Goal: Task Accomplishment & Management: Use online tool/utility

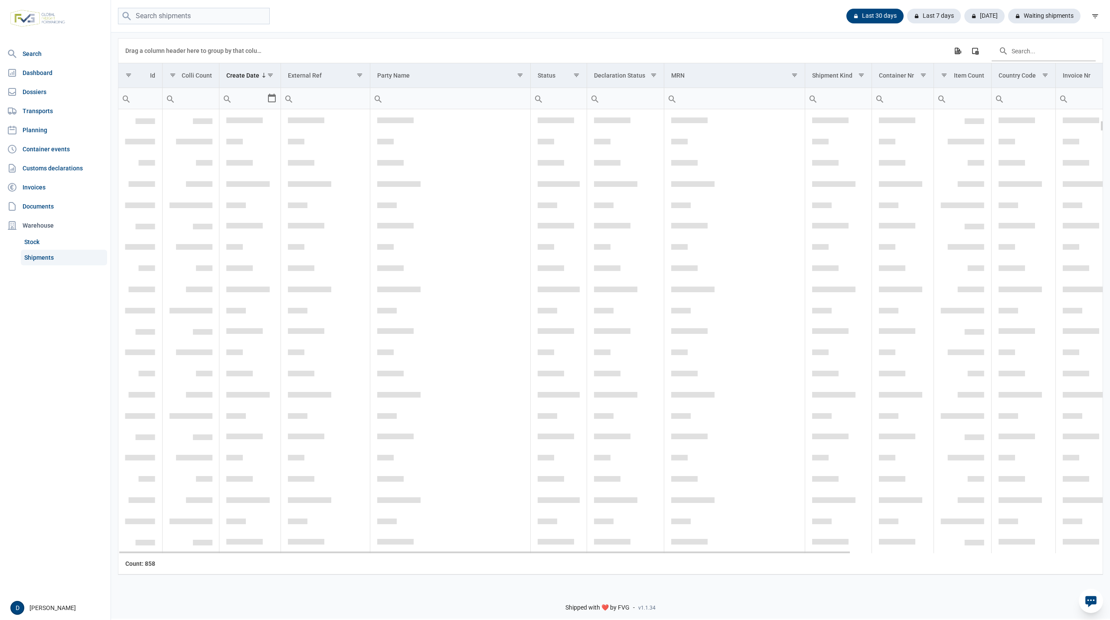
scroll to position [462, 0]
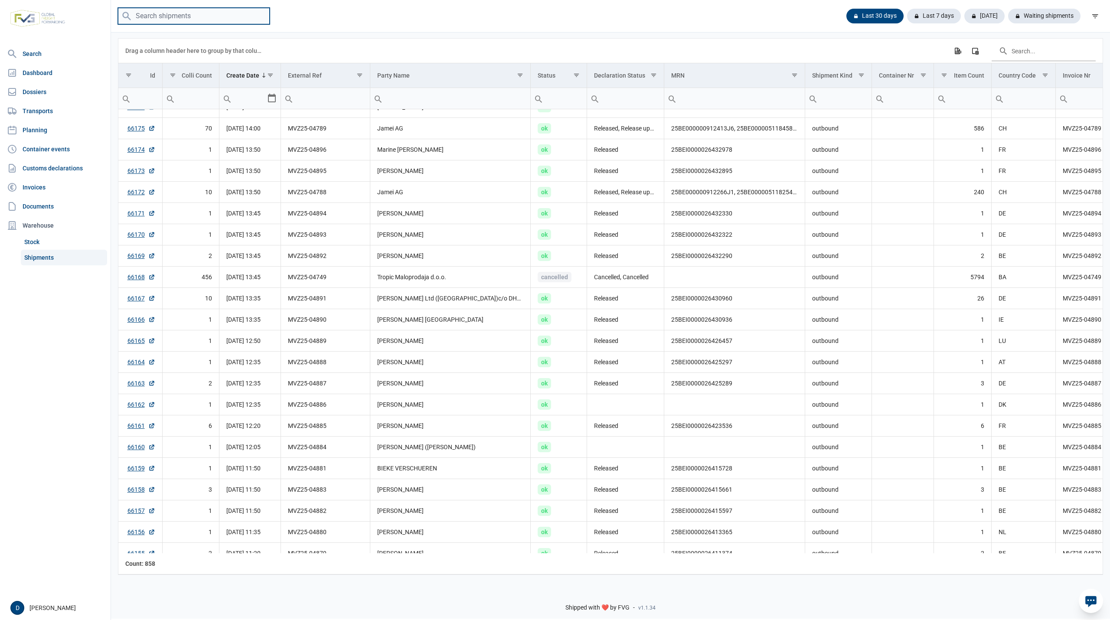
click at [170, 14] on input "search" at bounding box center [194, 16] width 152 height 17
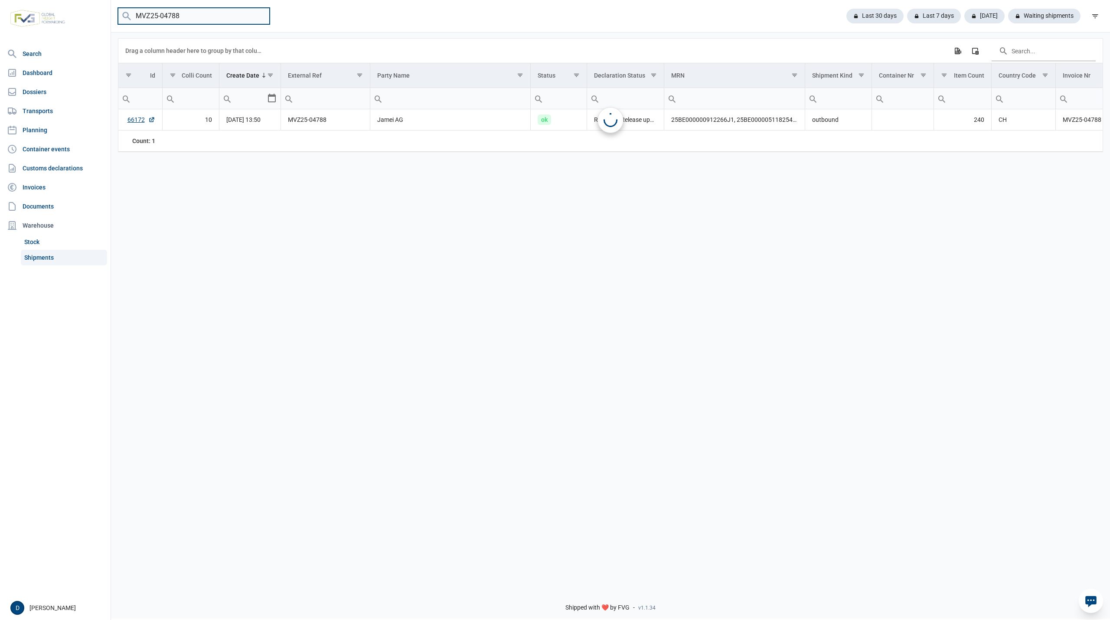
scroll to position [0, 0]
click at [122, 123] on td "66172" at bounding box center [140, 119] width 44 height 21
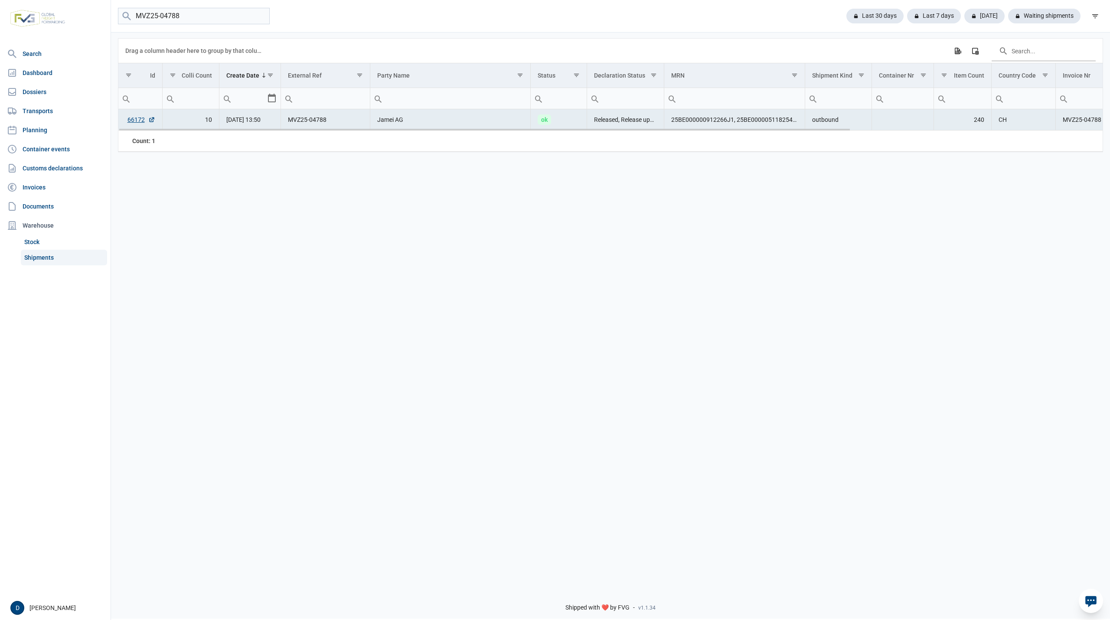
click at [126, 122] on td "66172" at bounding box center [140, 119] width 44 height 21
click at [134, 122] on link "66172" at bounding box center [141, 119] width 28 height 9
click at [179, 10] on input "MVZ25-04788" at bounding box center [194, 16] width 152 height 17
type input "MVZ25-04789"
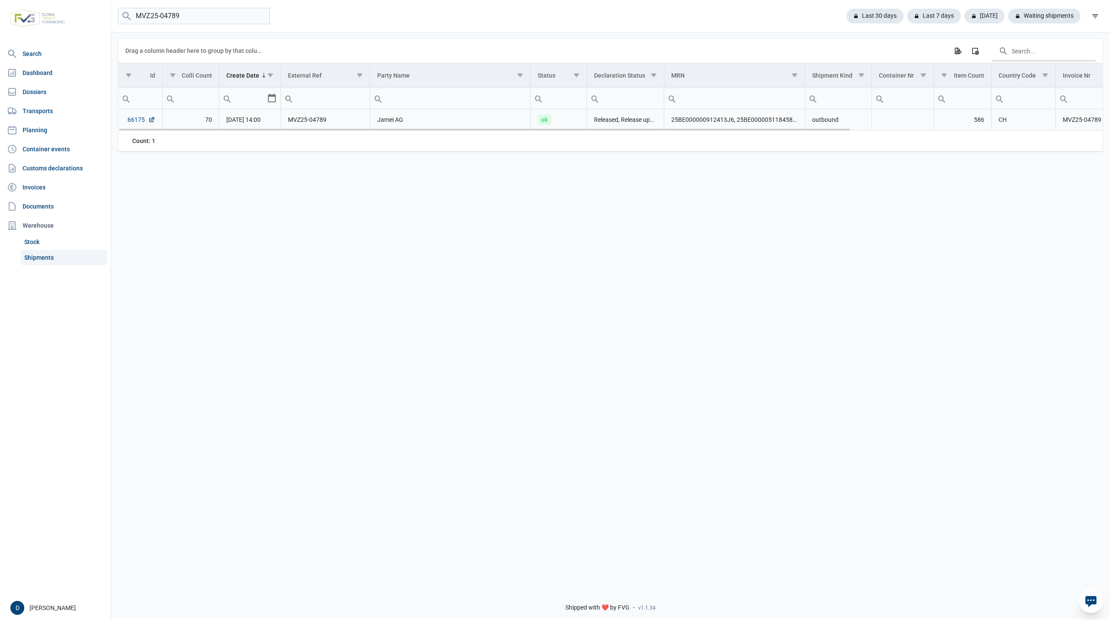
click at [132, 122] on link "66175" at bounding box center [141, 119] width 28 height 9
click at [259, 15] on input "MVZ25-04789" at bounding box center [194, 16] width 152 height 17
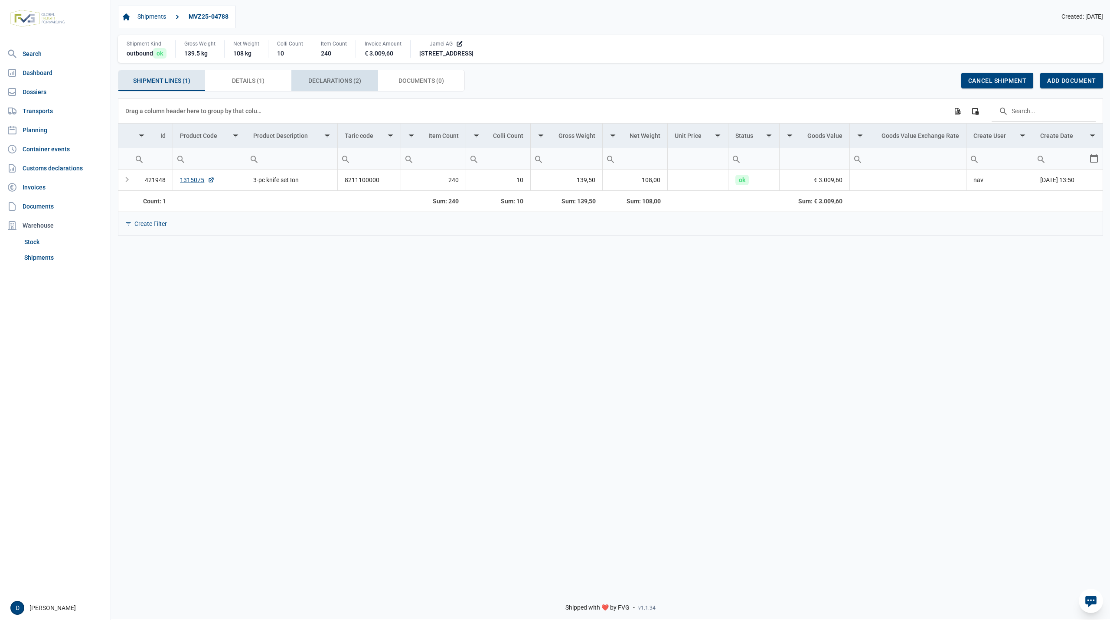
click at [326, 81] on span "Declarations (2) Declarations (2)" at bounding box center [334, 80] width 53 height 10
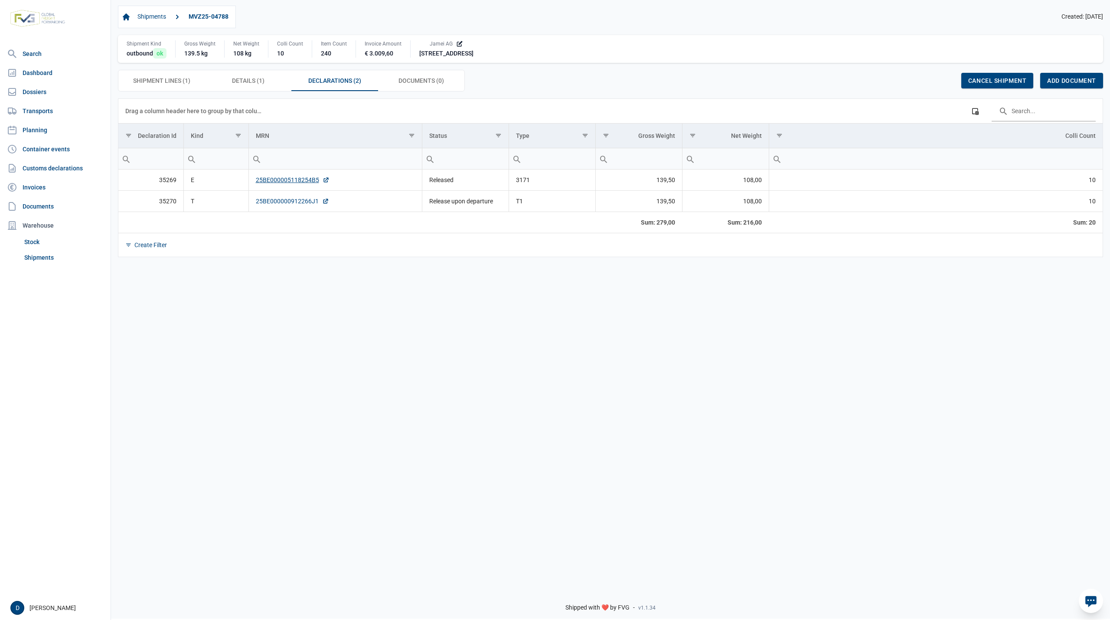
click at [293, 200] on link "25BE000000912266J1" at bounding box center [292, 201] width 73 height 9
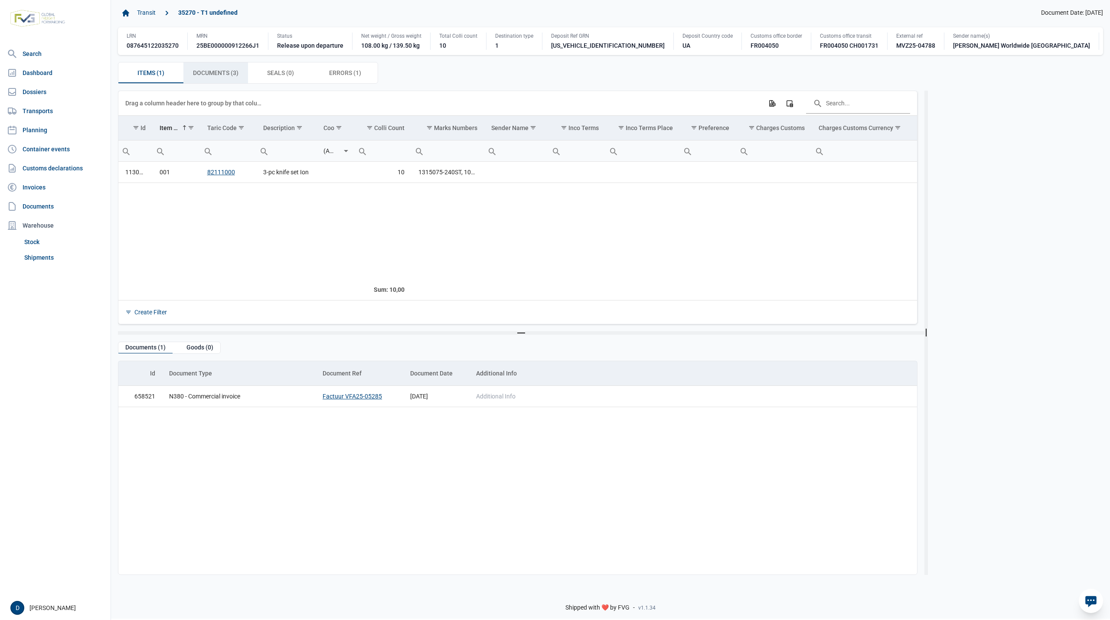
click at [207, 78] on span "Documents (3) Documents (3)" at bounding box center [216, 73] width 46 height 10
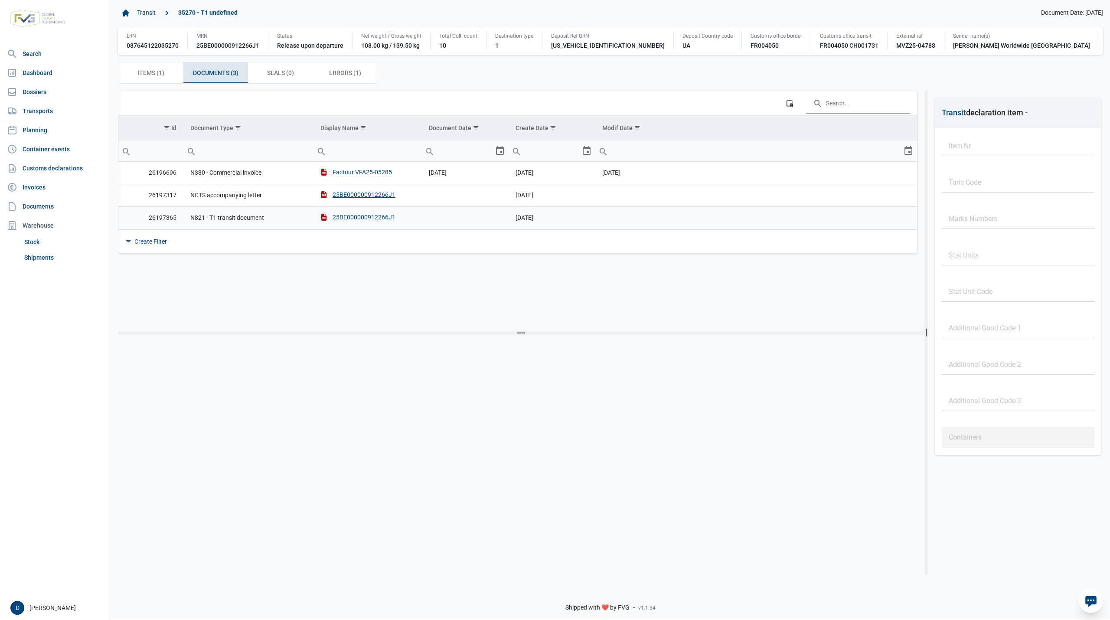
click at [347, 222] on div "25BE000000912266J1" at bounding box center [357, 217] width 75 height 9
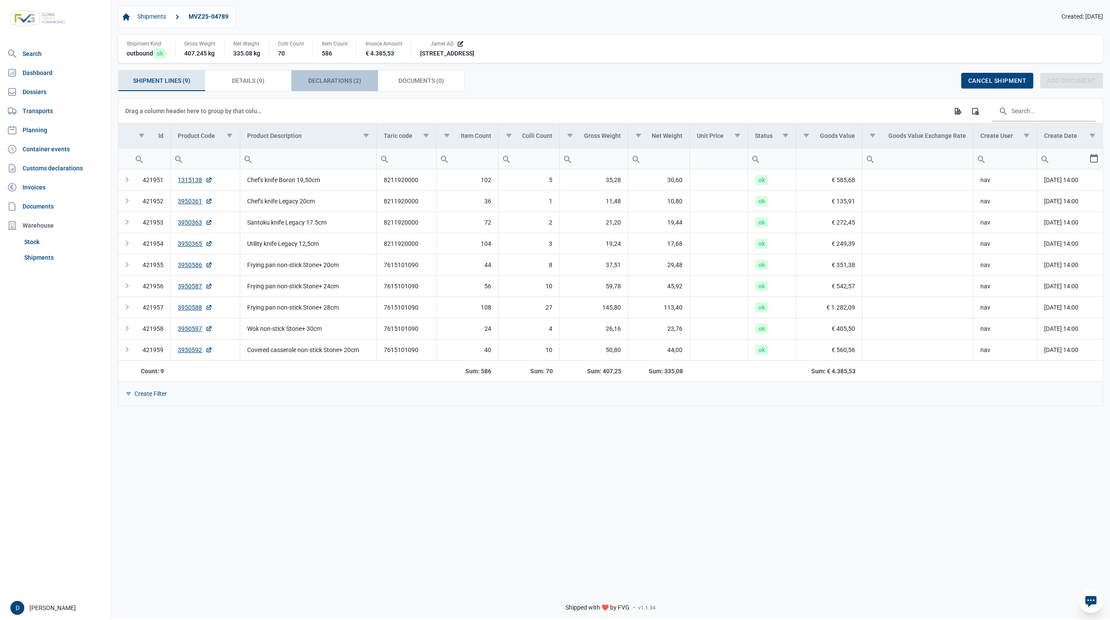
click at [335, 81] on span "Declarations (2) Declarations (2)" at bounding box center [334, 80] width 53 height 10
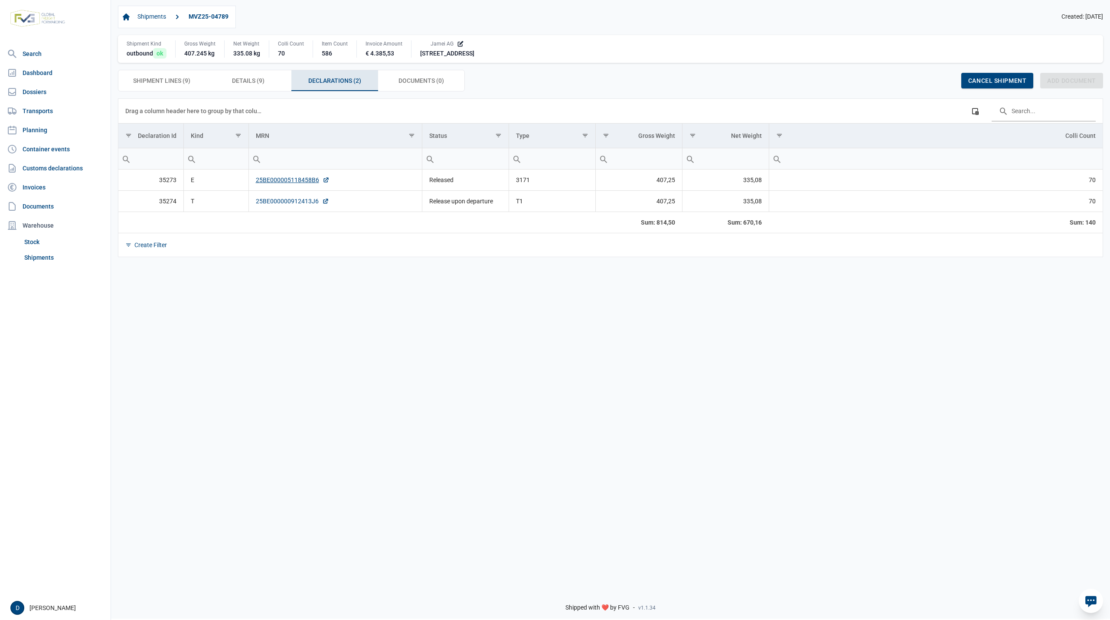
click at [291, 205] on link "25BE000000912413J6" at bounding box center [292, 201] width 73 height 9
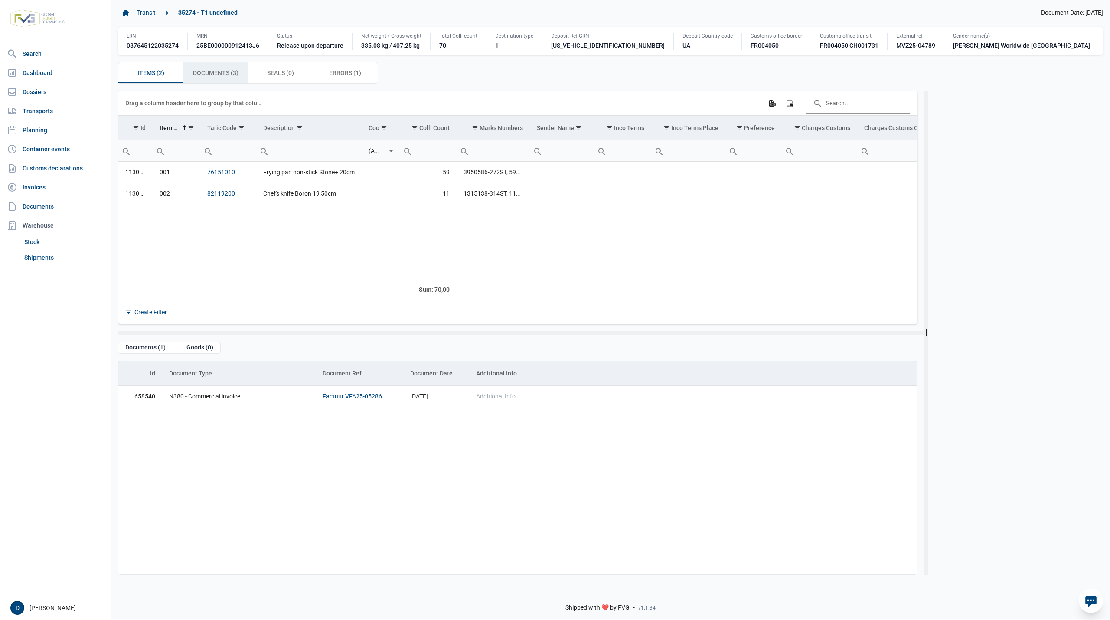
click at [222, 78] on span "Documents (3) Documents (3)" at bounding box center [216, 73] width 46 height 10
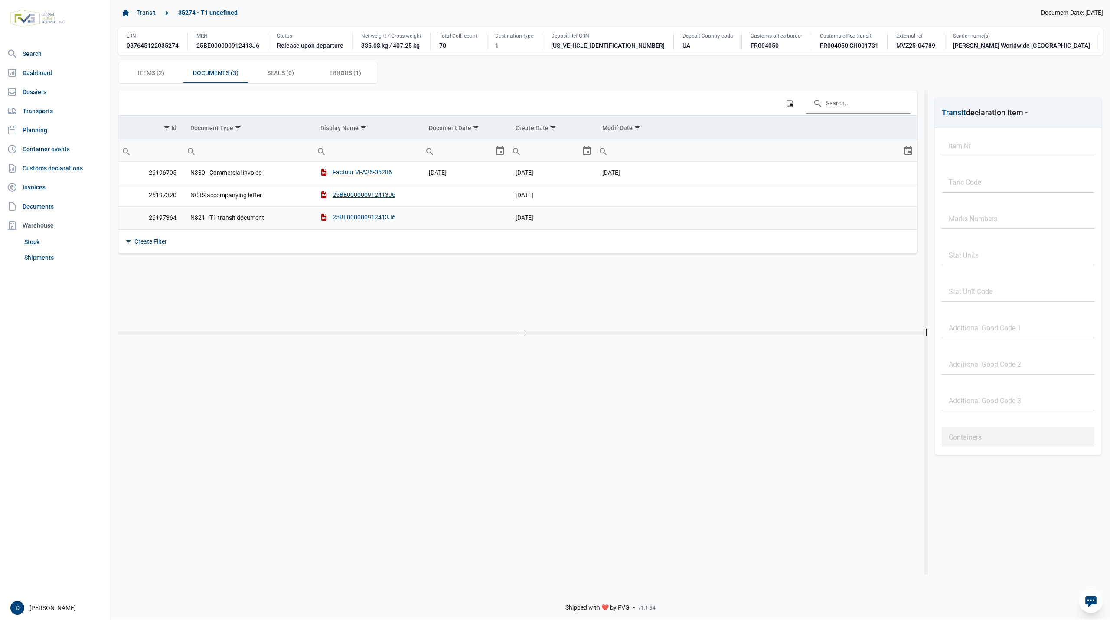
click at [374, 222] on div "25BE000000912413J6" at bounding box center [357, 217] width 75 height 9
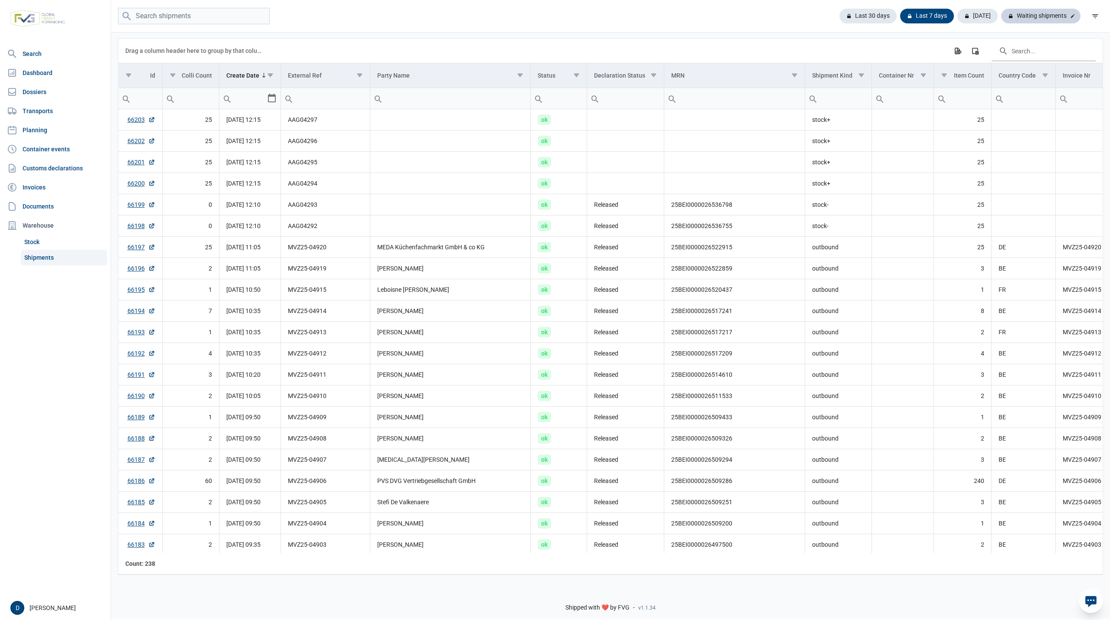
click at [1053, 16] on div "Waiting shipments" at bounding box center [1040, 16] width 79 height 15
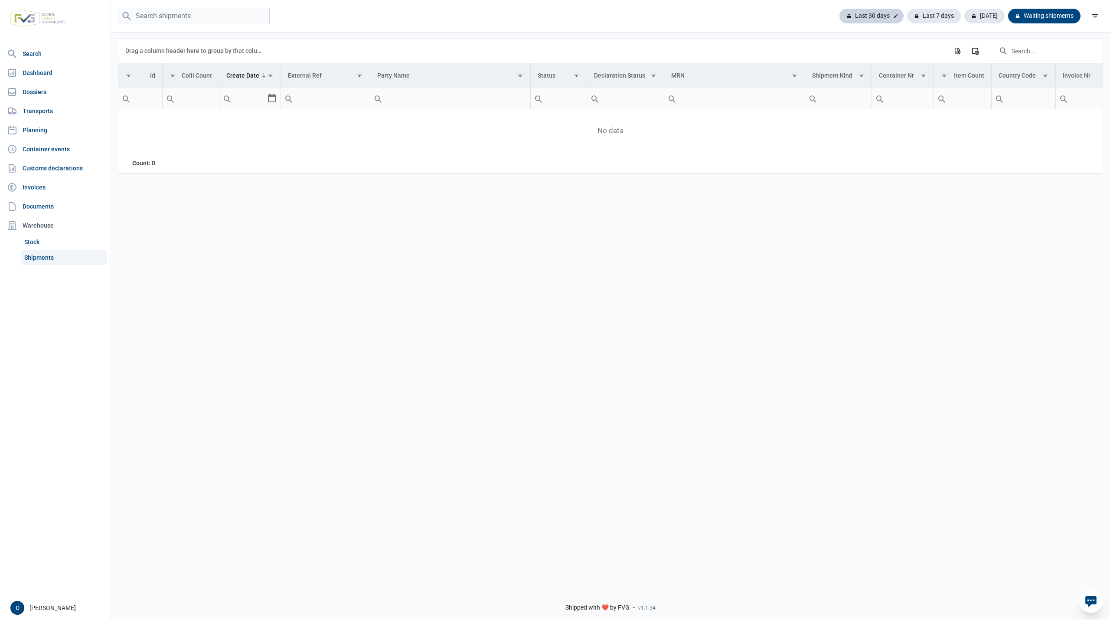
click at [872, 17] on div "Last 30 days" at bounding box center [871, 16] width 64 height 15
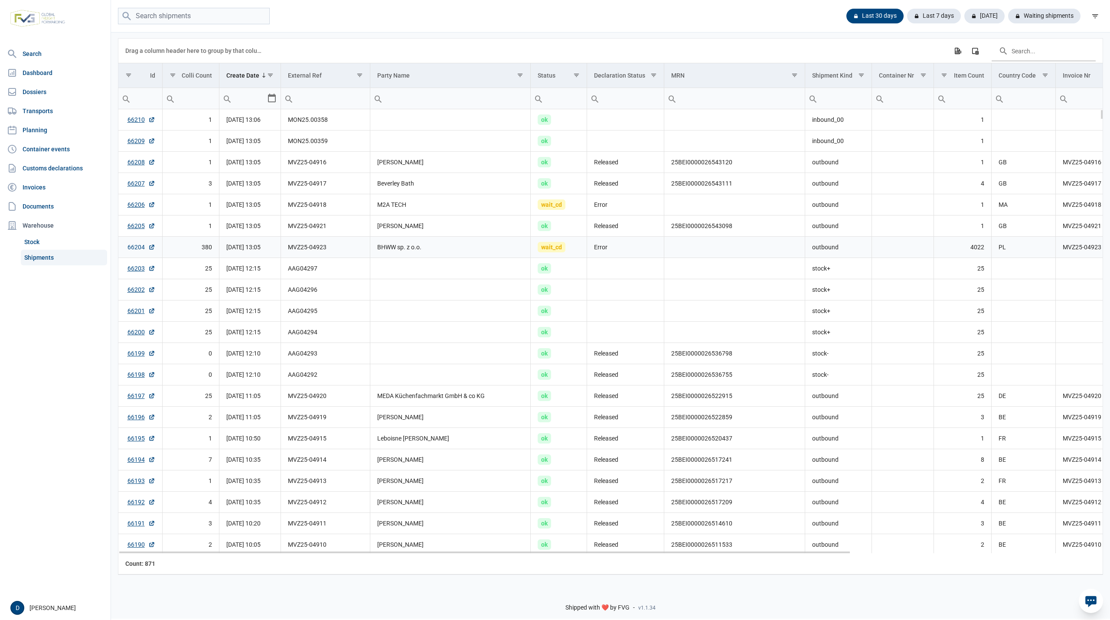
click at [136, 247] on link "66204" at bounding box center [141, 247] width 28 height 9
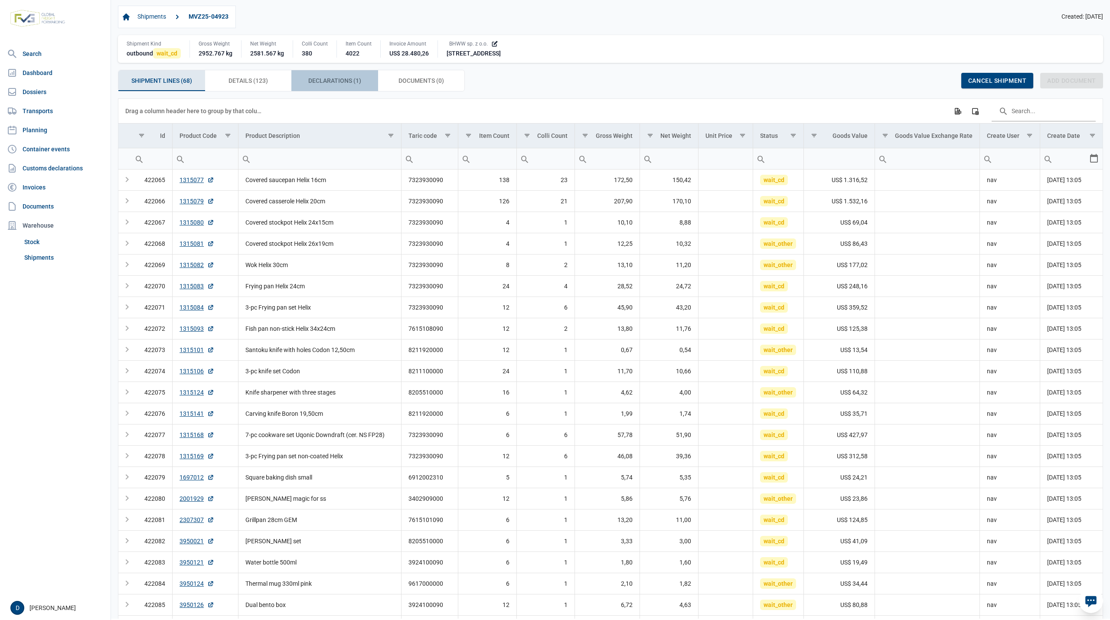
click at [339, 81] on span "Declarations (1) Declarations (1)" at bounding box center [334, 80] width 53 height 10
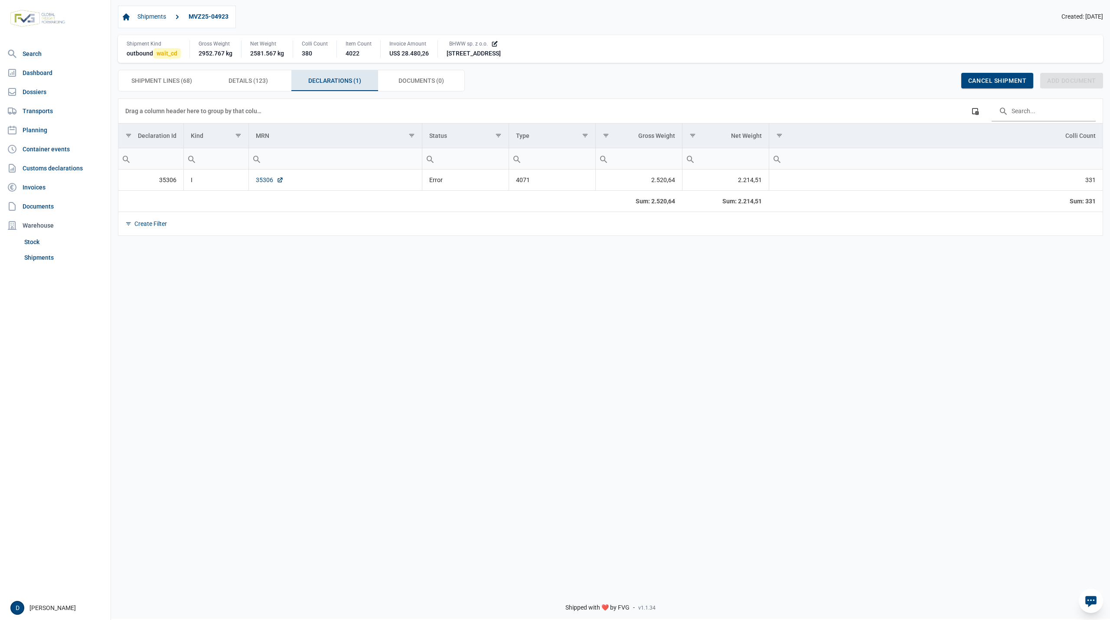
click at [262, 180] on link "35306" at bounding box center [270, 180] width 28 height 9
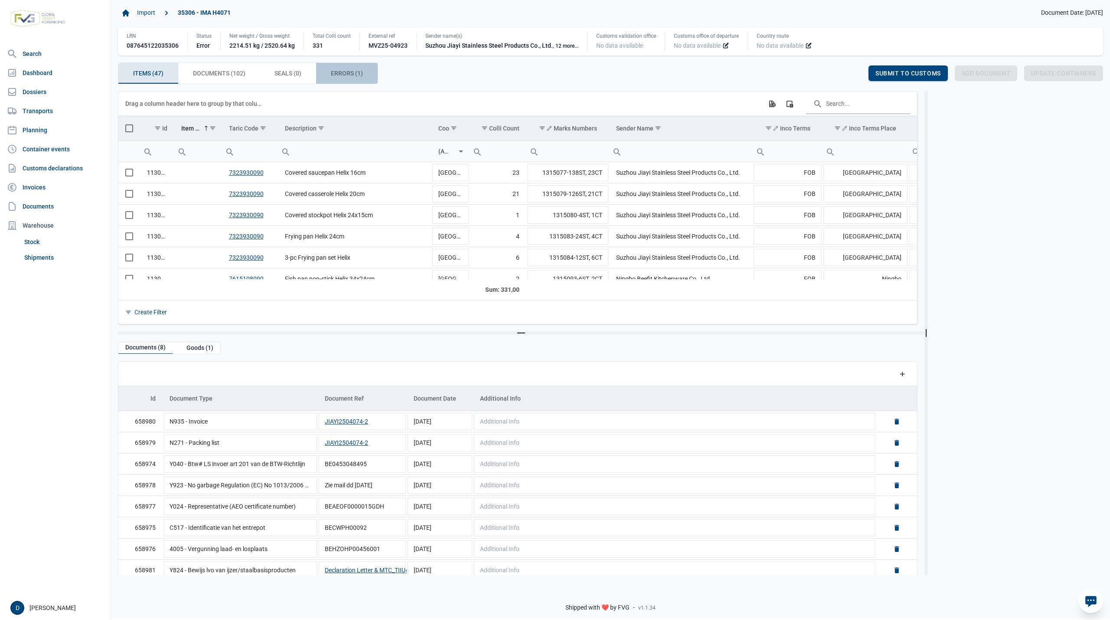
click at [332, 73] on span "Errors (1) Errors (1)" at bounding box center [347, 73] width 32 height 10
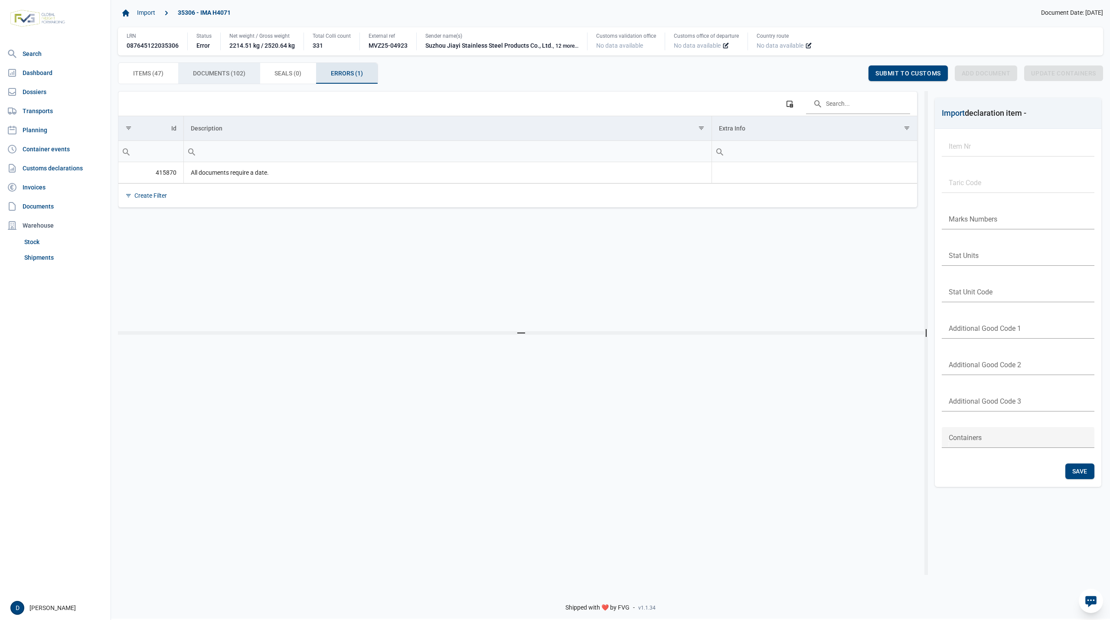
click at [221, 76] on span "Documents (102) Documents (102)" at bounding box center [219, 73] width 52 height 10
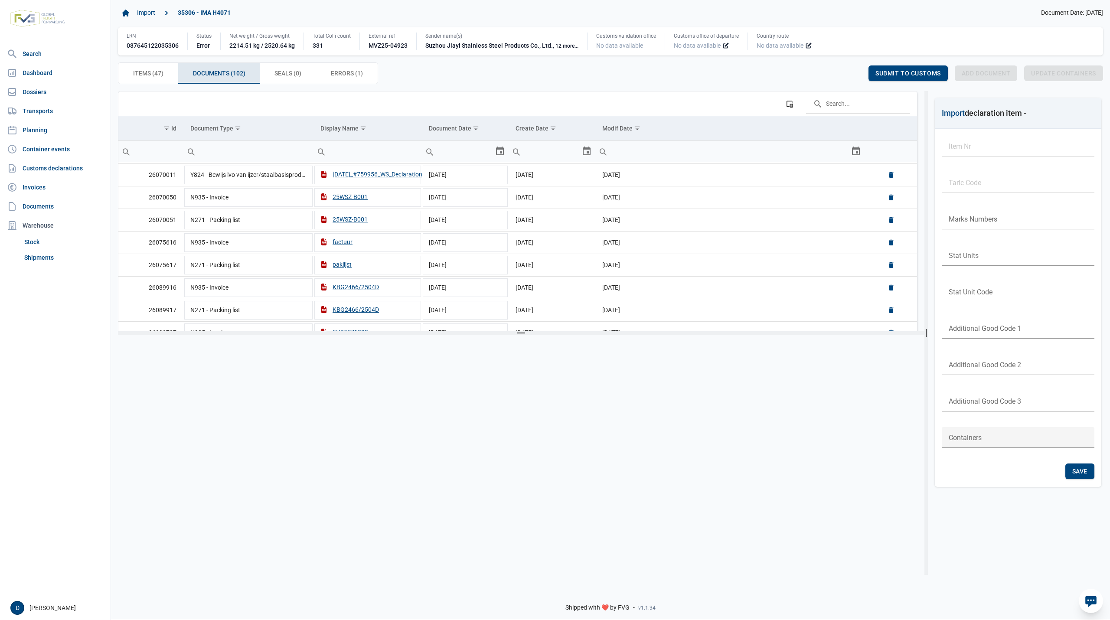
scroll to position [1153, 0]
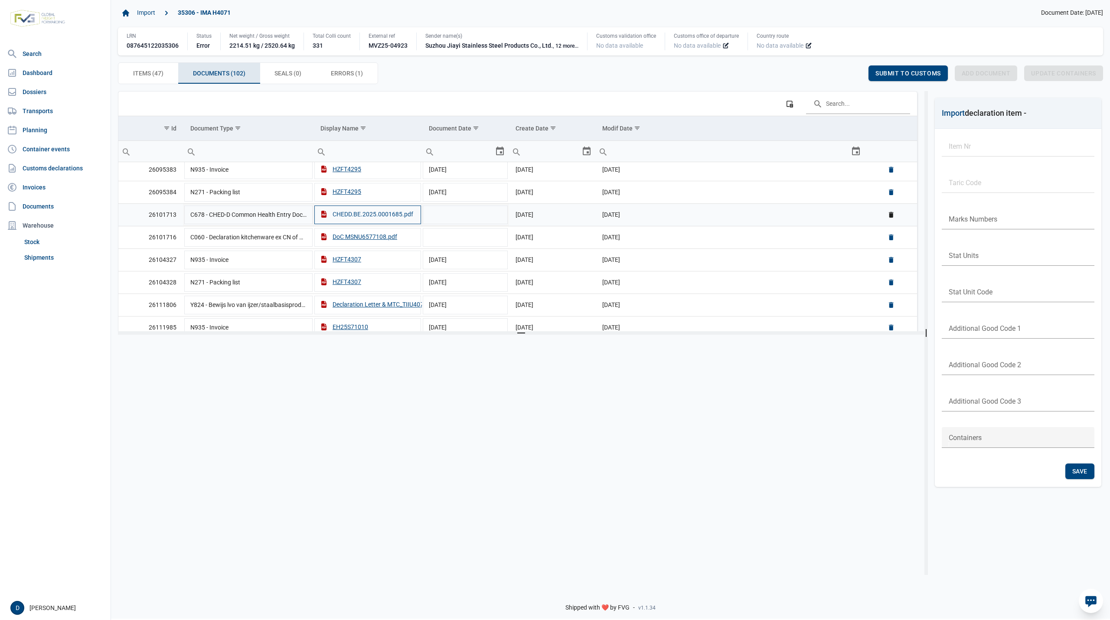
click at [366, 218] on div "CHEDD.BE.2025.0001685.pdf" at bounding box center [366, 214] width 93 height 9
click at [472, 226] on td "Data grid with 102 rows and 6 columns" at bounding box center [465, 214] width 87 height 23
type input "15-4-2025"
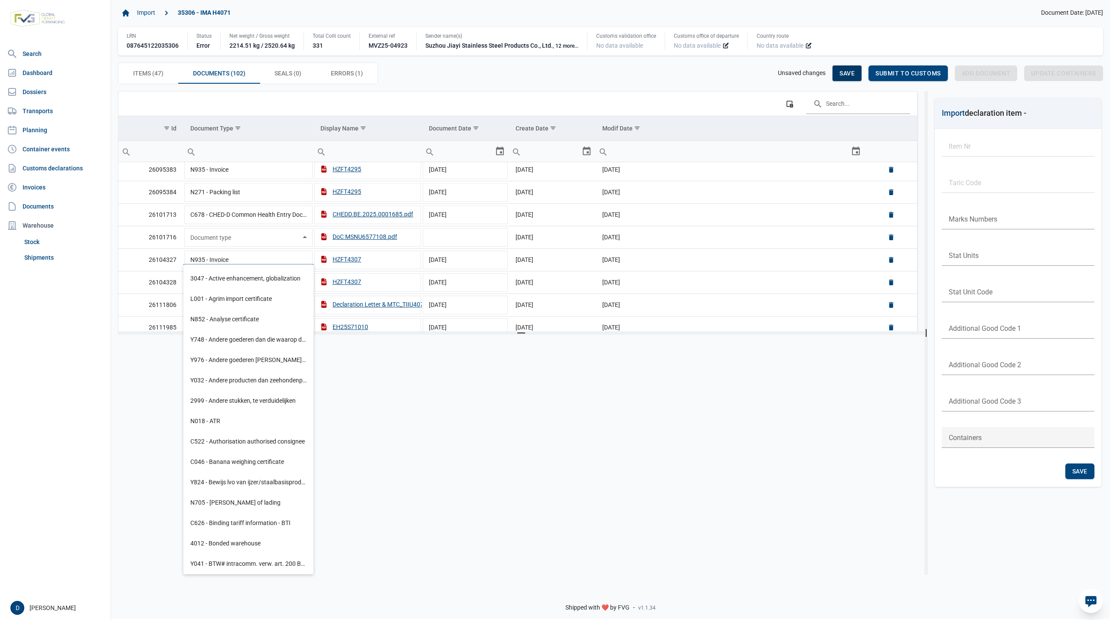
click at [848, 70] on span "Save" at bounding box center [846, 73] width 15 height 7
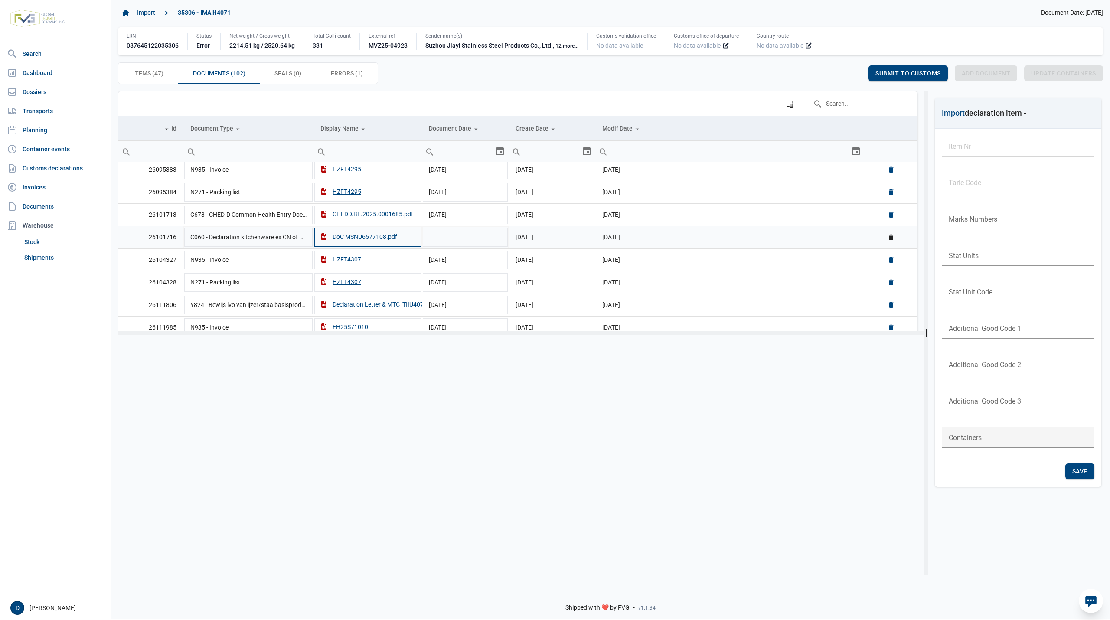
click at [362, 241] on div "DoC MSNU6577108.pdf" at bounding box center [358, 236] width 77 height 9
click at [484, 248] on td "Data grid with 102 rows and 6 columns" at bounding box center [465, 237] width 87 height 23
type input "10-4-2025"
click at [845, 69] on div "Save" at bounding box center [846, 73] width 29 height 16
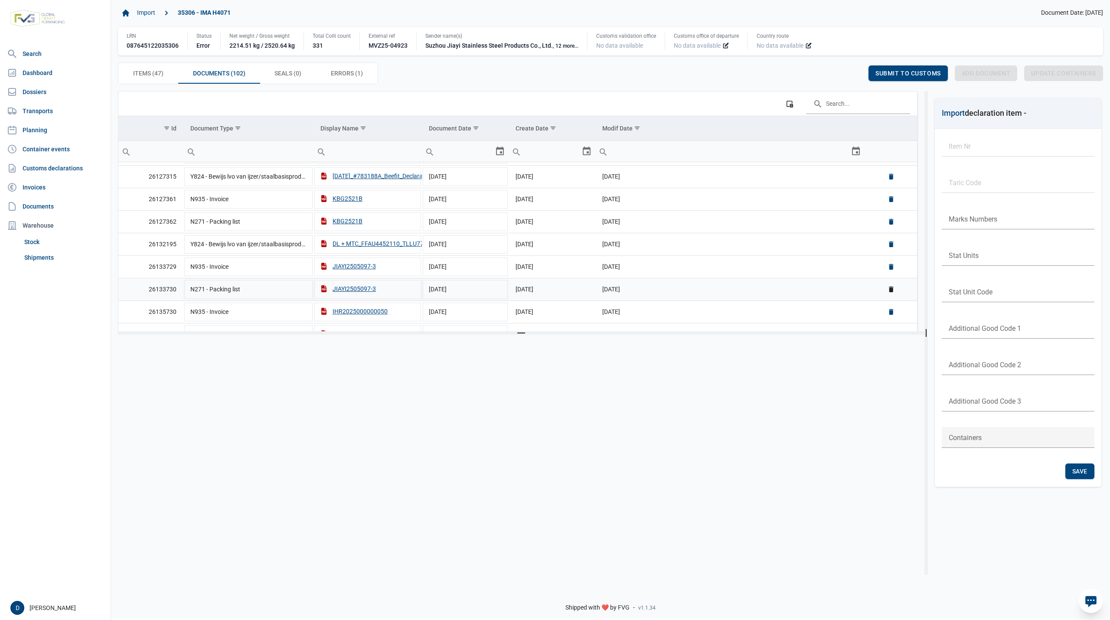
scroll to position [1902, 0]
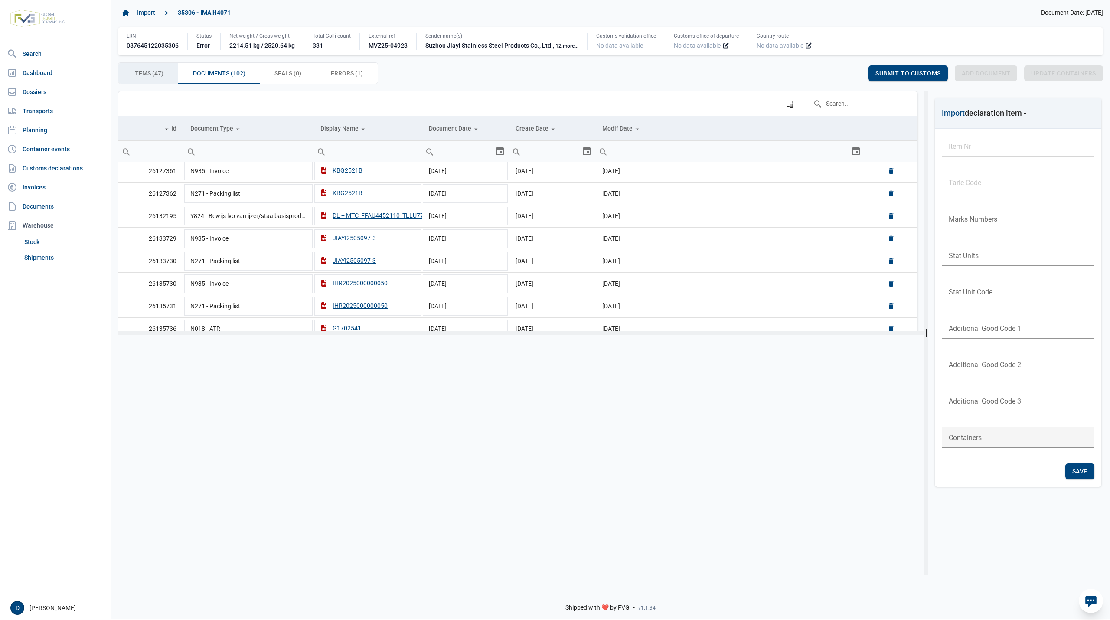
click at [127, 66] on div "Items (47) Items (47)" at bounding box center [148, 73] width 60 height 21
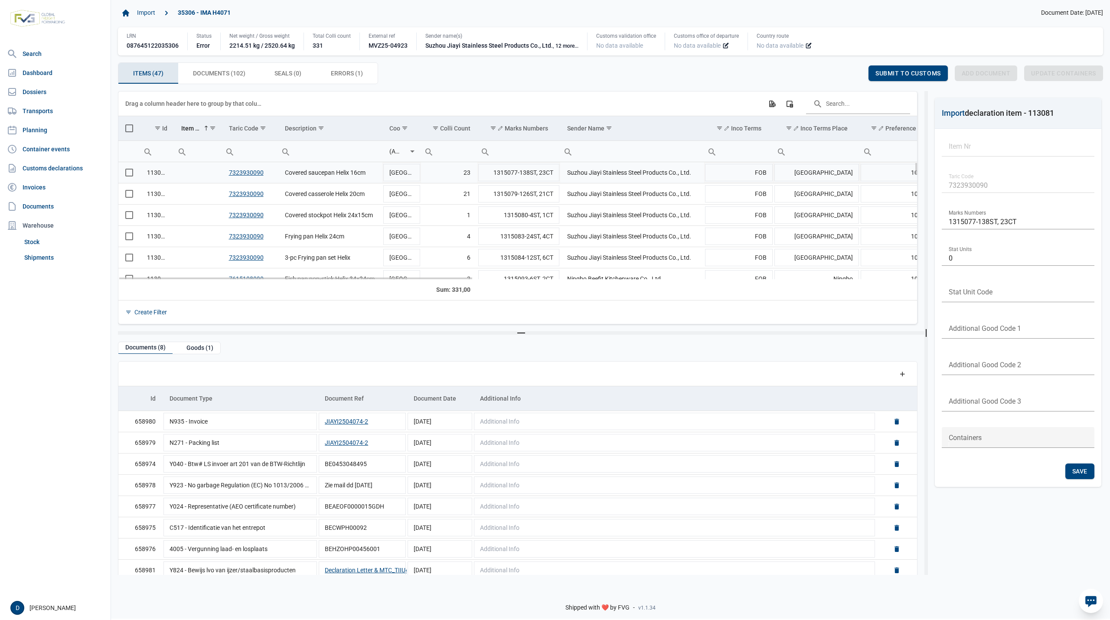
click at [130, 174] on span "Select row" at bounding box center [129, 173] width 8 height 8
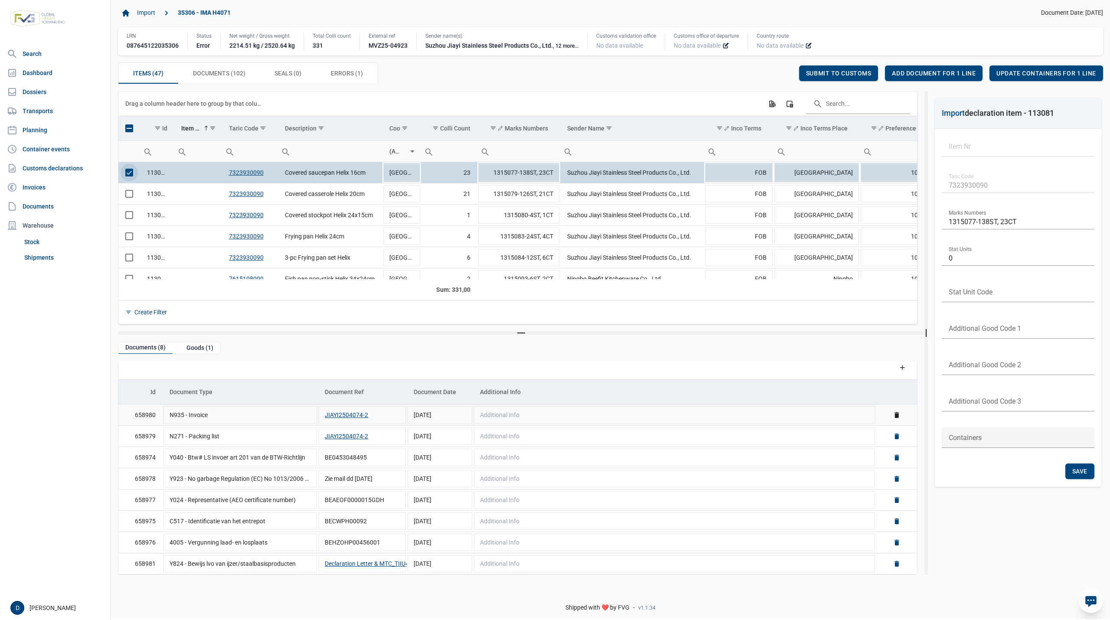
scroll to position [0, 0]
click at [125, 176] on span "Select row" at bounding box center [129, 173] width 8 height 8
click at [124, 194] on td "Data grid with 47 rows and 23 columns" at bounding box center [129, 193] width 22 height 21
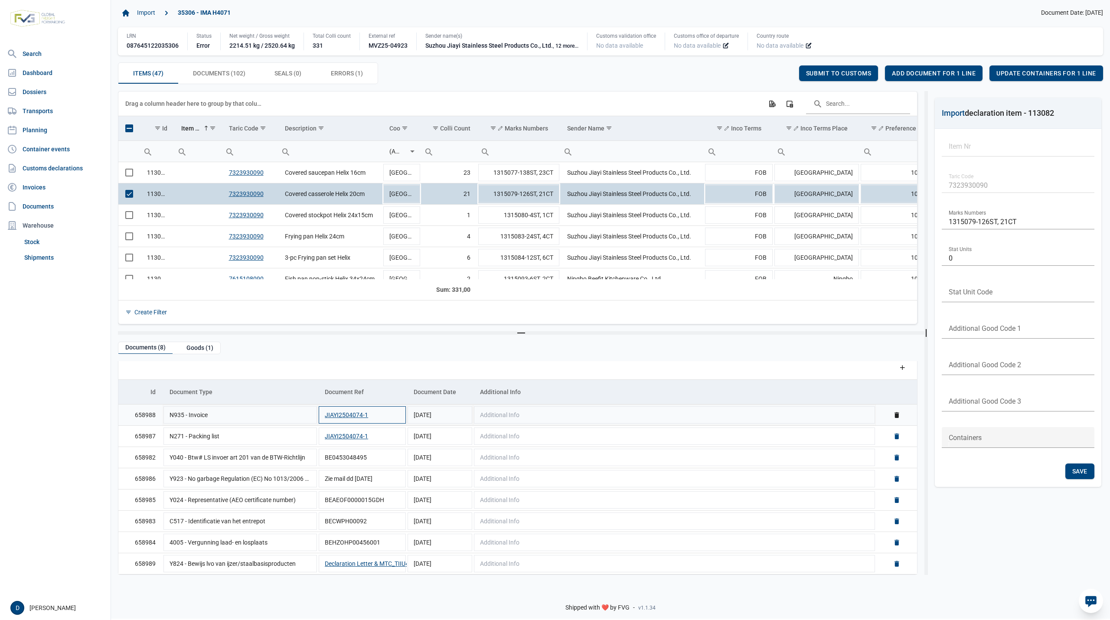
scroll to position [8, 0]
click at [129, 193] on span "Select row" at bounding box center [129, 194] width 8 height 8
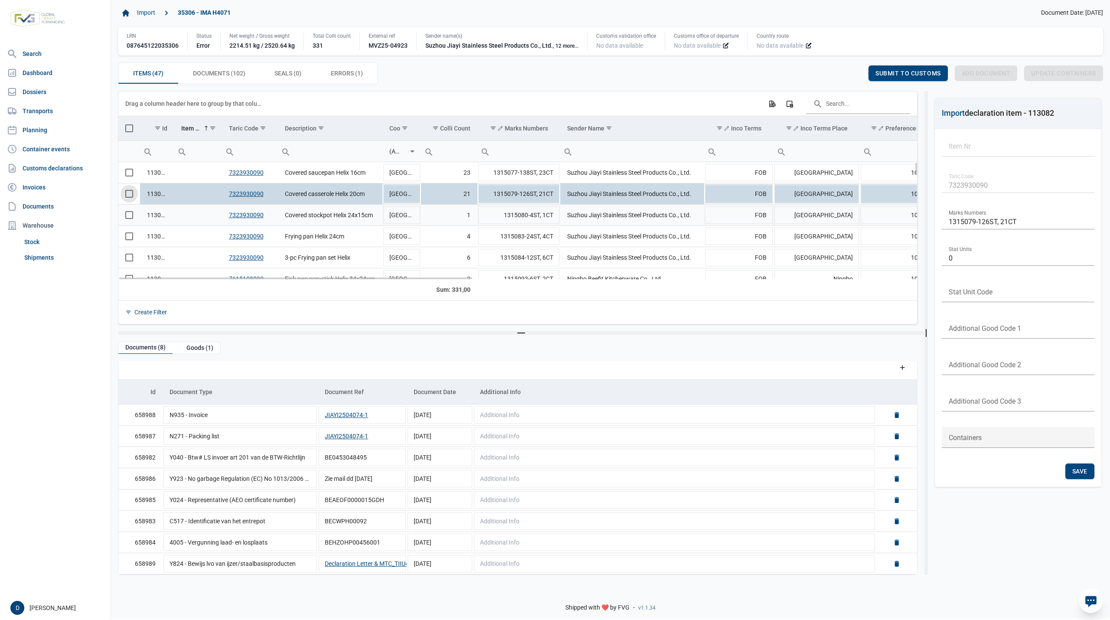
click at [130, 212] on span "Select row" at bounding box center [129, 215] width 8 height 8
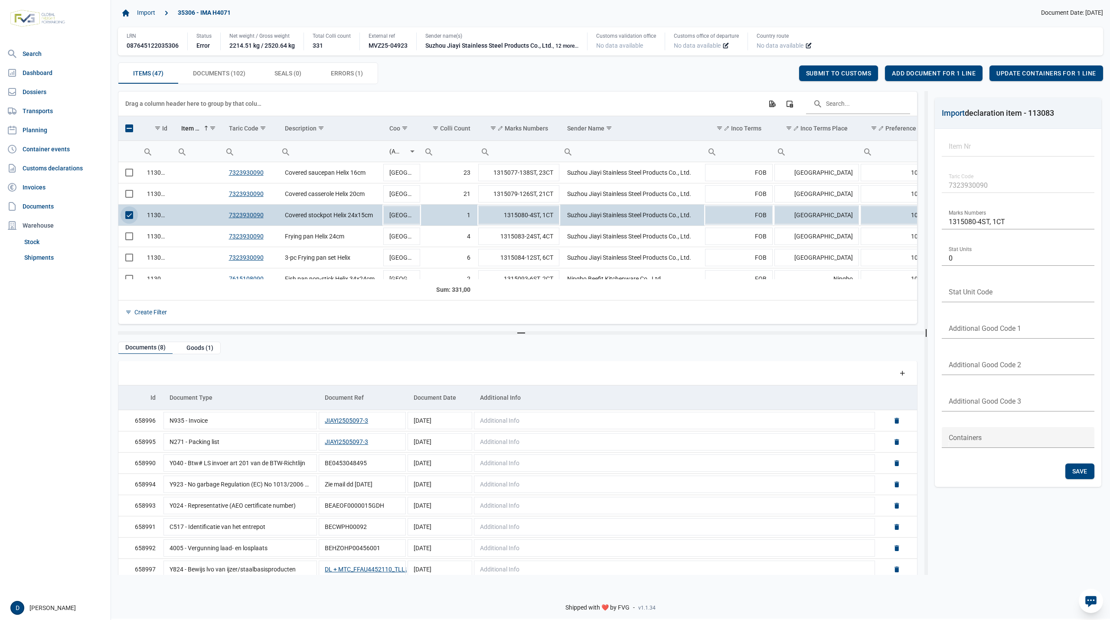
scroll to position [0, 0]
click at [132, 218] on span "Select row" at bounding box center [129, 215] width 8 height 8
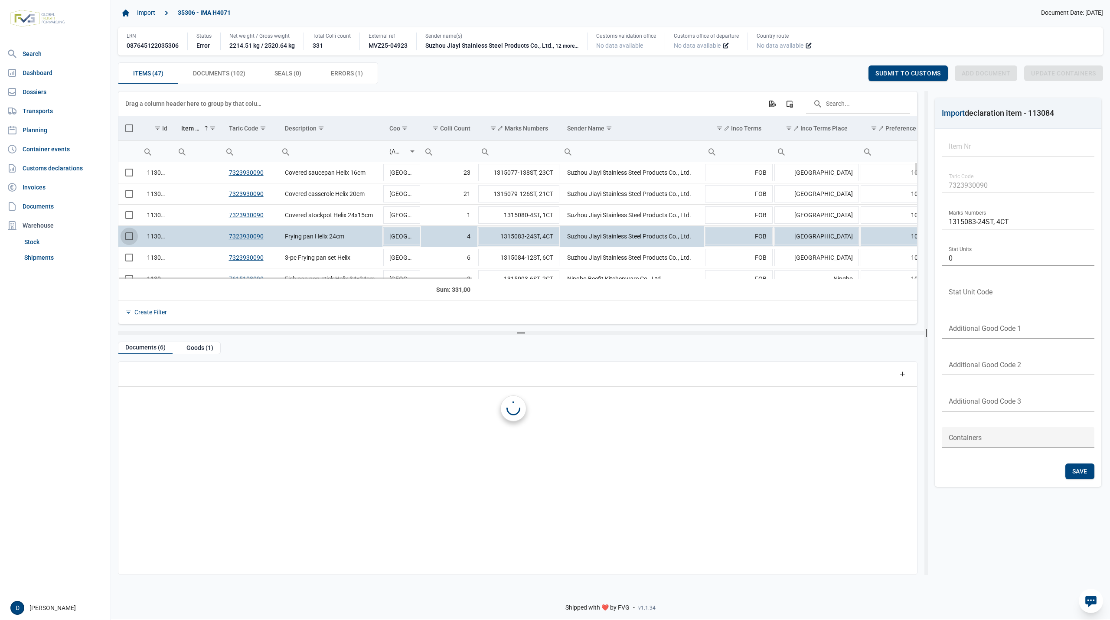
click at [132, 240] on span "Select row" at bounding box center [129, 236] width 8 height 8
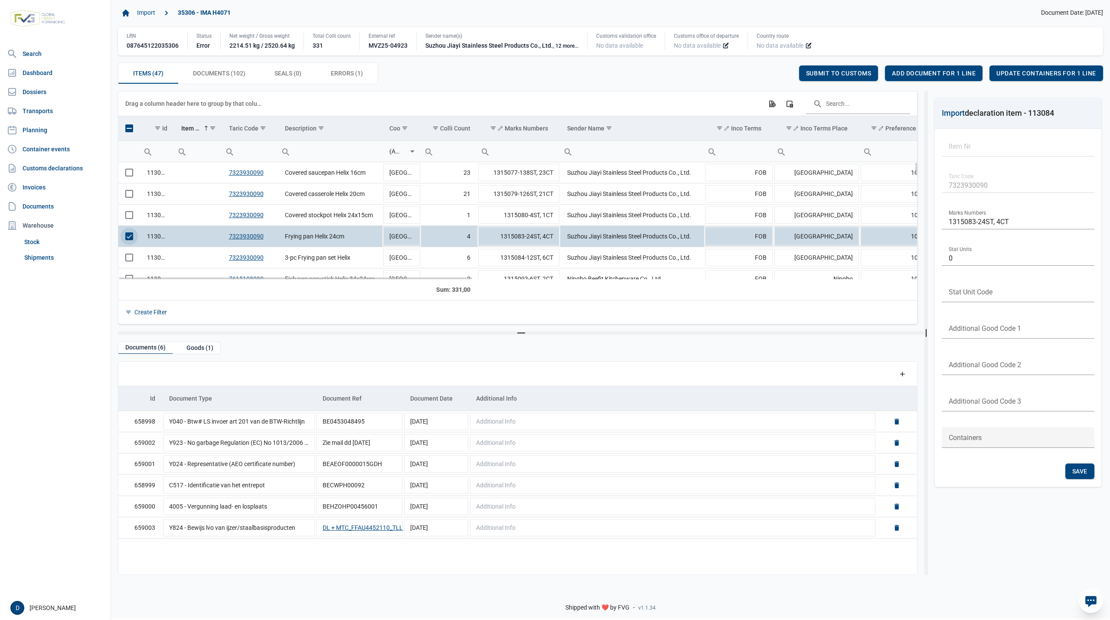
click at [127, 238] on span "Select row" at bounding box center [129, 236] width 8 height 8
click at [127, 261] on span "Select row" at bounding box center [129, 258] width 8 height 8
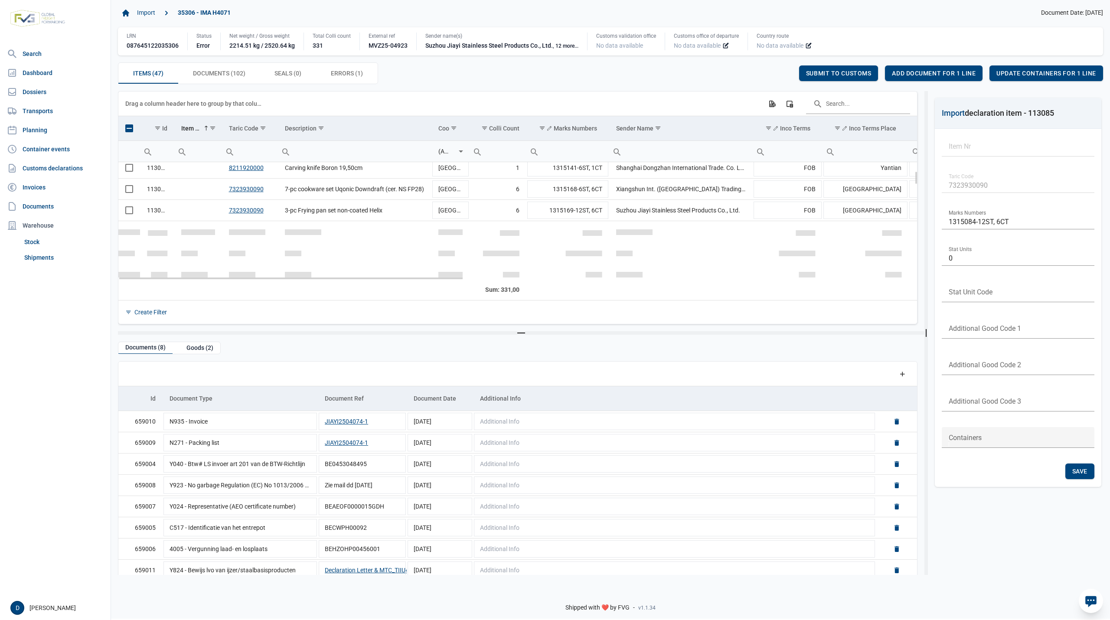
scroll to position [77, 0]
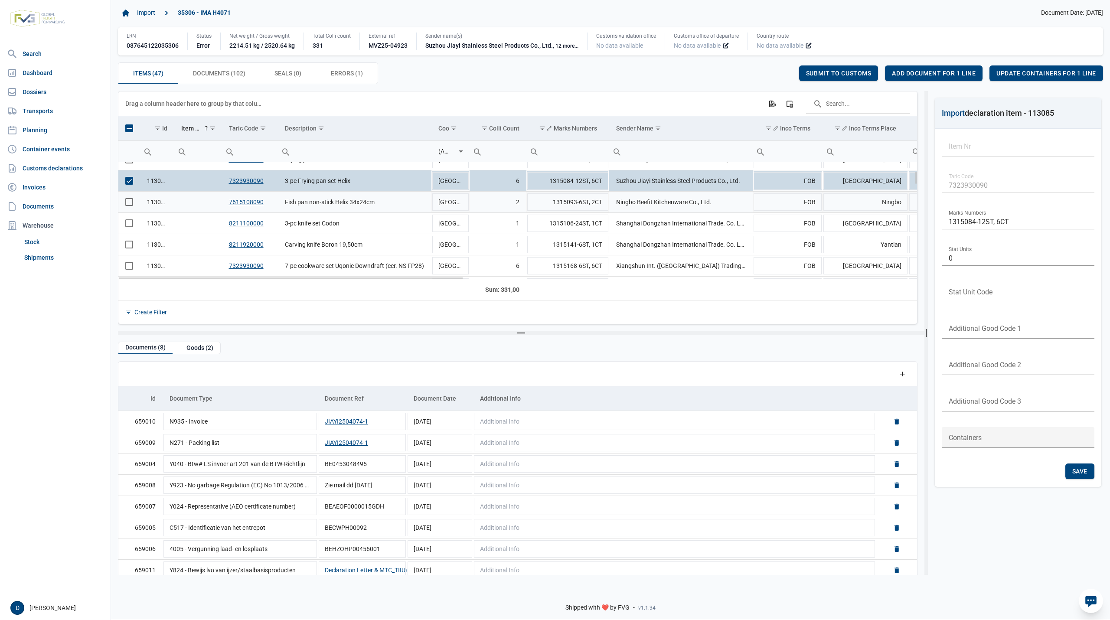
click at [130, 205] on span "Select row" at bounding box center [129, 202] width 8 height 8
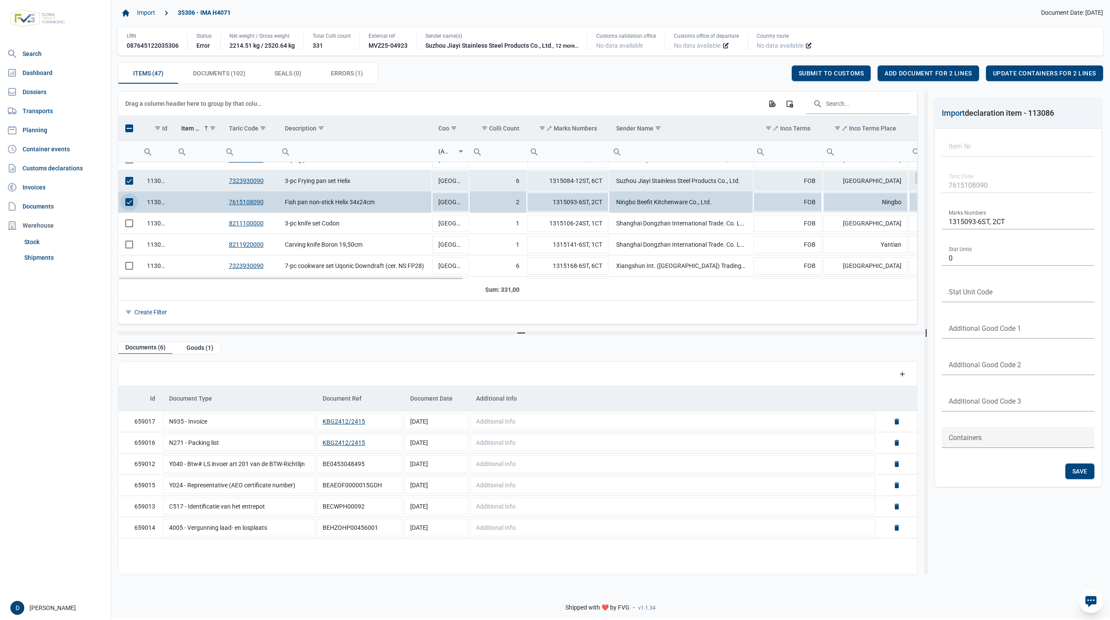
click at [130, 185] on span "Select row" at bounding box center [129, 181] width 8 height 8
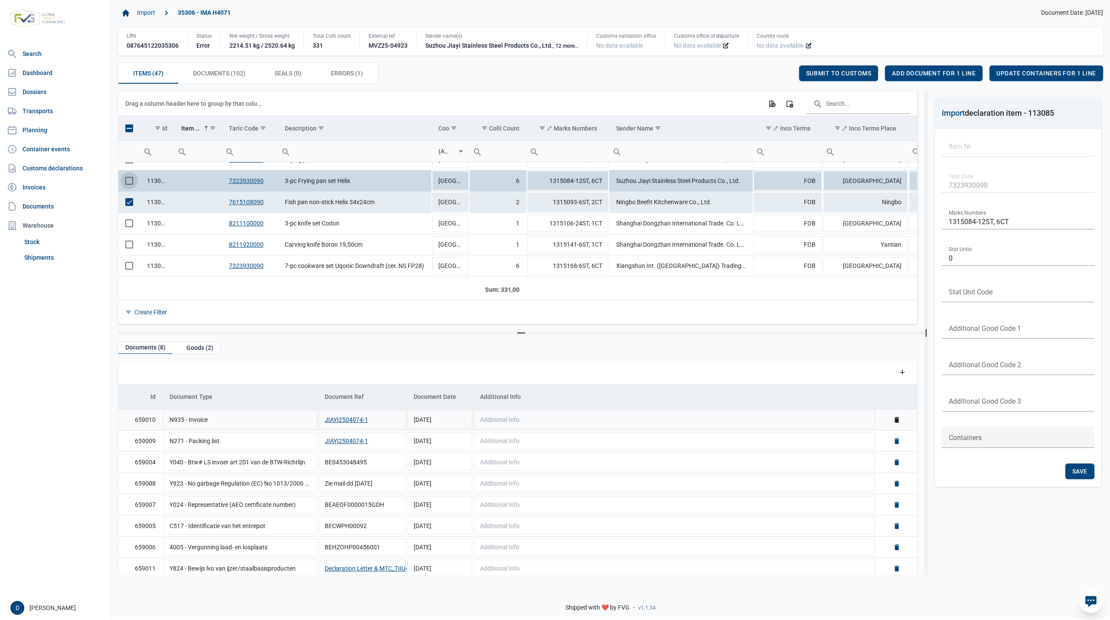
scroll to position [0, 0]
click at [127, 202] on span "Select row" at bounding box center [129, 202] width 8 height 8
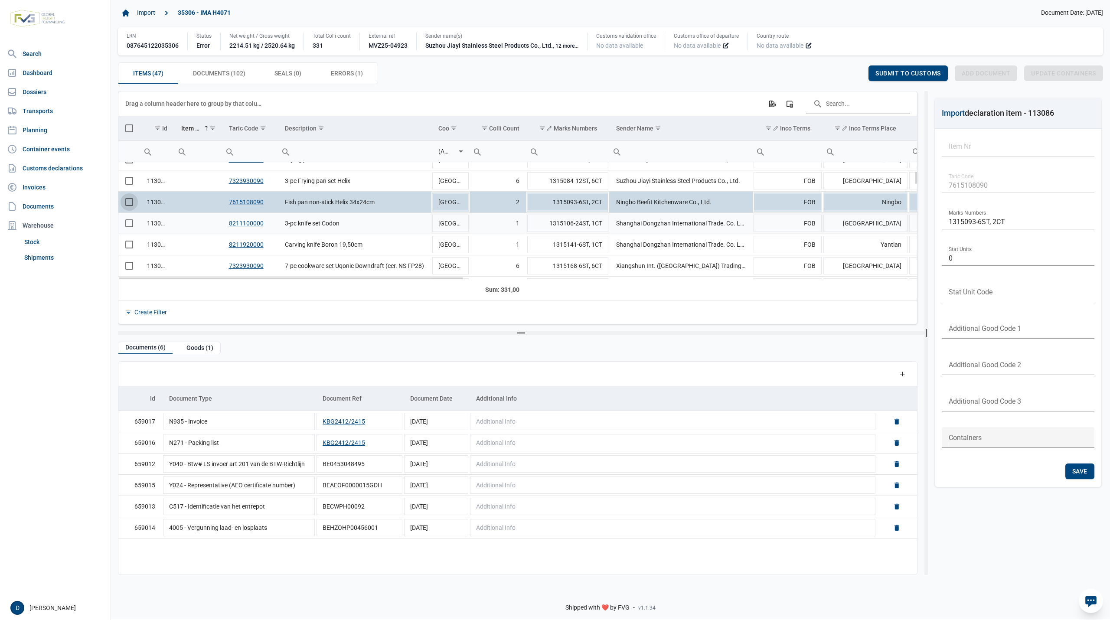
click at [129, 224] on span "Select row" at bounding box center [129, 223] width 8 height 8
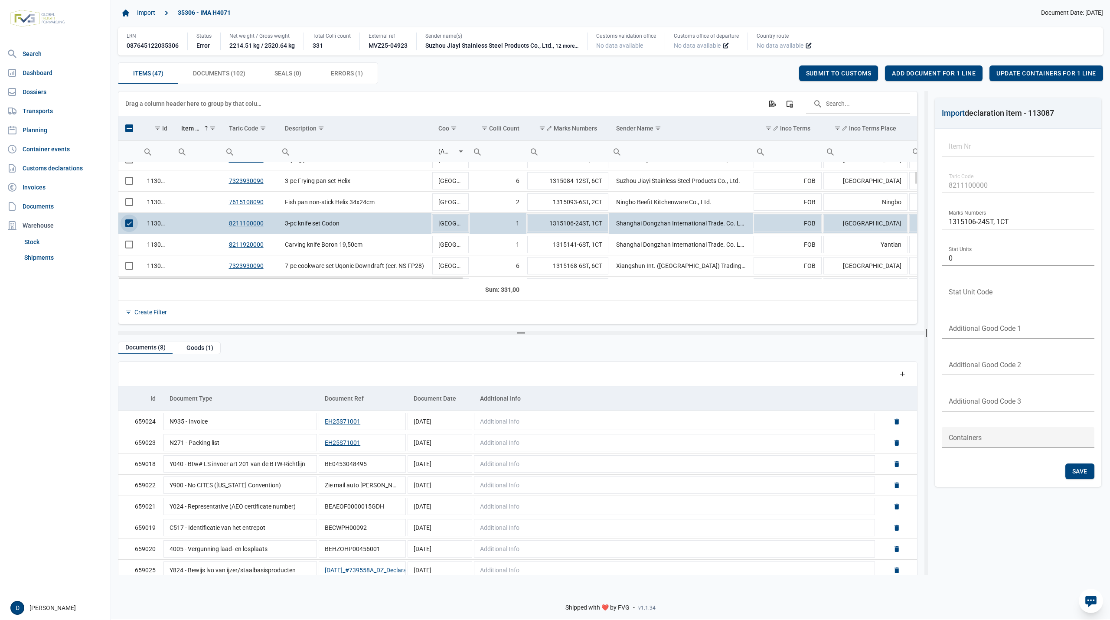
click at [128, 224] on span "Select row" at bounding box center [129, 223] width 8 height 8
click at [127, 248] on span "Select row" at bounding box center [129, 245] width 8 height 8
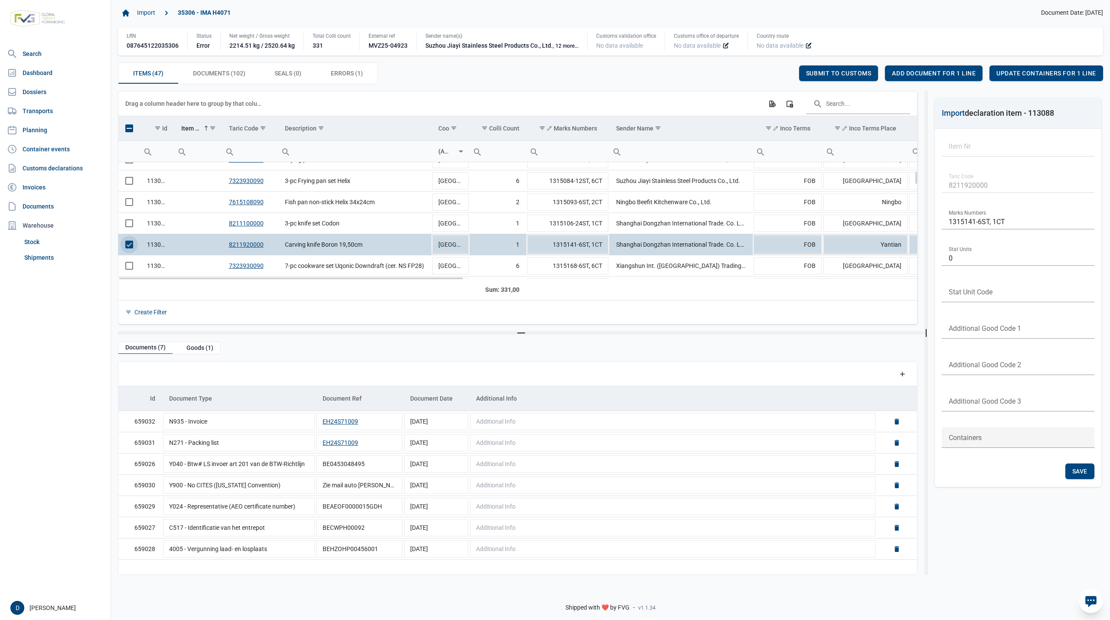
click at [130, 245] on span "Select row" at bounding box center [129, 245] width 8 height 8
click at [127, 269] on span "Select row" at bounding box center [129, 266] width 8 height 8
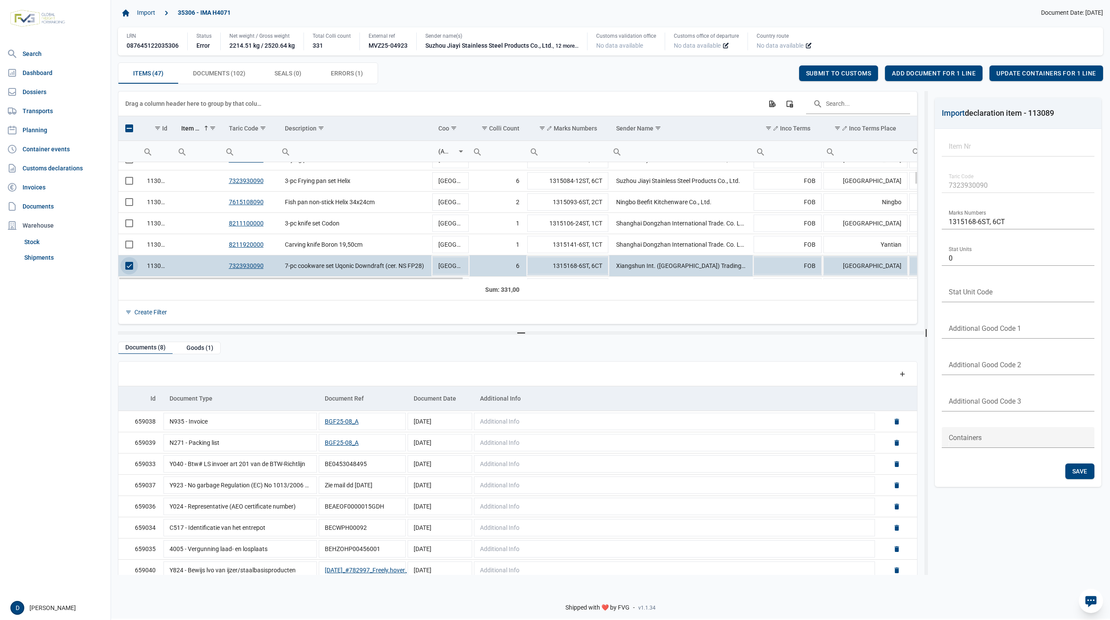
click at [129, 268] on span "Select row" at bounding box center [129, 266] width 8 height 8
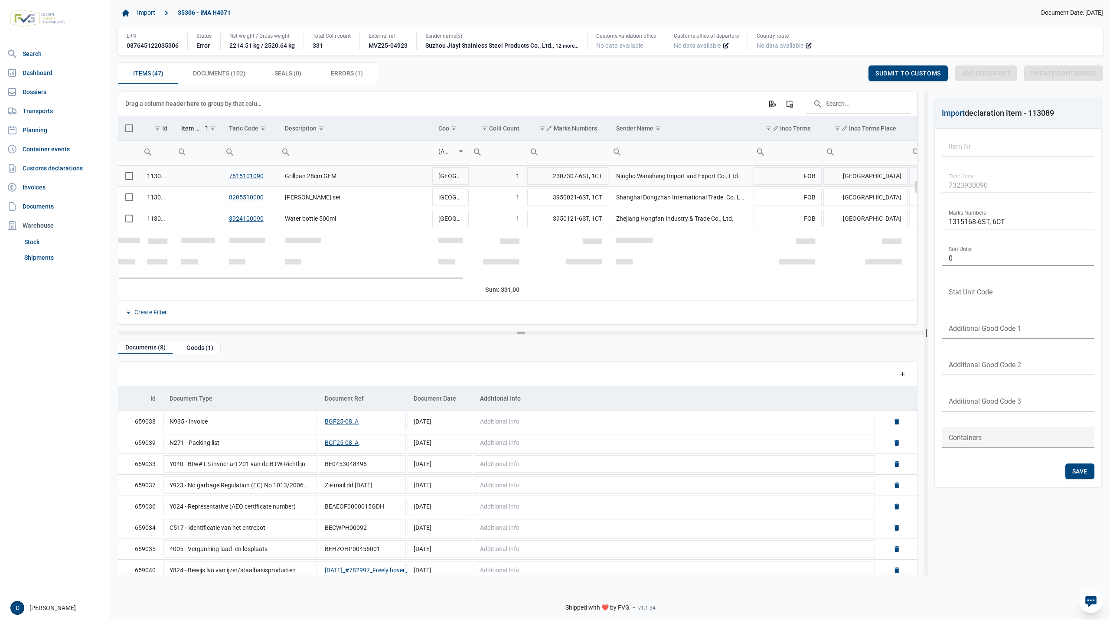
scroll to position [153, 0]
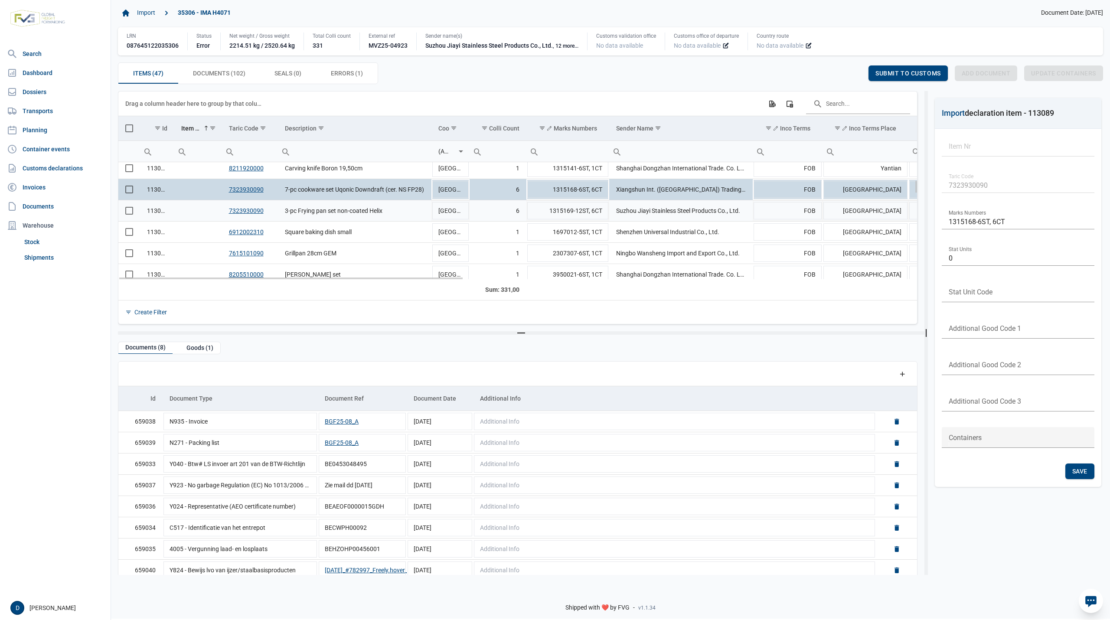
click at [128, 212] on span "Select row" at bounding box center [129, 211] width 8 height 8
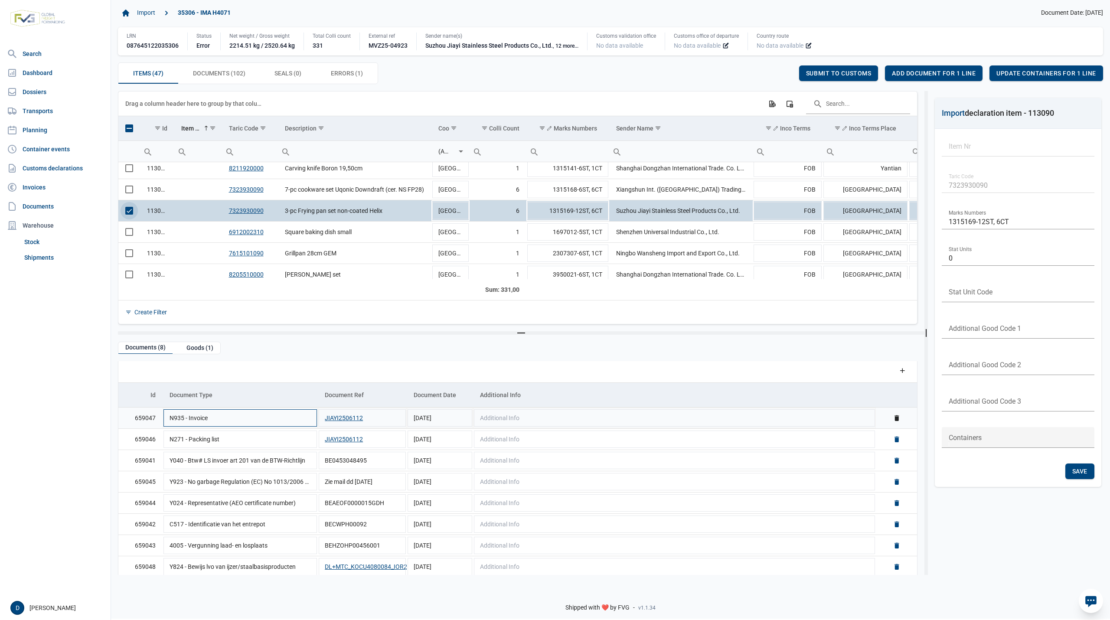
scroll to position [0, 0]
click at [127, 212] on span "Select row" at bounding box center [129, 211] width 8 height 8
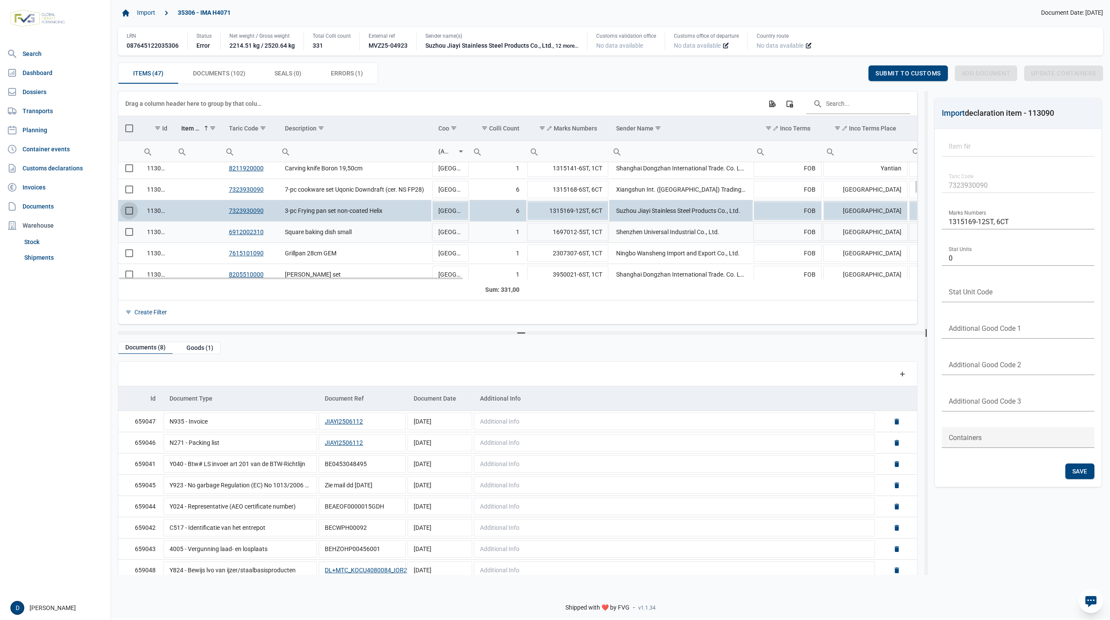
click at [130, 236] on span "Select row" at bounding box center [129, 232] width 8 height 8
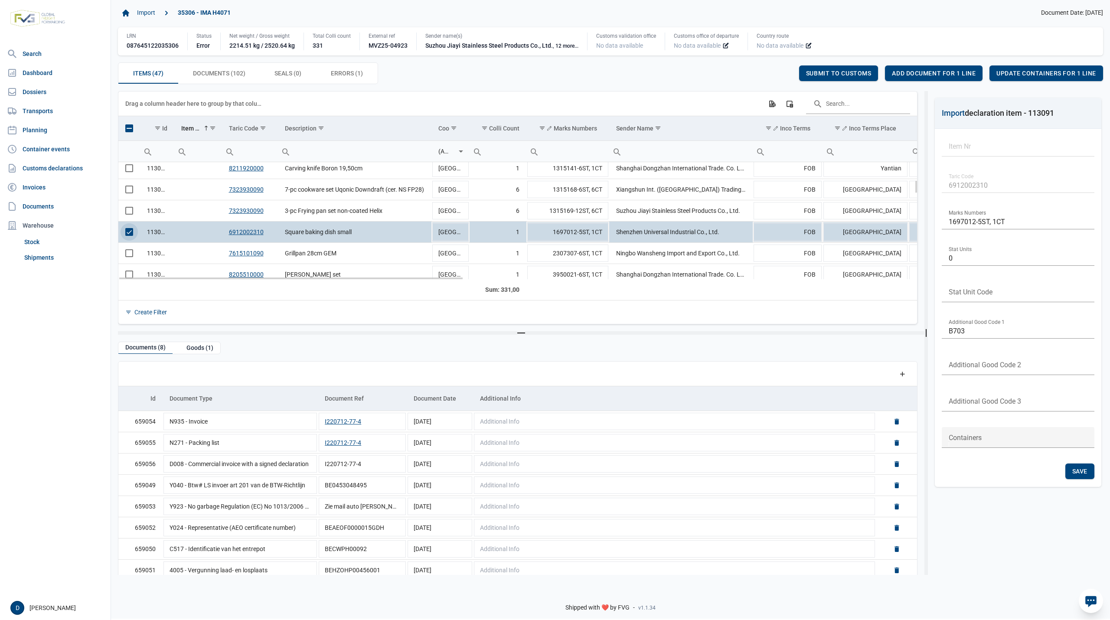
click at [128, 232] on span "Select row" at bounding box center [129, 232] width 8 height 8
click at [128, 252] on span "Select row" at bounding box center [129, 253] width 8 height 8
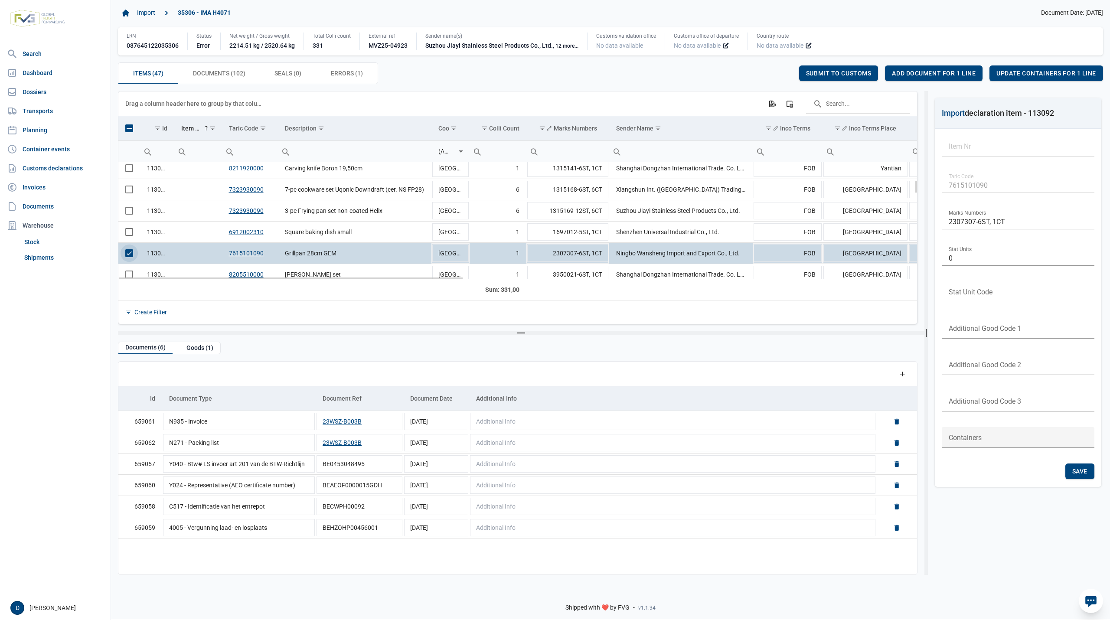
click at [127, 255] on span "Select row" at bounding box center [129, 253] width 8 height 8
click at [131, 274] on td "Data grid with 47 rows and 23 columns" at bounding box center [129, 274] width 22 height 21
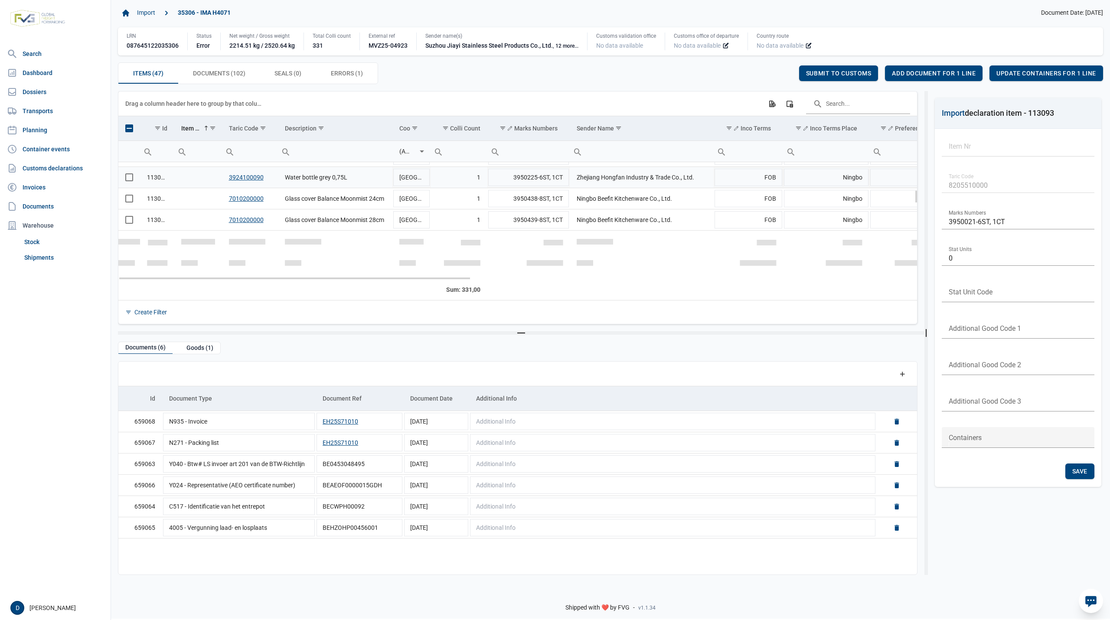
scroll to position [238, 0]
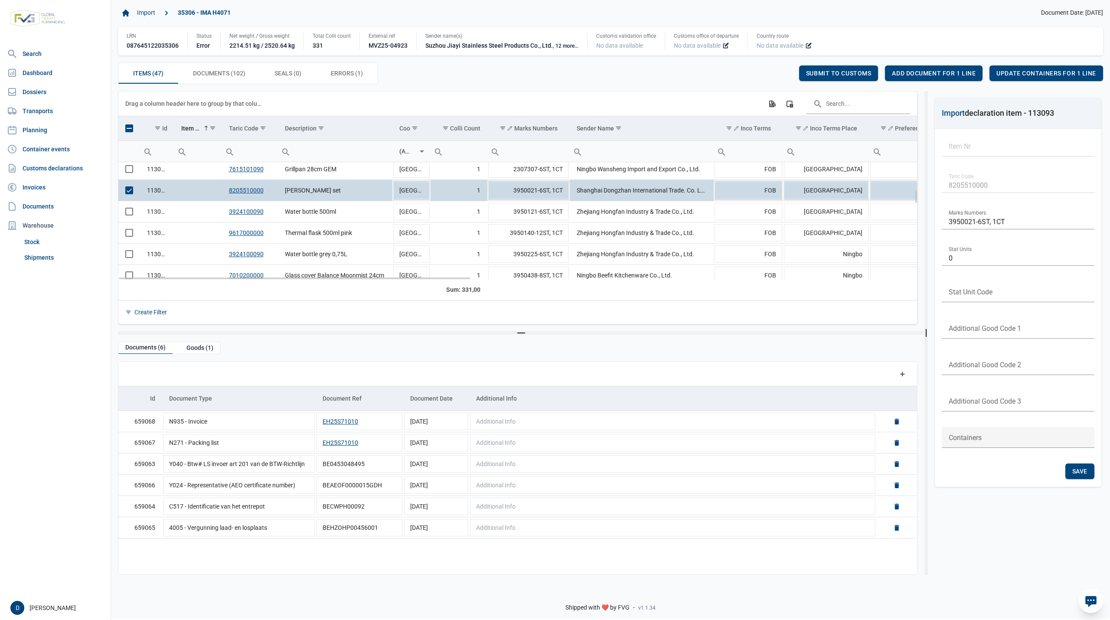
click at [127, 192] on span "Select row" at bounding box center [129, 190] width 8 height 8
click at [128, 212] on span "Select row" at bounding box center [129, 212] width 8 height 8
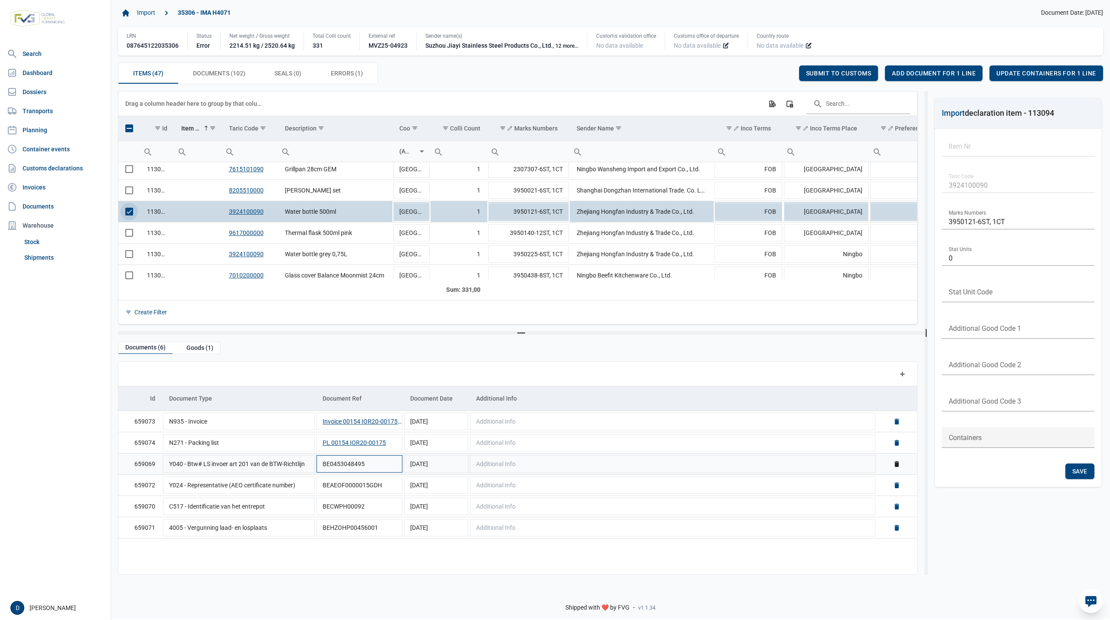
scroll to position [0, 0]
click at [133, 214] on span "Select row" at bounding box center [129, 212] width 8 height 8
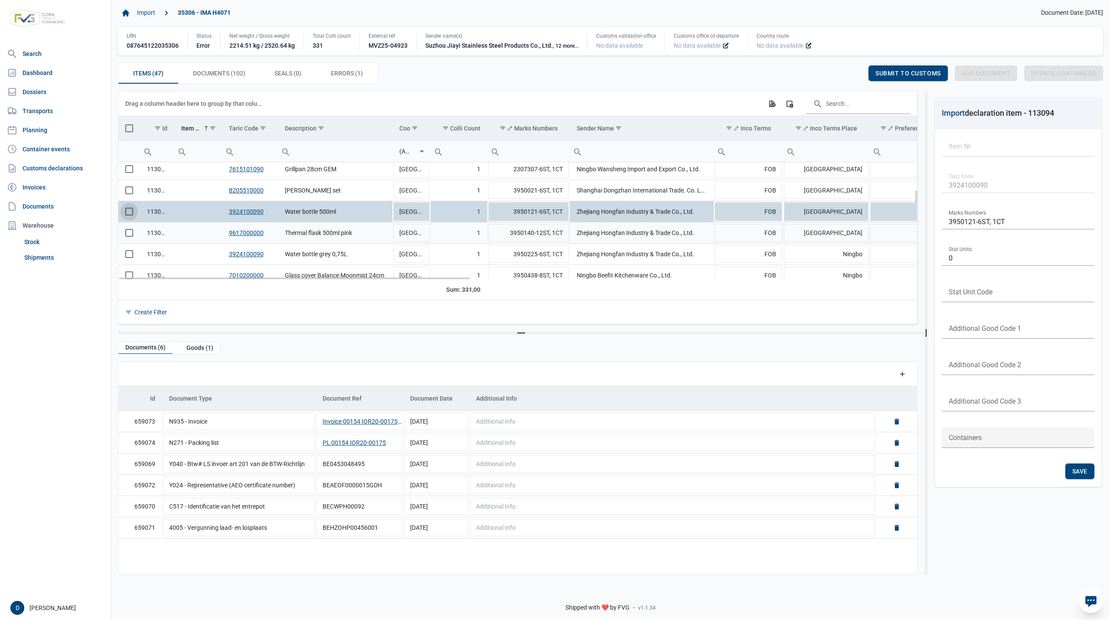
click at [134, 239] on td "Data grid with 47 rows and 23 columns" at bounding box center [129, 232] width 22 height 21
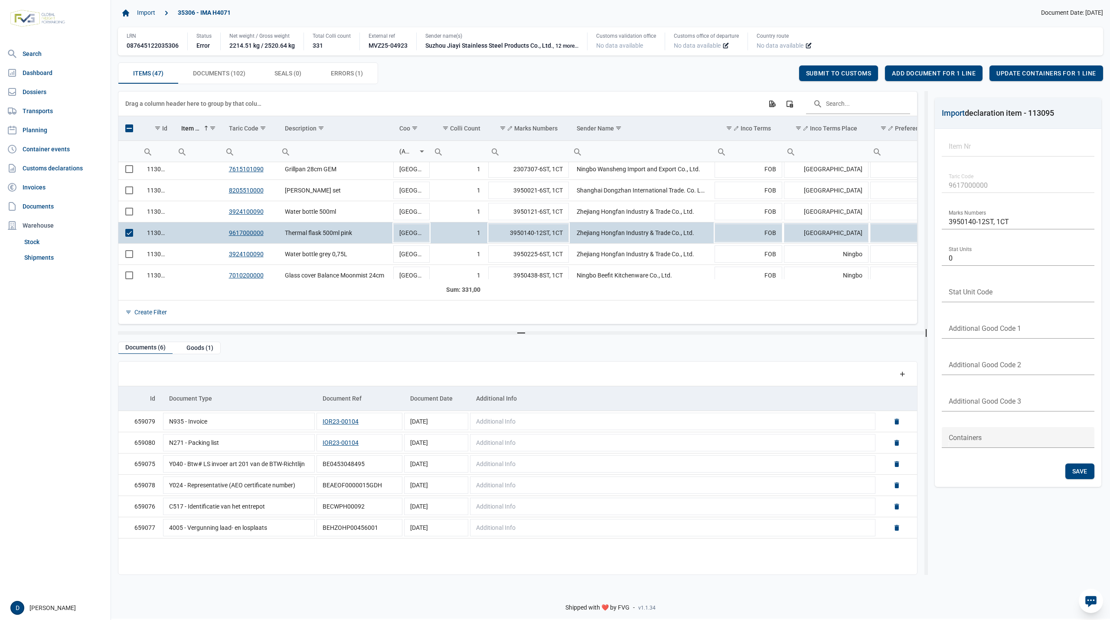
scroll to position [0, 0]
click at [129, 237] on span "Select row" at bounding box center [129, 233] width 8 height 8
click at [131, 258] on span "Select row" at bounding box center [129, 254] width 8 height 8
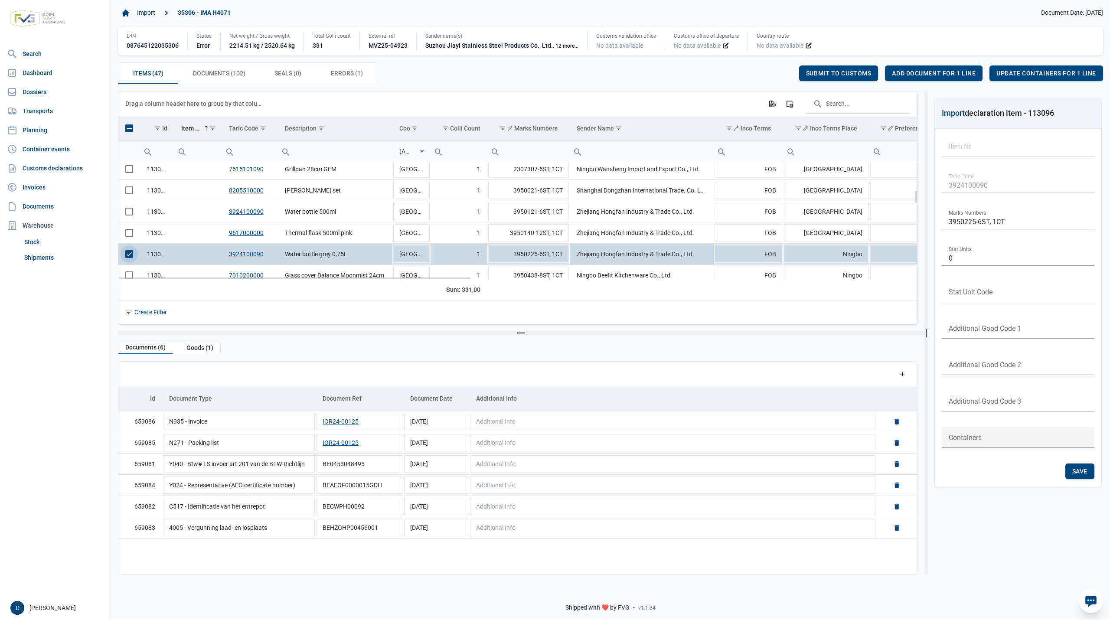
click at [129, 254] on span "Select row" at bounding box center [129, 254] width 8 height 8
click at [132, 275] on td "Data grid with 47 rows and 23 columns" at bounding box center [129, 275] width 22 height 21
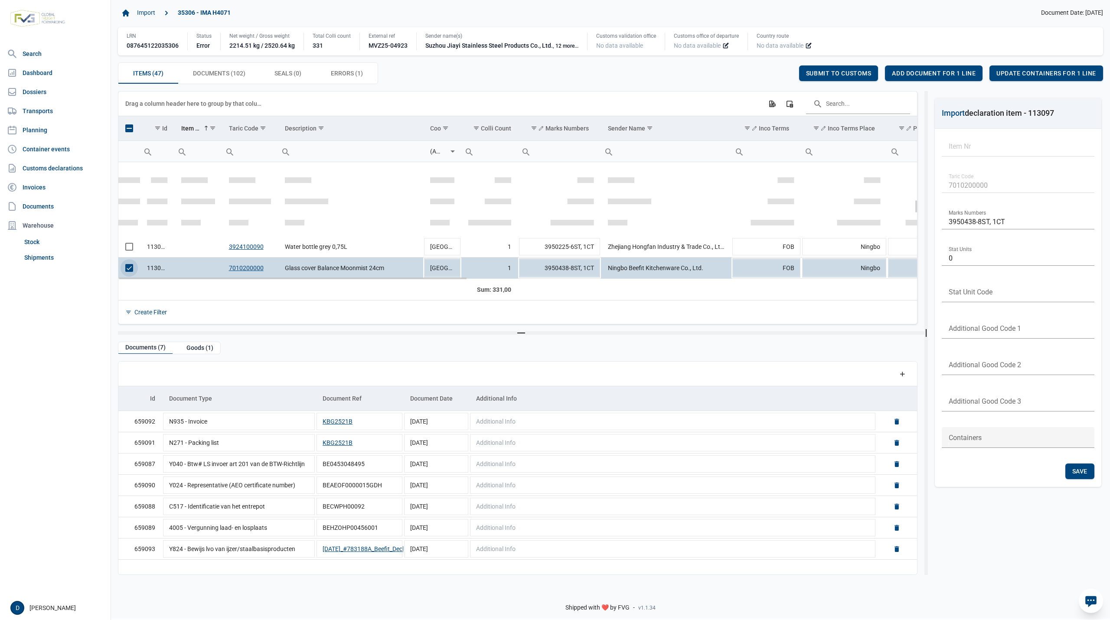
scroll to position [323, 0]
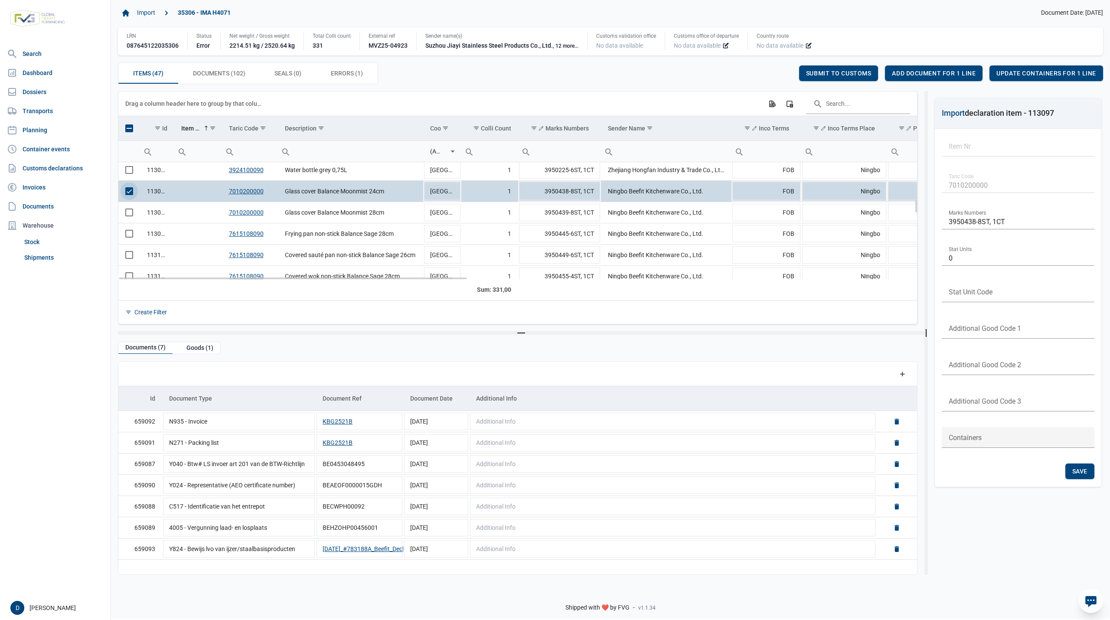
click at [127, 191] on span "Select row" at bounding box center [129, 191] width 8 height 8
click at [128, 212] on span "Select row" at bounding box center [129, 213] width 8 height 8
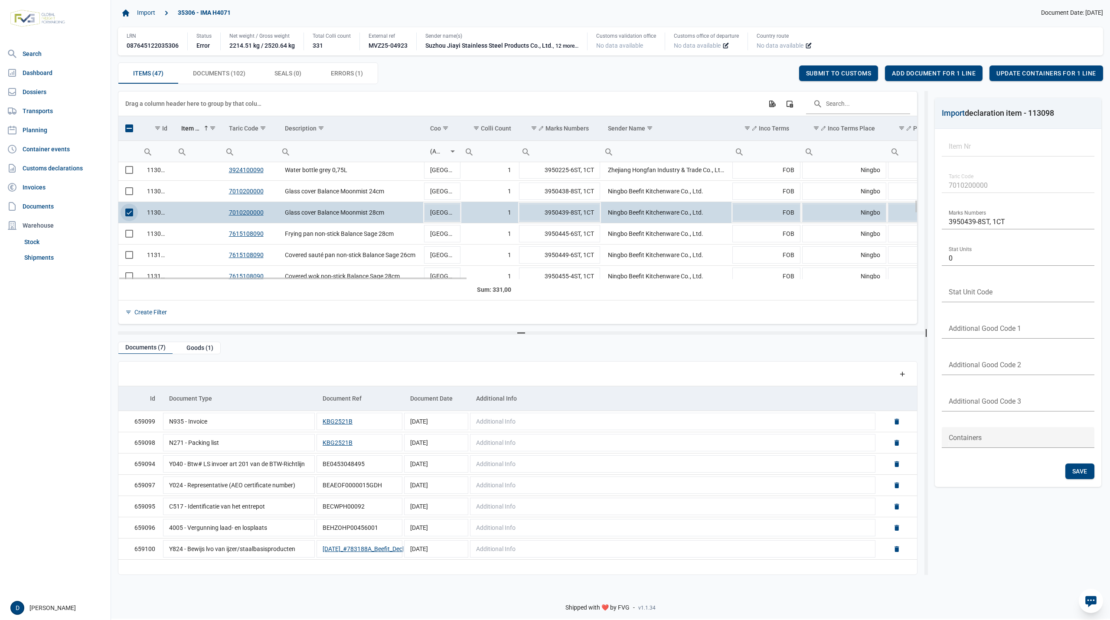
click at [130, 215] on span "Select row" at bounding box center [129, 213] width 8 height 8
click at [133, 237] on span "Select row" at bounding box center [129, 234] width 8 height 8
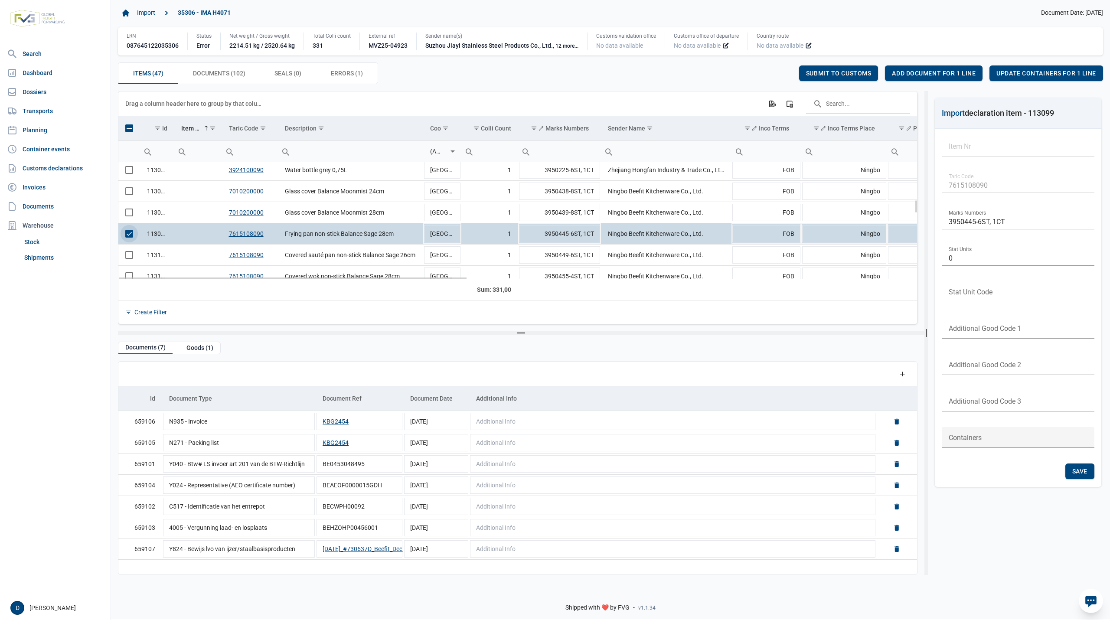
click at [132, 233] on span "Select row" at bounding box center [129, 234] width 8 height 8
click at [130, 258] on span "Select row" at bounding box center [129, 255] width 8 height 8
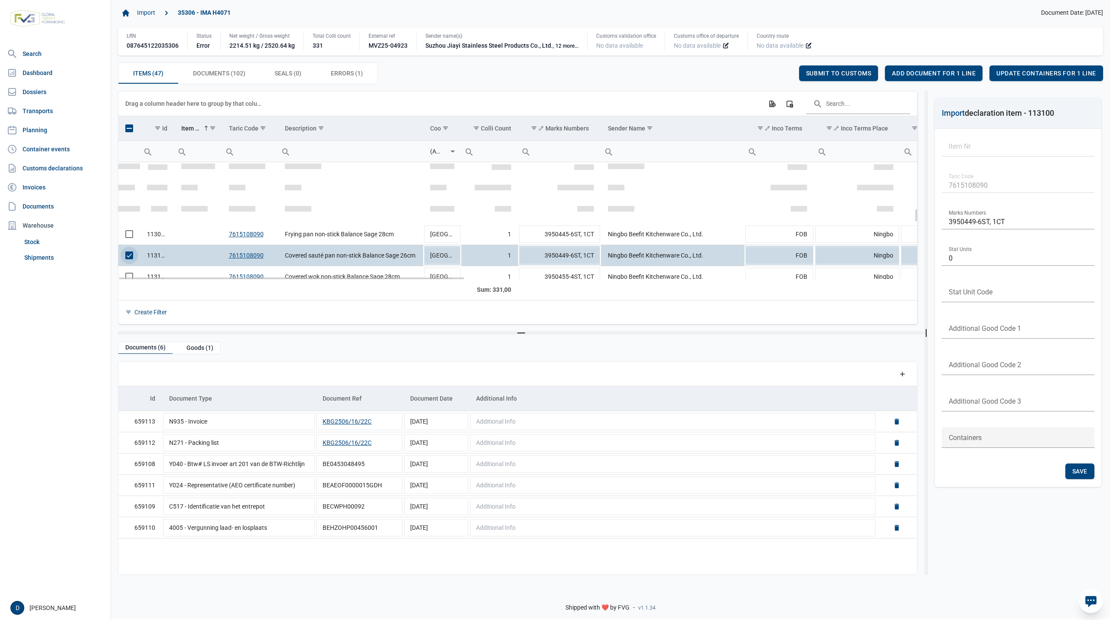
scroll to position [400, 0]
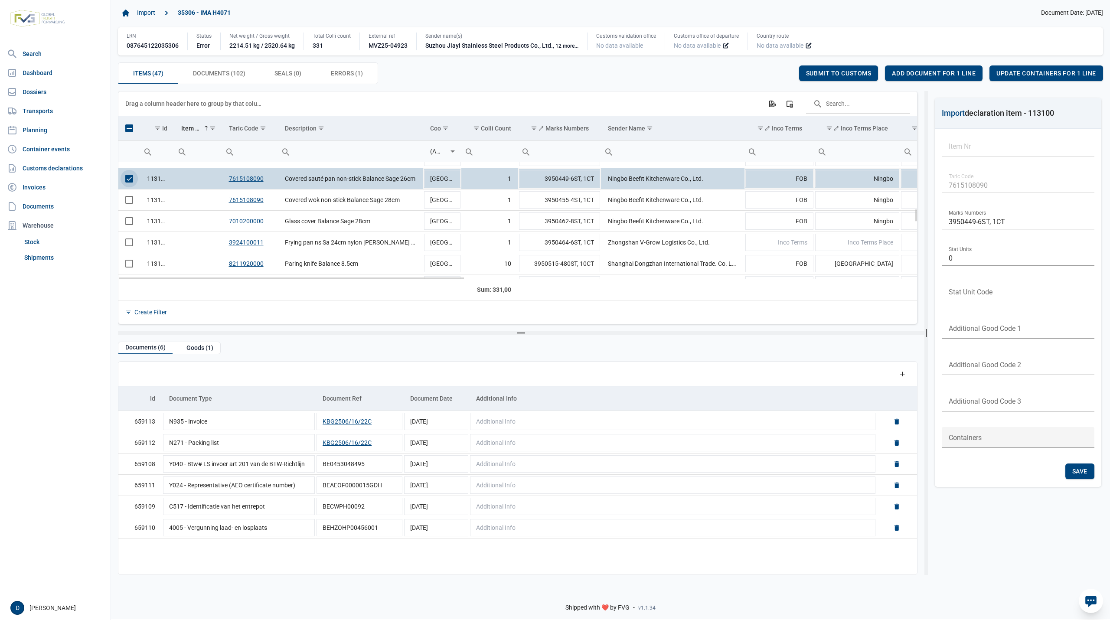
click at [125, 179] on span "Select row" at bounding box center [129, 179] width 8 height 8
click at [130, 204] on span "Select row" at bounding box center [129, 200] width 8 height 8
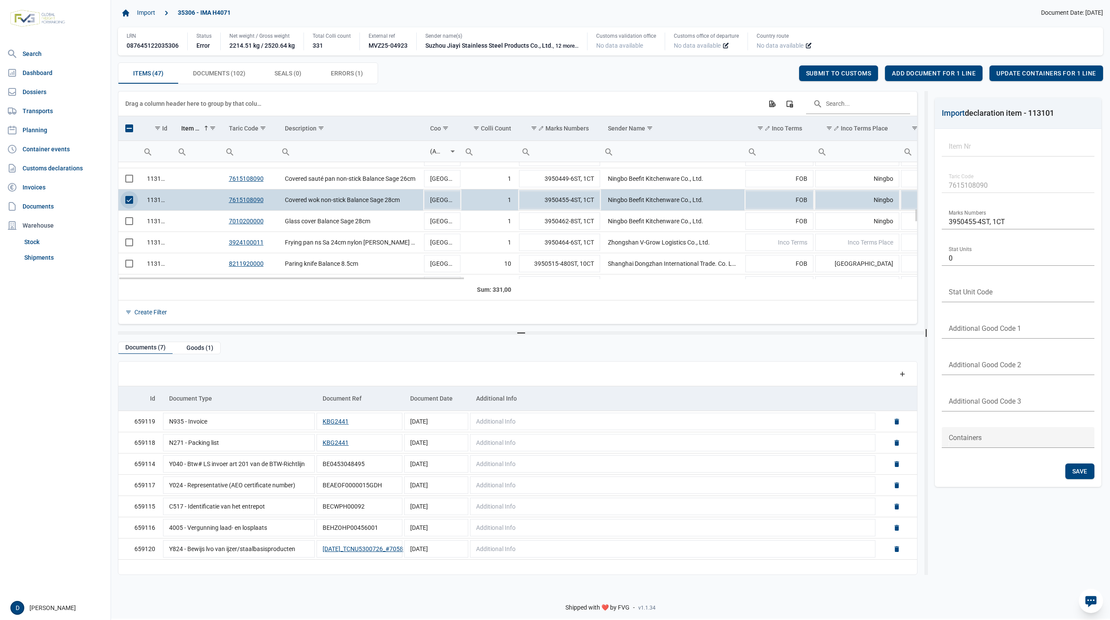
click at [126, 204] on span "Select row" at bounding box center [129, 200] width 8 height 8
click at [127, 222] on span "Select row" at bounding box center [129, 221] width 8 height 8
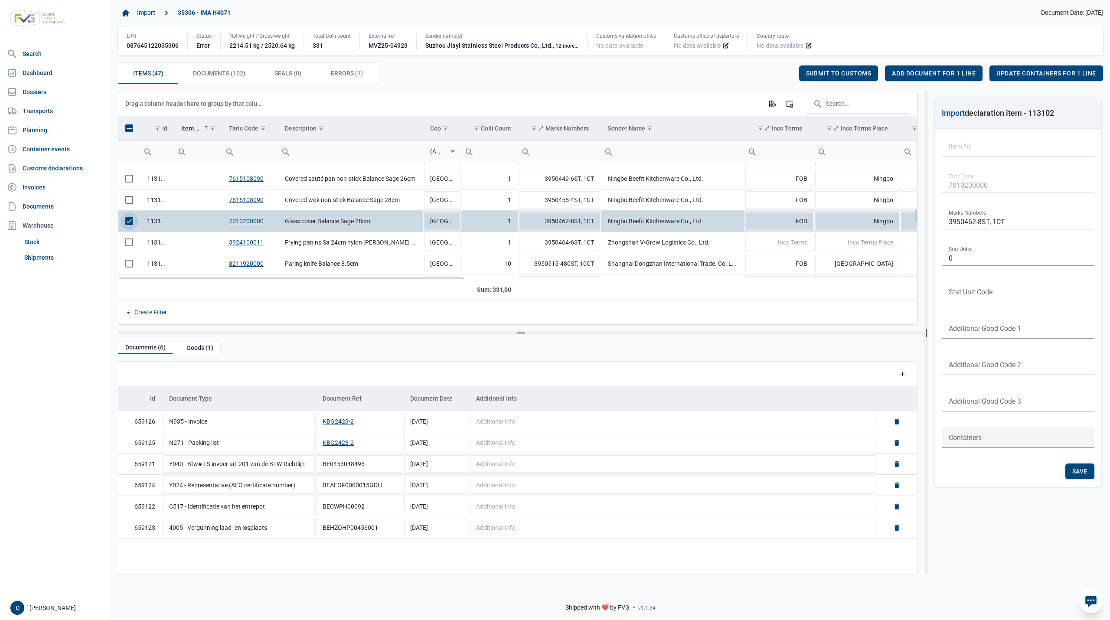
click at [127, 220] on span "Select row" at bounding box center [129, 221] width 8 height 8
click at [130, 246] on span "Select row" at bounding box center [129, 242] width 8 height 8
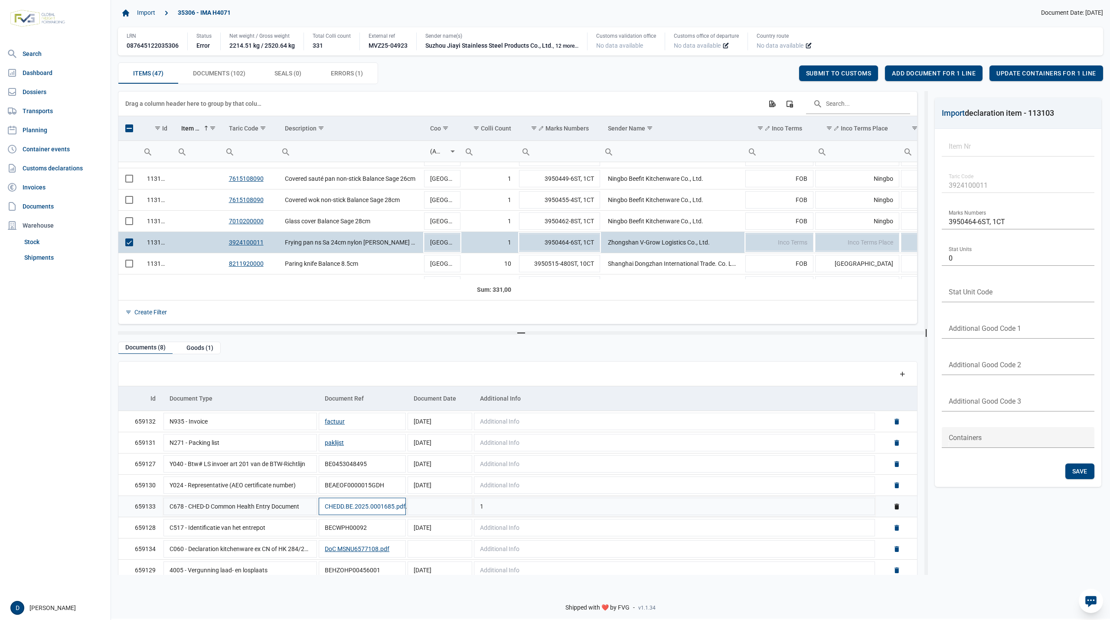
click at [373, 506] on button "CHEDD.BE.2025.0001685.pdf" at bounding box center [365, 506] width 81 height 9
click at [434, 506] on td "Data grid with 8 rows and 5 columns" at bounding box center [440, 505] width 66 height 21
type input "15-4-2025"
click at [779, 75] on span "Save" at bounding box center [777, 73] width 15 height 7
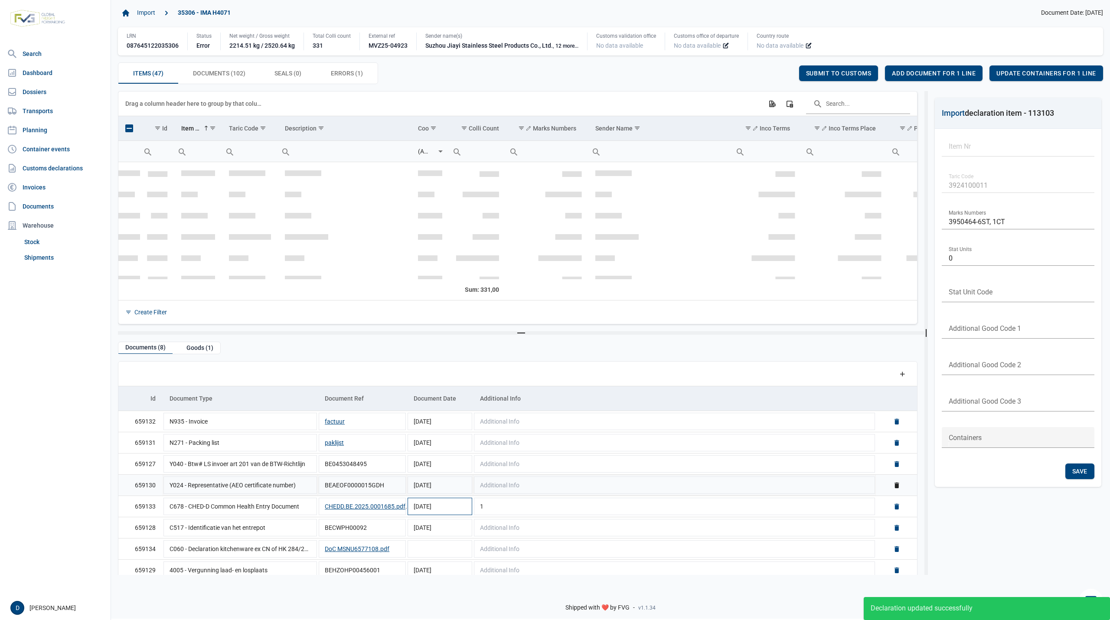
scroll to position [470, 0]
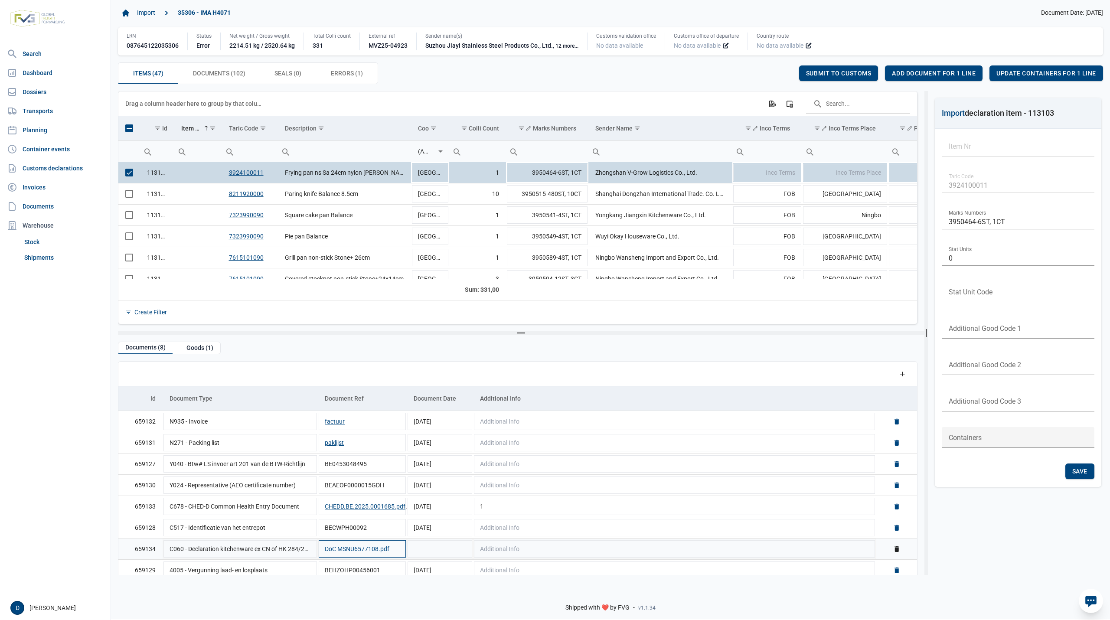
click at [348, 552] on button "DoC MSNU6577108.pdf" at bounding box center [357, 548] width 65 height 9
click at [415, 551] on td "Data grid with 8 rows and 5 columns" at bounding box center [440, 548] width 66 height 21
type input "10-4-2025"
click at [768, 72] on div "Save" at bounding box center [777, 73] width 29 height 16
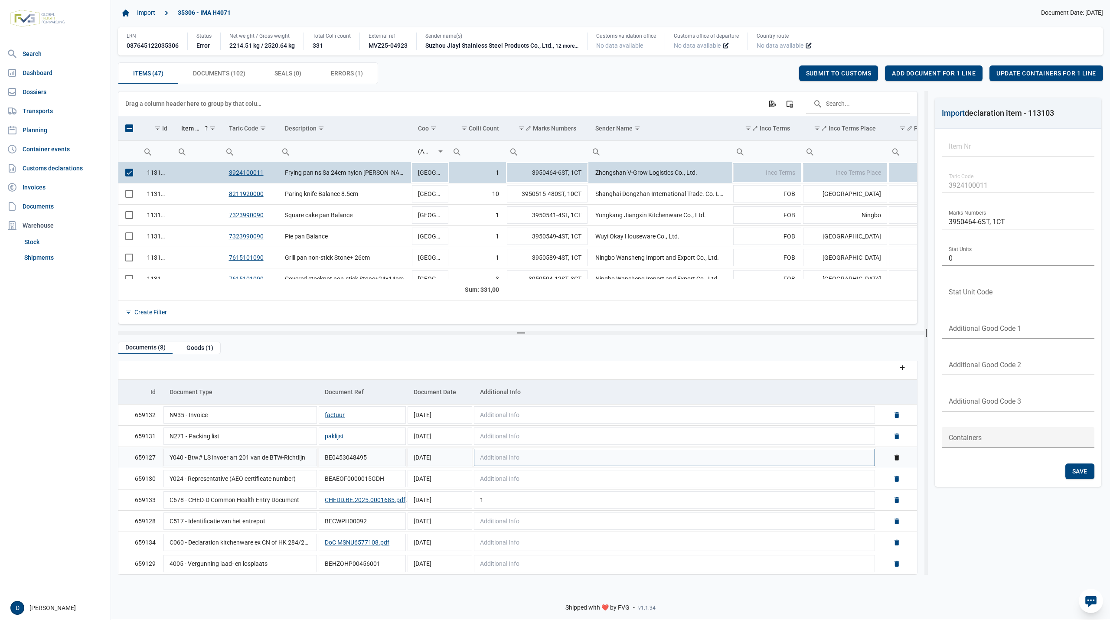
scroll to position [0, 0]
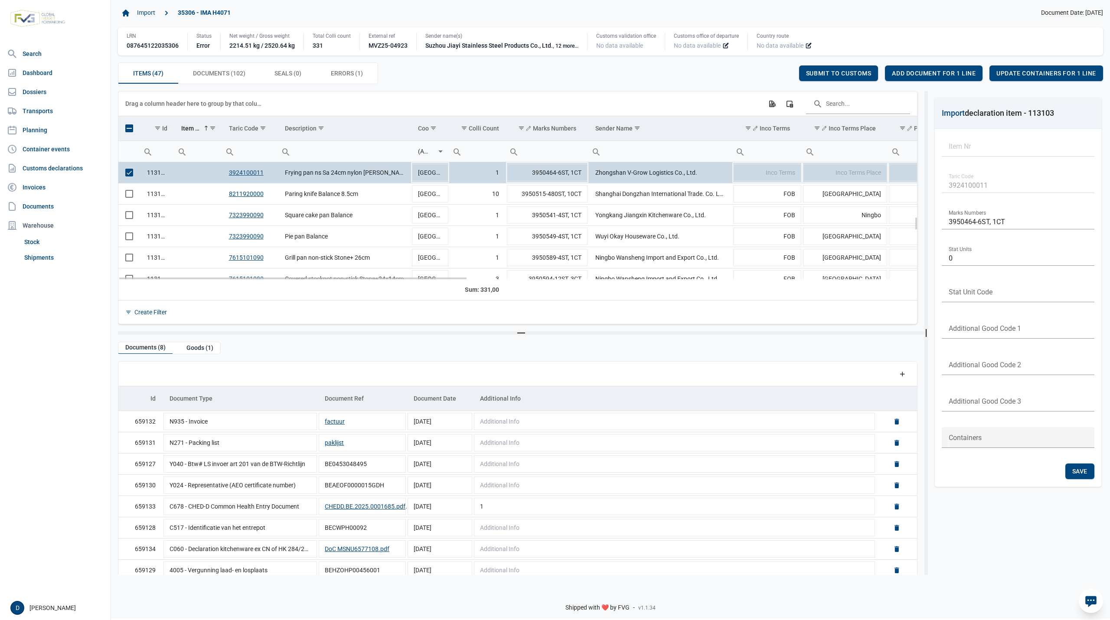
click at [133, 175] on span "Select row" at bounding box center [129, 173] width 8 height 8
click at [129, 195] on span "Select row" at bounding box center [129, 194] width 8 height 8
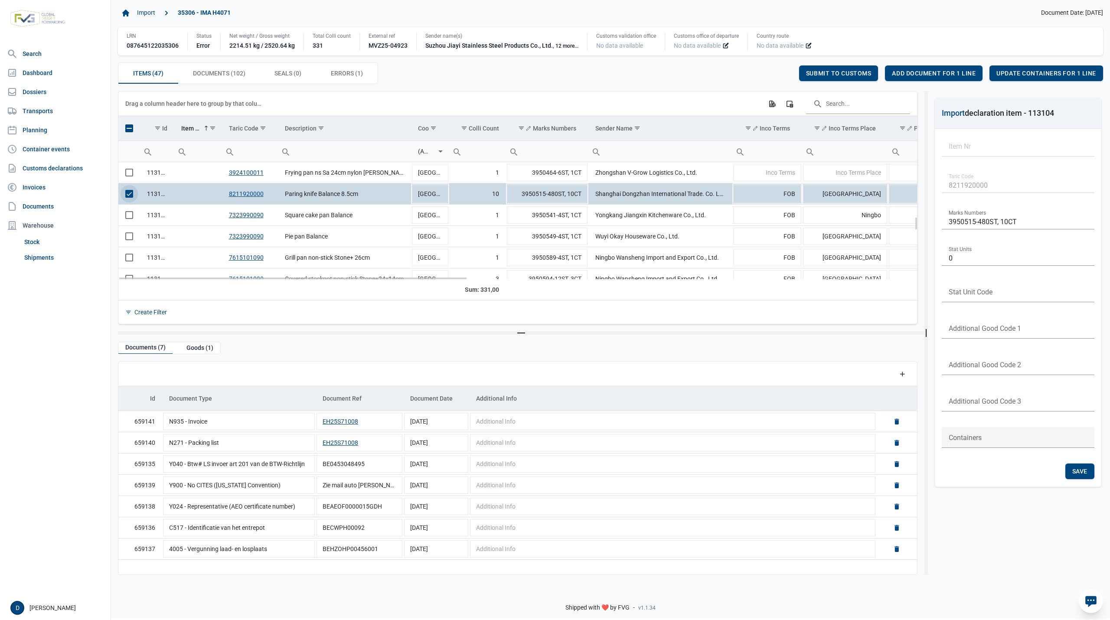
click at [127, 198] on span "Select row" at bounding box center [129, 194] width 8 height 8
click at [130, 214] on span "Select row" at bounding box center [129, 215] width 8 height 8
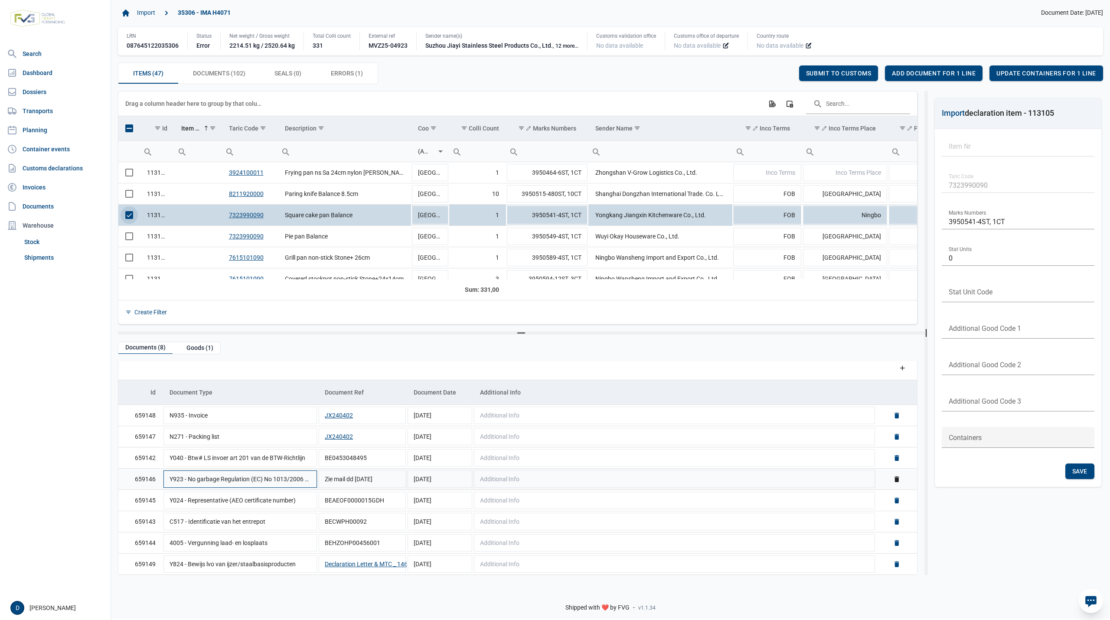
scroll to position [8, 0]
click at [131, 219] on span "Select row" at bounding box center [129, 215] width 8 height 8
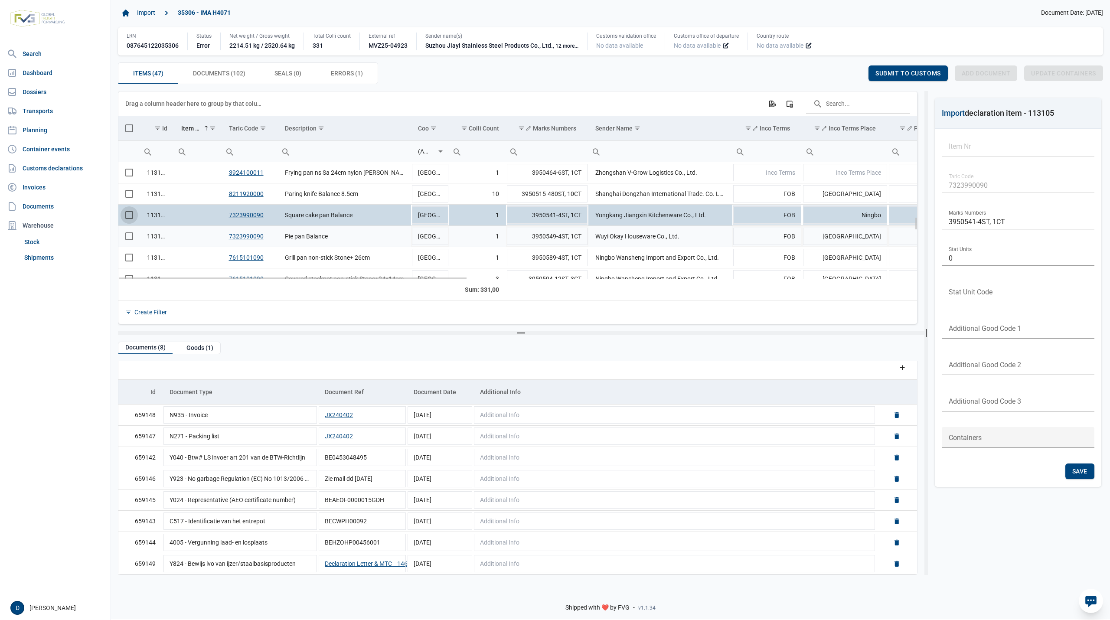
click at [130, 240] on span "Select row" at bounding box center [129, 236] width 8 height 8
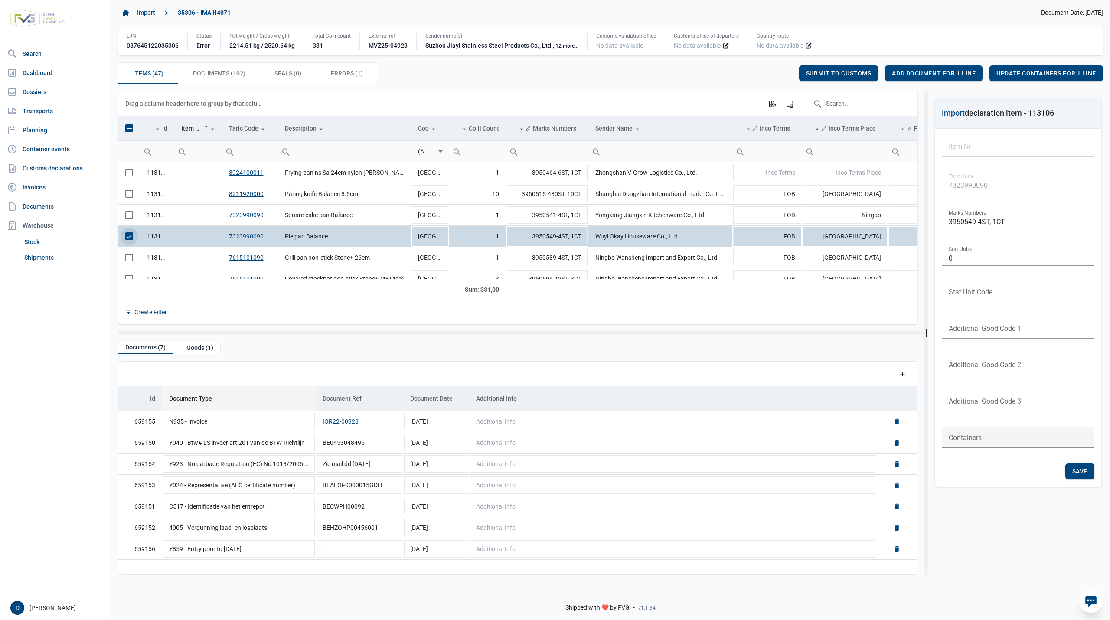
scroll to position [0, 0]
click at [133, 234] on span "Select row" at bounding box center [129, 236] width 8 height 8
click at [128, 261] on span "Select row" at bounding box center [129, 258] width 8 height 8
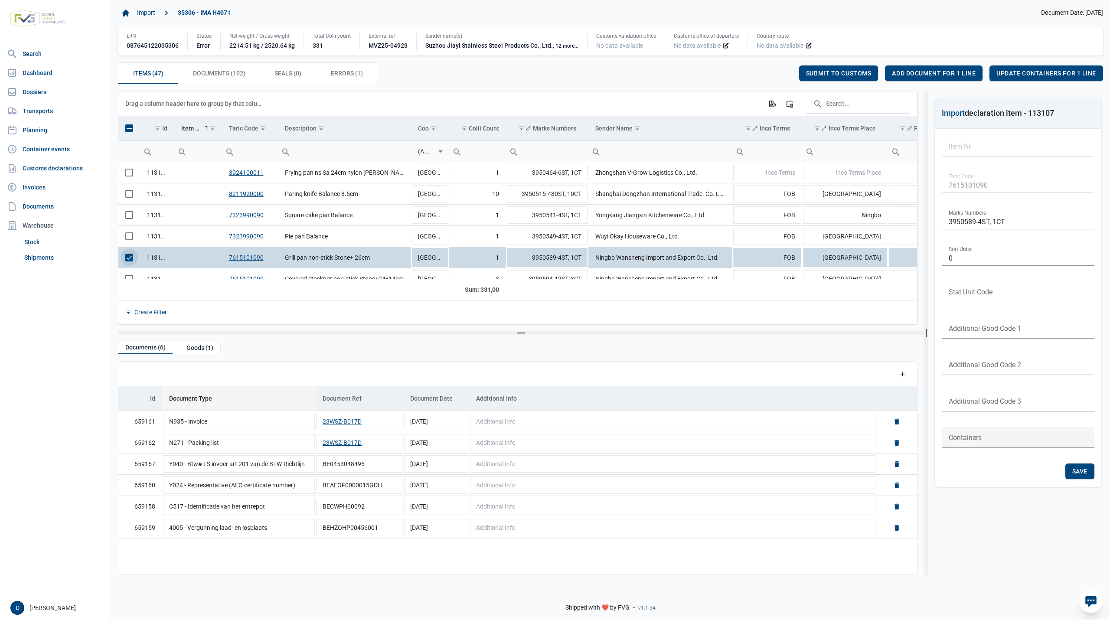
scroll to position [0, 0]
click at [131, 255] on span "Select row" at bounding box center [129, 258] width 8 height 8
click at [133, 276] on td "Data grid with 47 rows and 23 columns" at bounding box center [129, 278] width 22 height 21
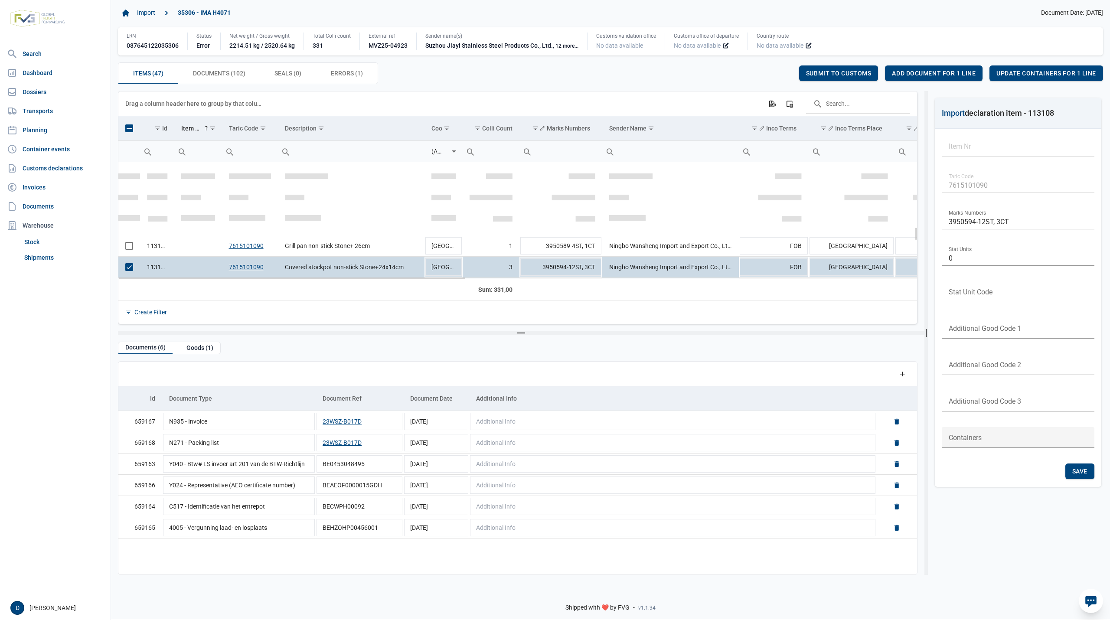
scroll to position [559, 0]
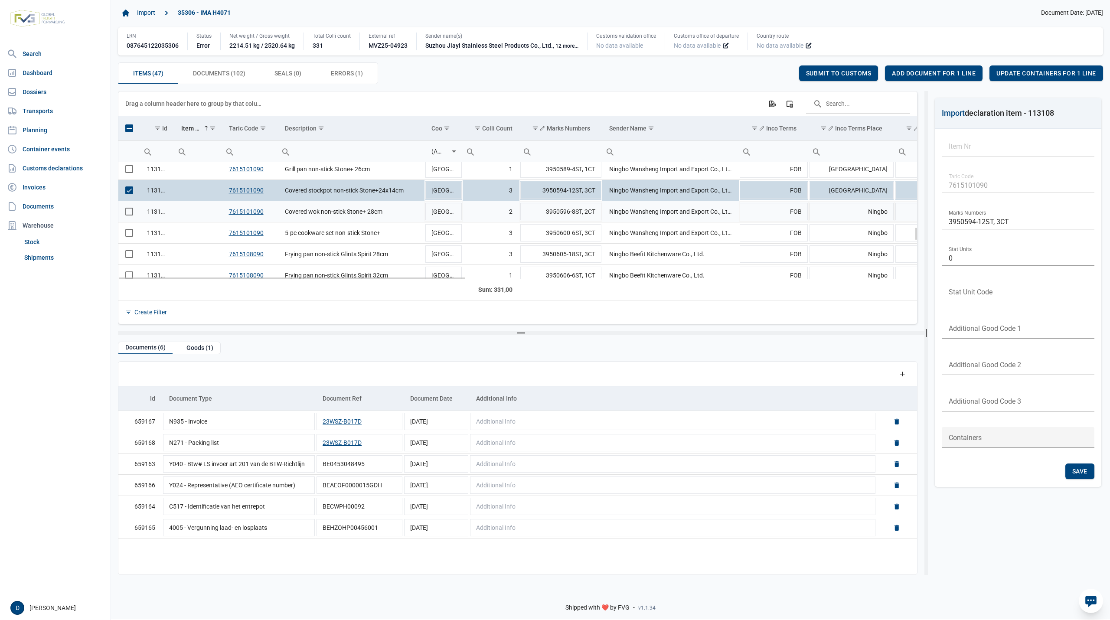
click at [126, 212] on span "Select row" at bounding box center [129, 212] width 8 height 8
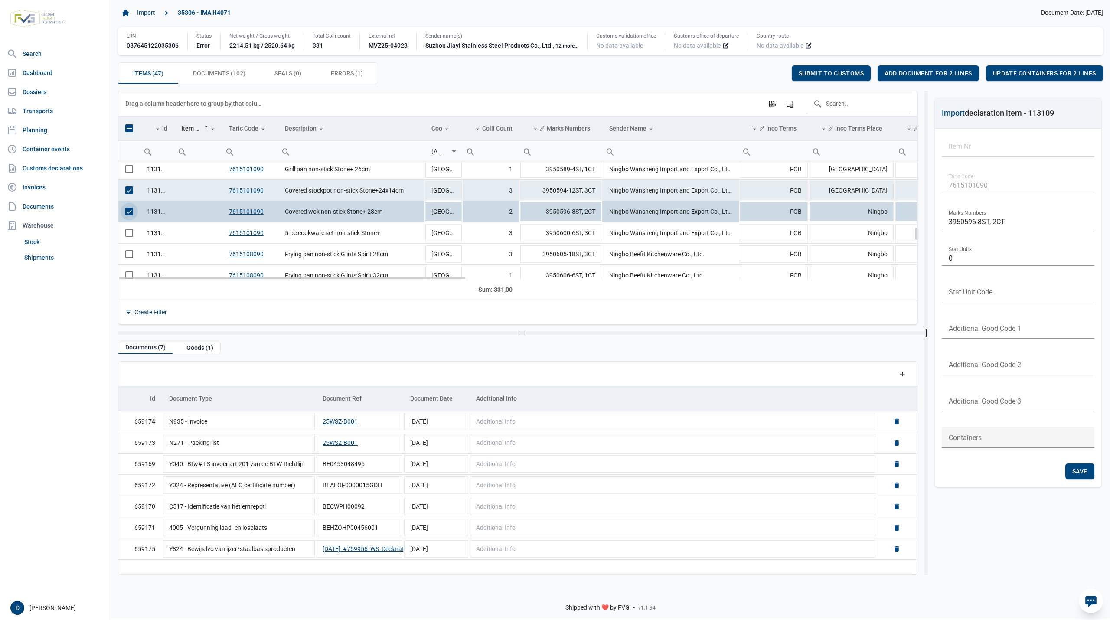
click at [127, 189] on span "Select row" at bounding box center [129, 190] width 8 height 8
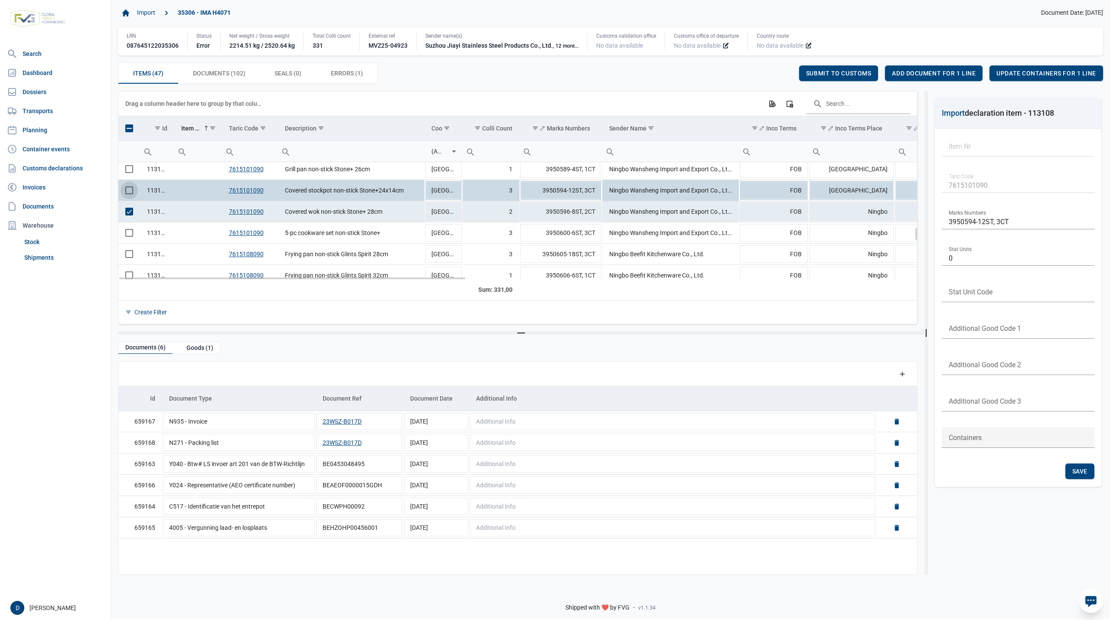
click at [131, 212] on span "Select row" at bounding box center [129, 212] width 8 height 8
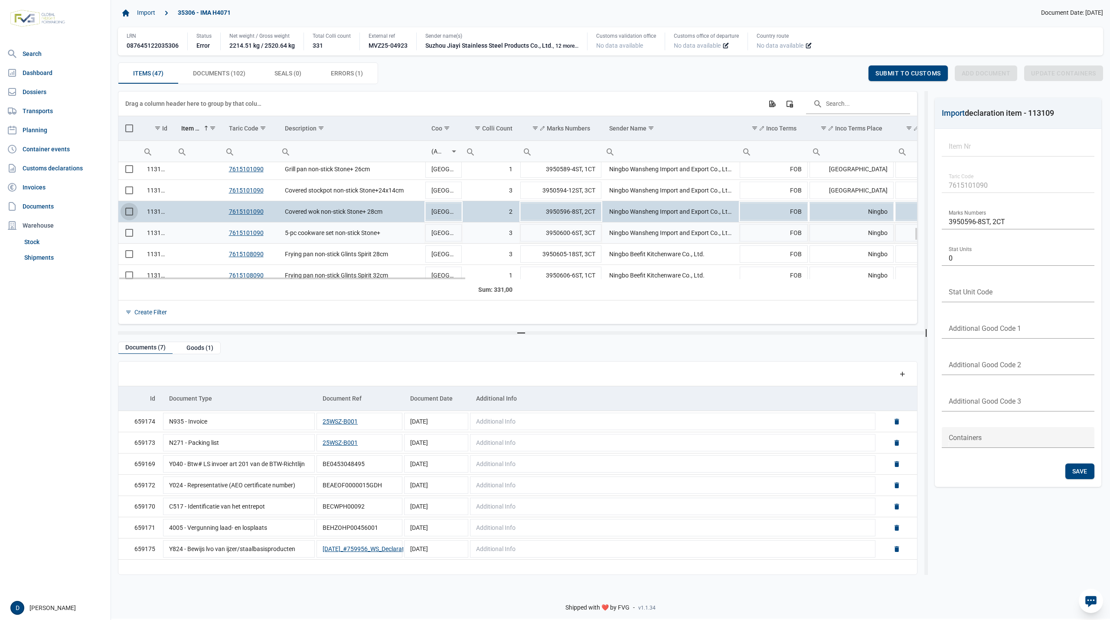
click at [130, 235] on span "Select row" at bounding box center [129, 233] width 8 height 8
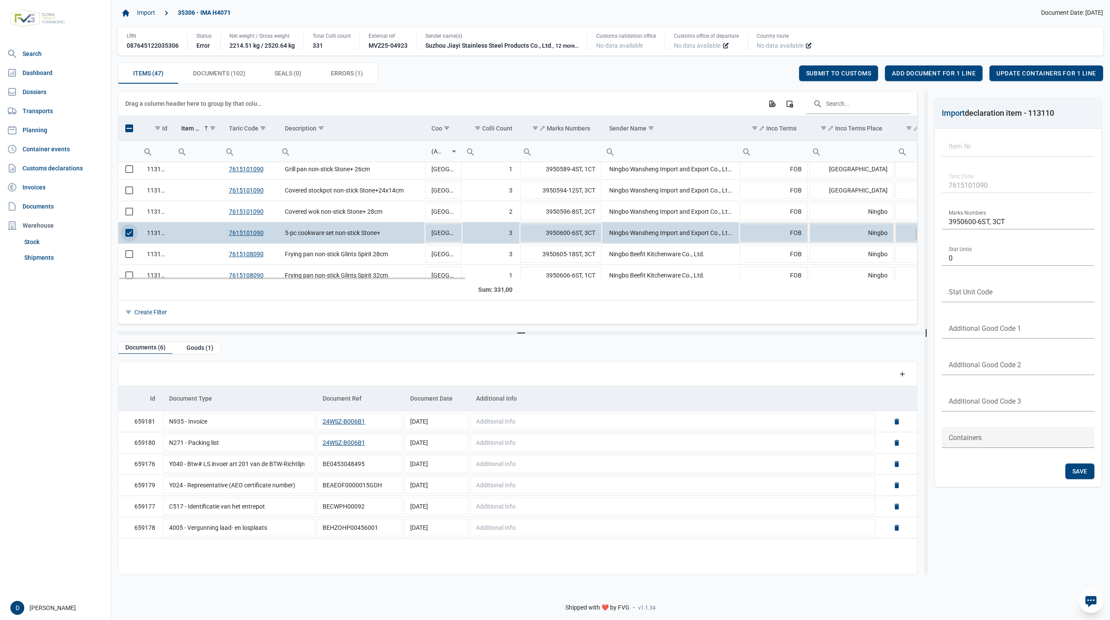
click at [130, 237] on span "Select row" at bounding box center [129, 233] width 8 height 8
click at [129, 252] on span "Select row" at bounding box center [129, 254] width 8 height 8
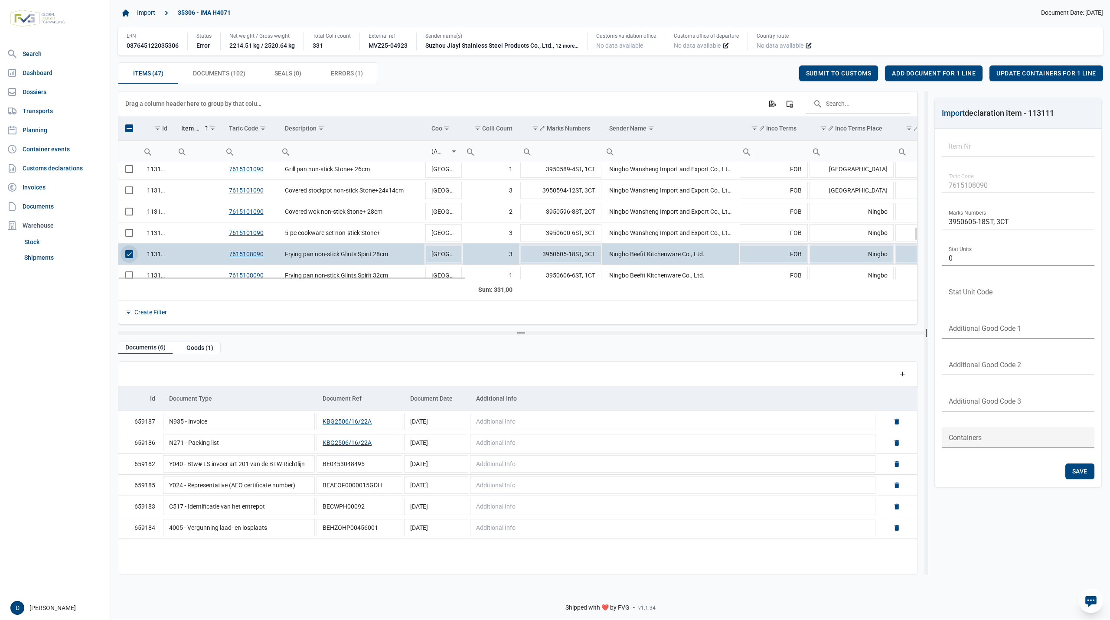
click at [127, 252] on span "Select row" at bounding box center [129, 254] width 8 height 8
click at [130, 274] on td "Data grid with 47 rows and 23 columns" at bounding box center [129, 275] width 22 height 21
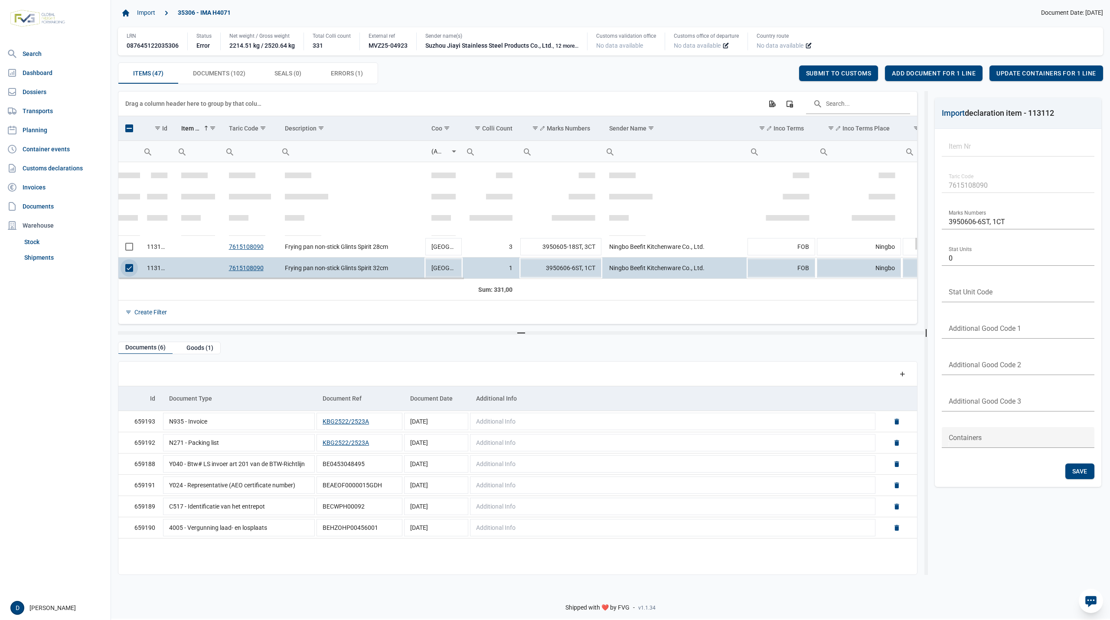
scroll to position [644, 0]
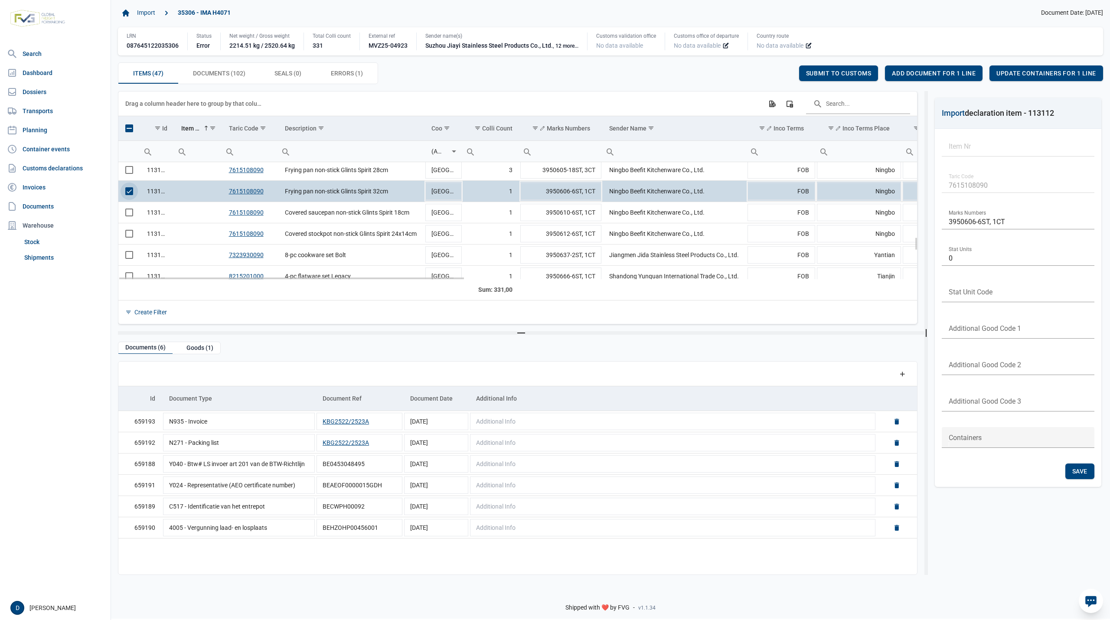
click at [126, 193] on span "Select row" at bounding box center [129, 191] width 8 height 8
click at [127, 219] on td "Data grid with 47 rows and 23 columns" at bounding box center [129, 212] width 22 height 21
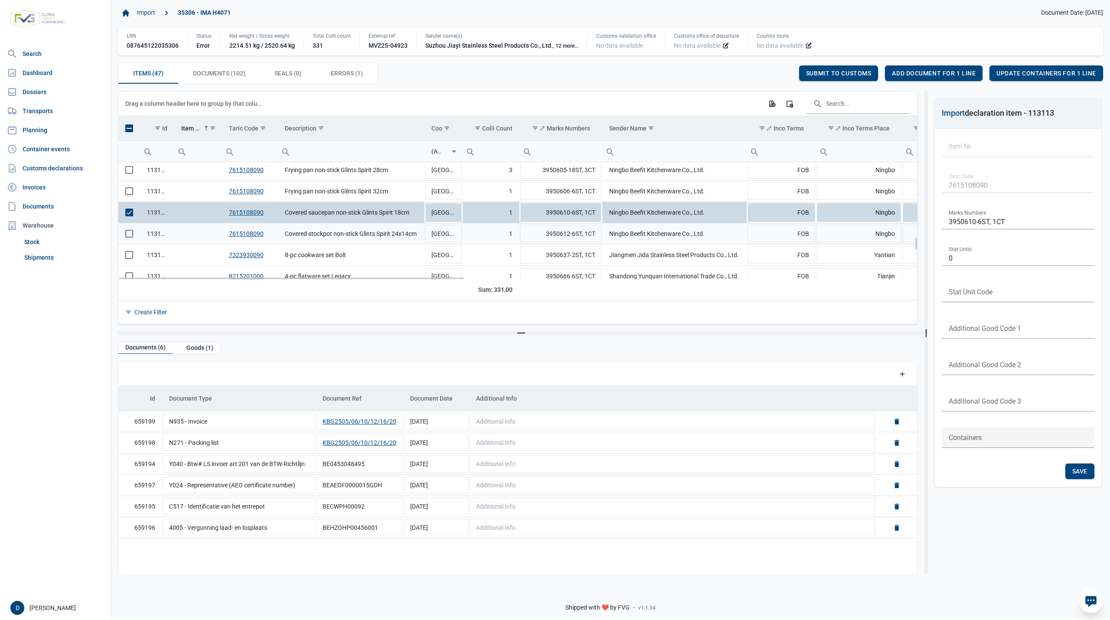
click at [132, 231] on span "Select row" at bounding box center [129, 234] width 8 height 8
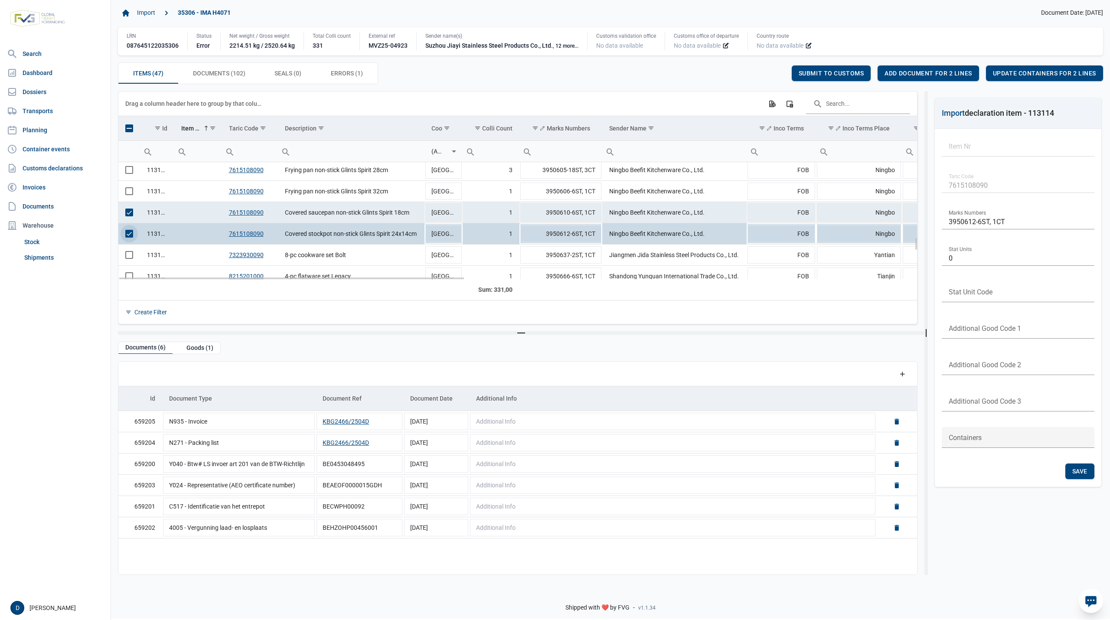
click at [129, 216] on span "Select row" at bounding box center [129, 213] width 8 height 8
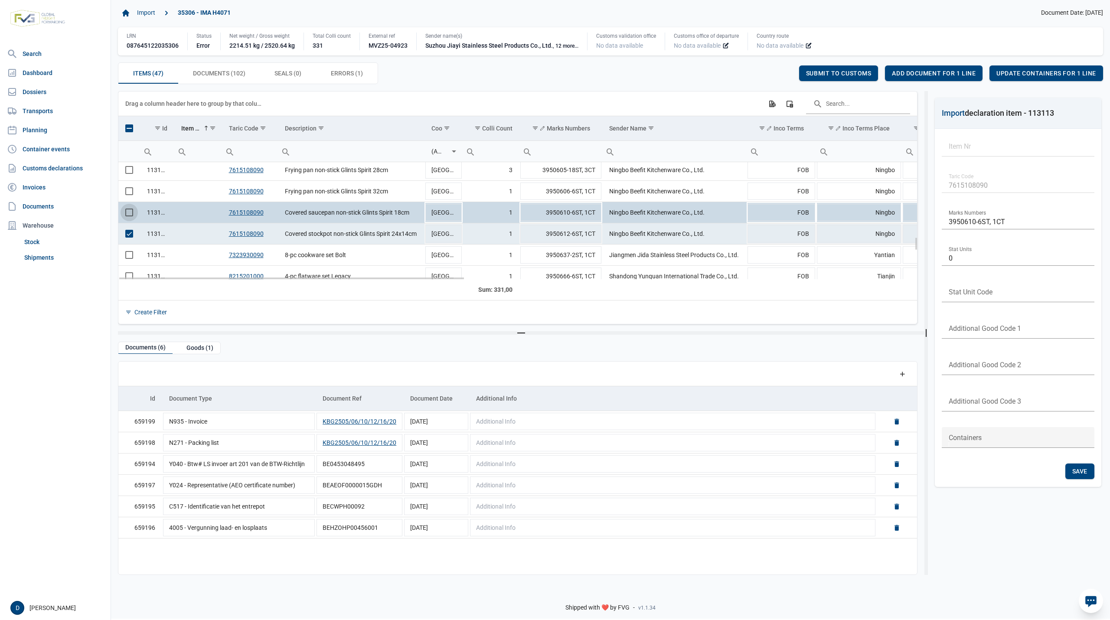
click at [125, 232] on td "Data grid with 47 rows and 23 columns" at bounding box center [129, 233] width 22 height 21
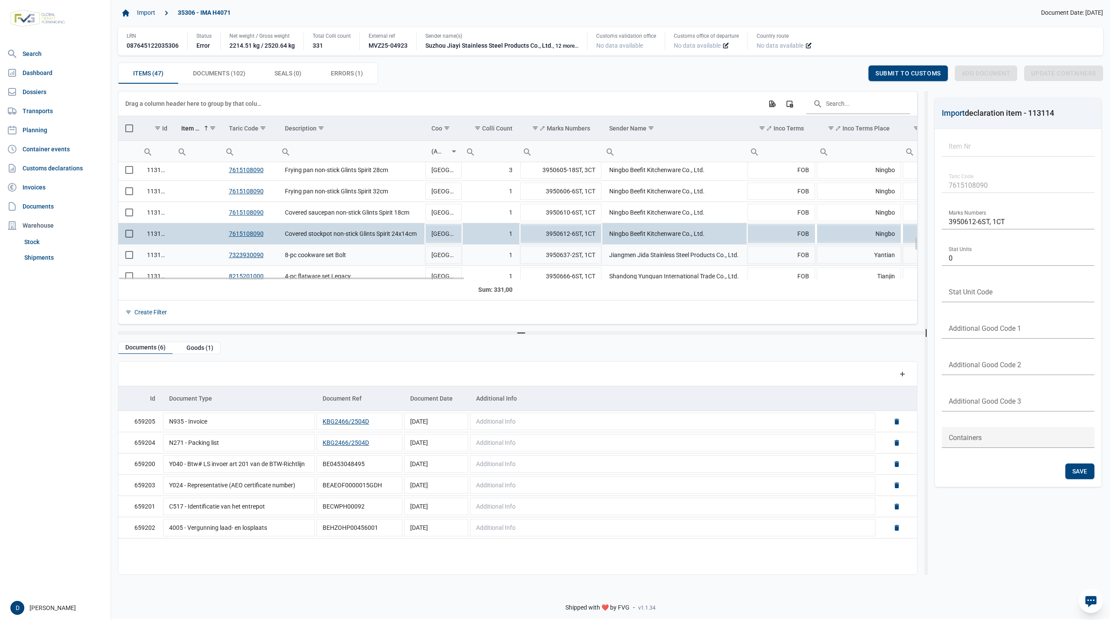
click at [130, 257] on span "Select row" at bounding box center [129, 255] width 8 height 8
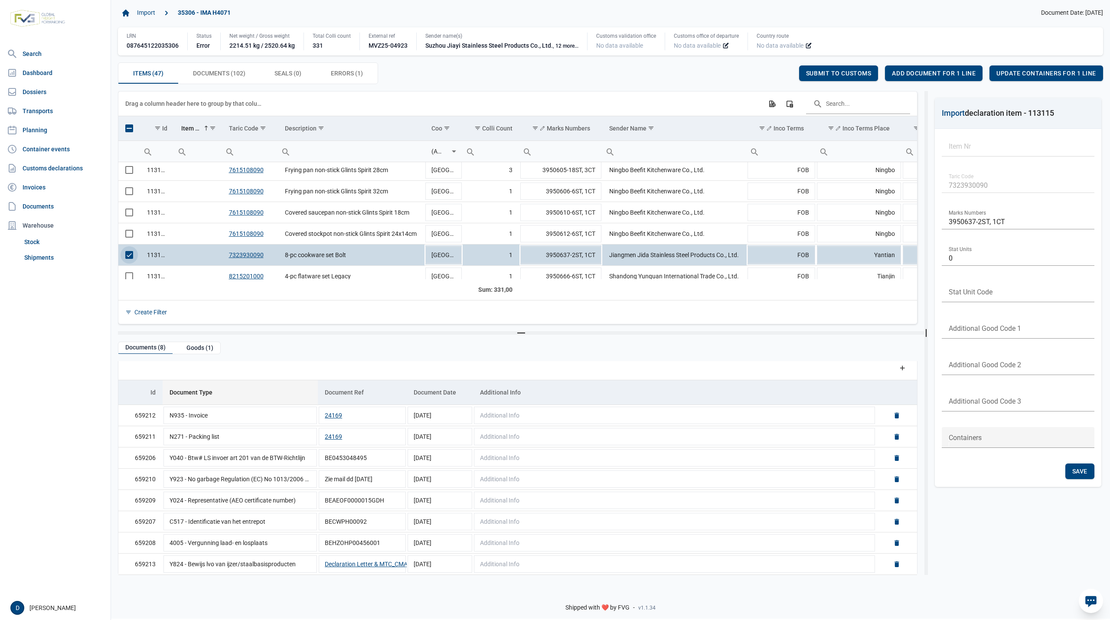
scroll to position [8, 0]
click at [132, 259] on span "Select row" at bounding box center [129, 255] width 8 height 8
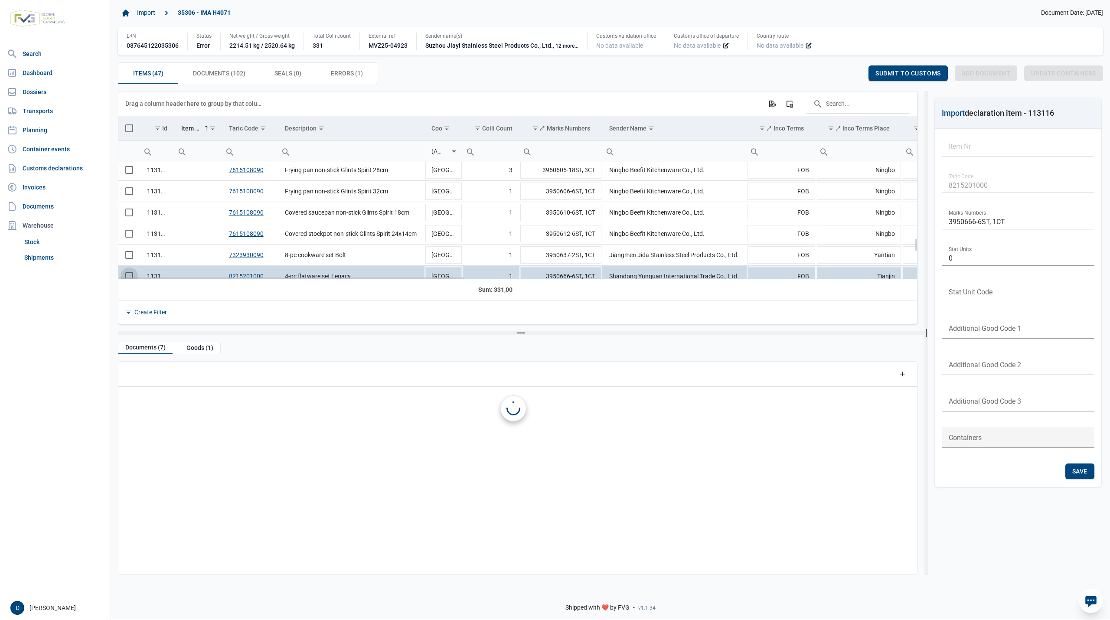
click at [130, 277] on td "Data grid with 47 rows and 23 columns" at bounding box center [129, 276] width 22 height 21
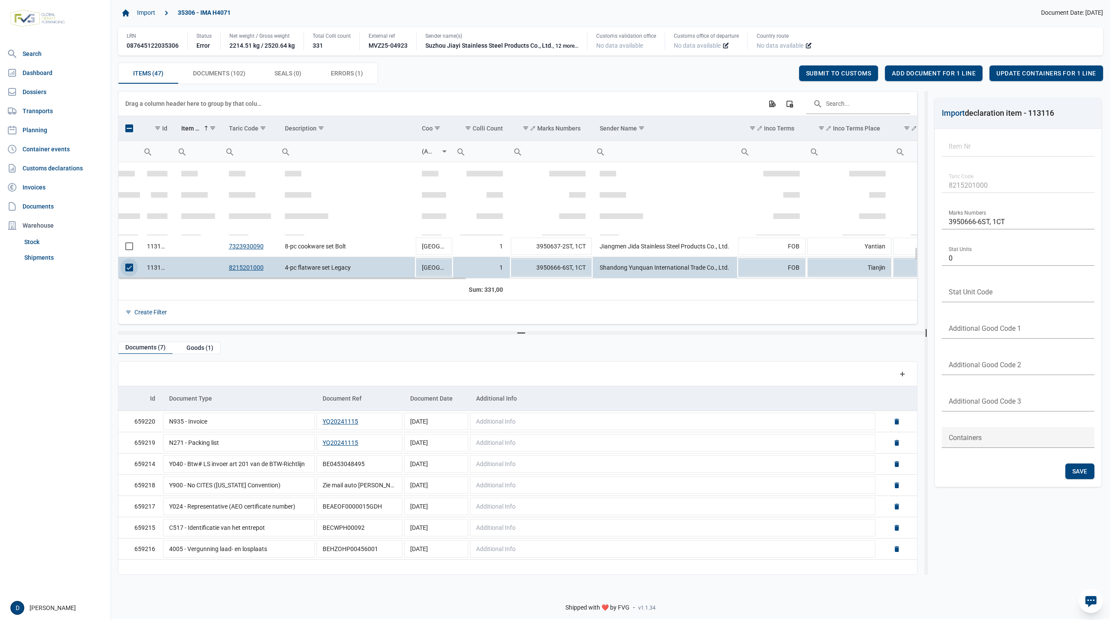
scroll to position [730, 0]
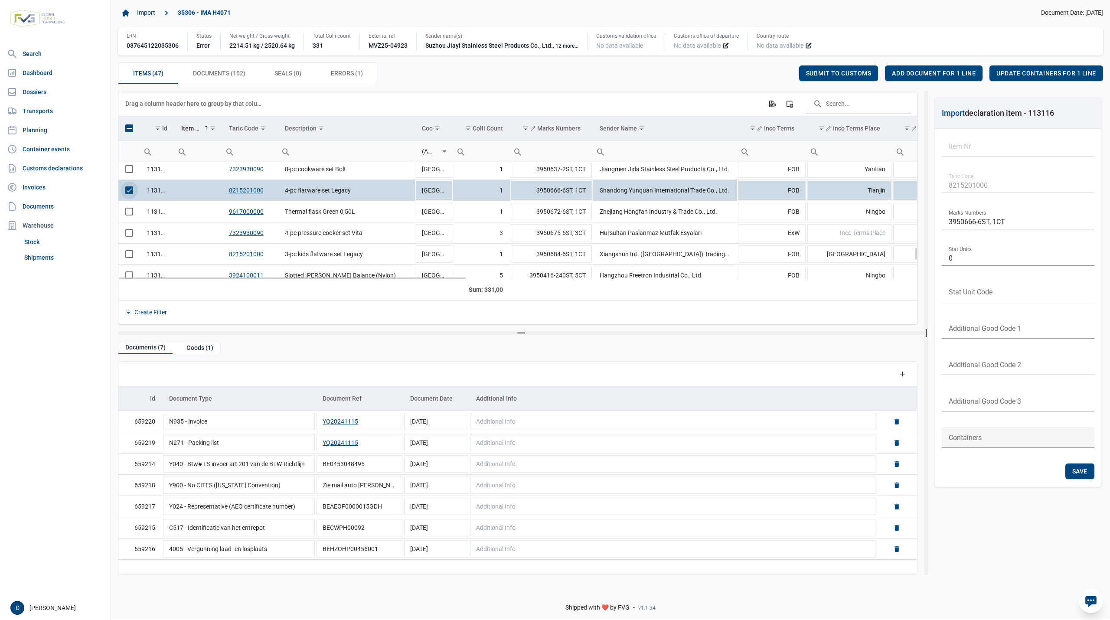
click at [132, 194] on span "Select row" at bounding box center [129, 190] width 8 height 8
click at [130, 215] on span "Select row" at bounding box center [129, 212] width 8 height 8
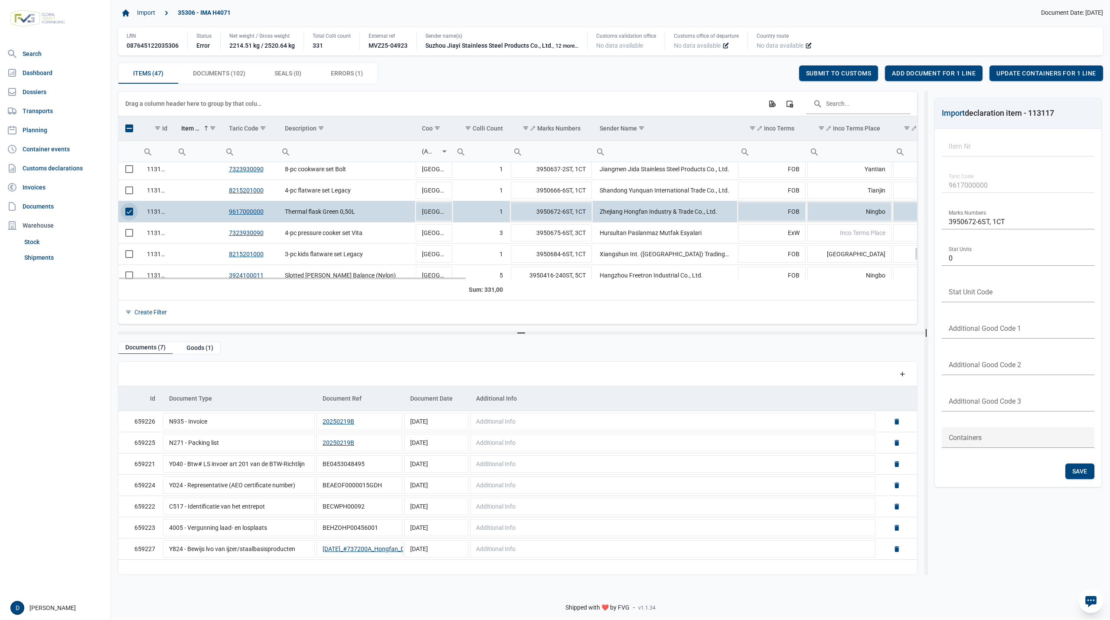
click at [132, 215] on span "Select row" at bounding box center [129, 212] width 8 height 8
click at [132, 236] on span "Select row" at bounding box center [129, 233] width 8 height 8
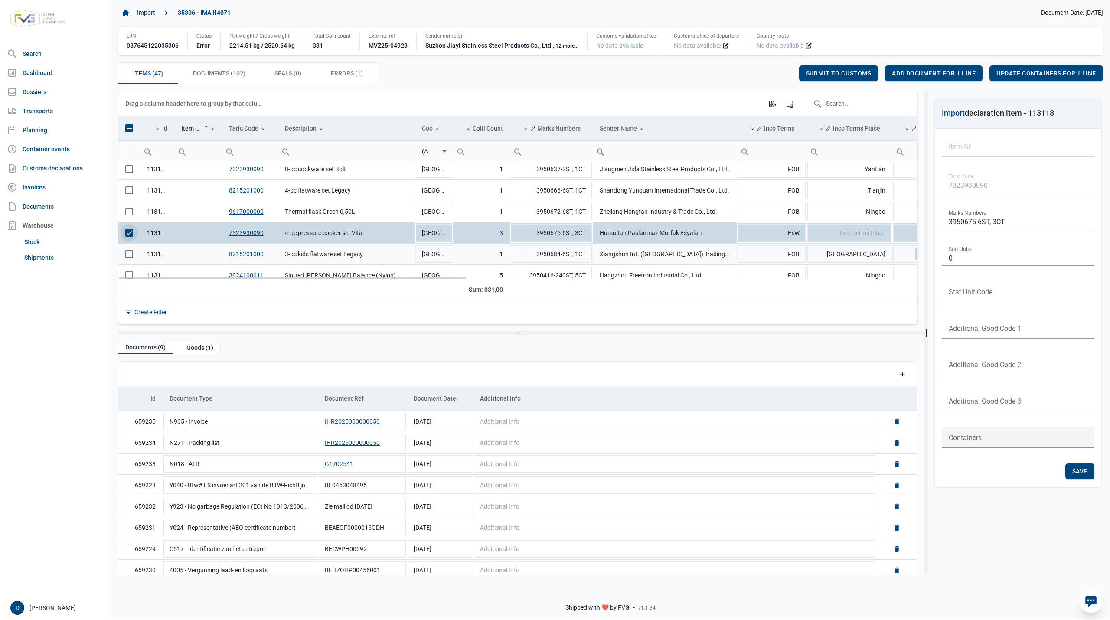
click at [130, 258] on span "Select row" at bounding box center [129, 254] width 8 height 8
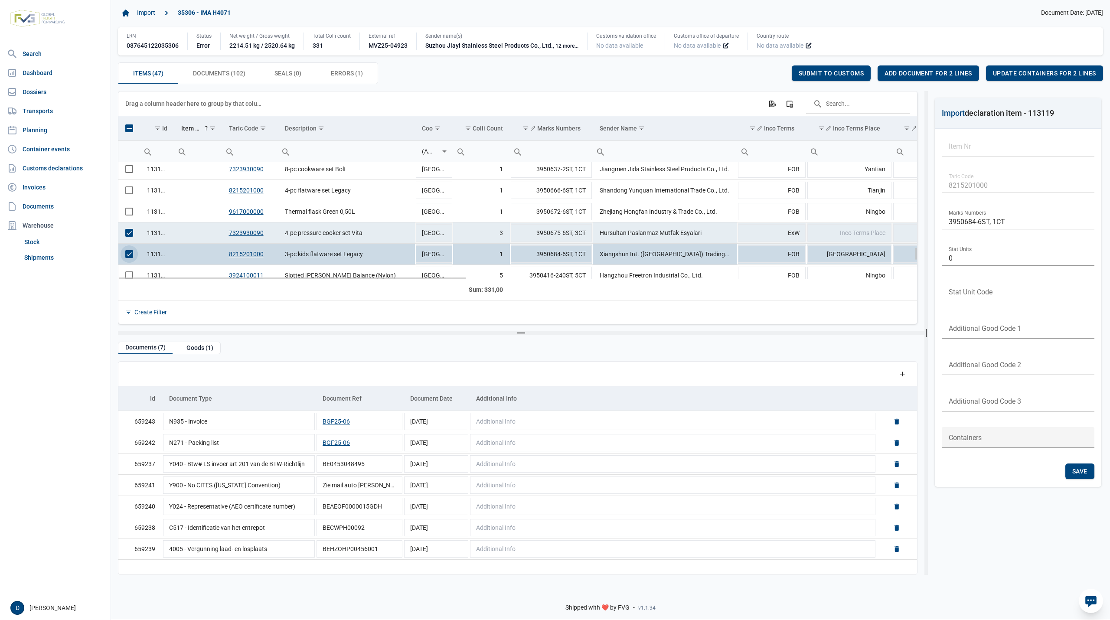
click at [130, 240] on td "Data grid with 47 rows and 23 columns" at bounding box center [129, 232] width 22 height 21
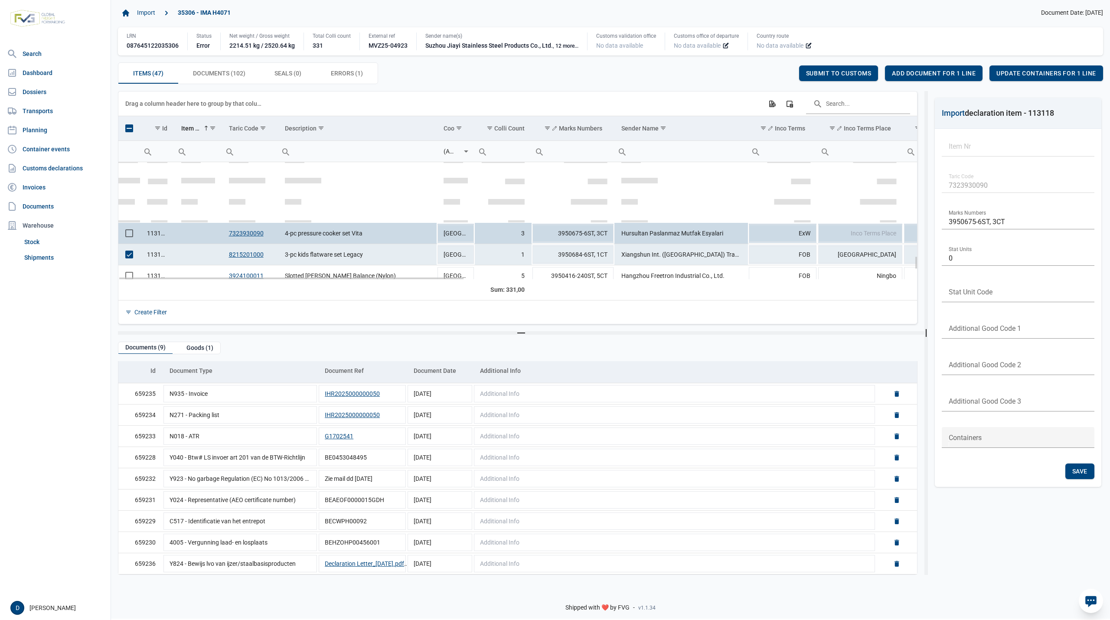
scroll to position [807, 0]
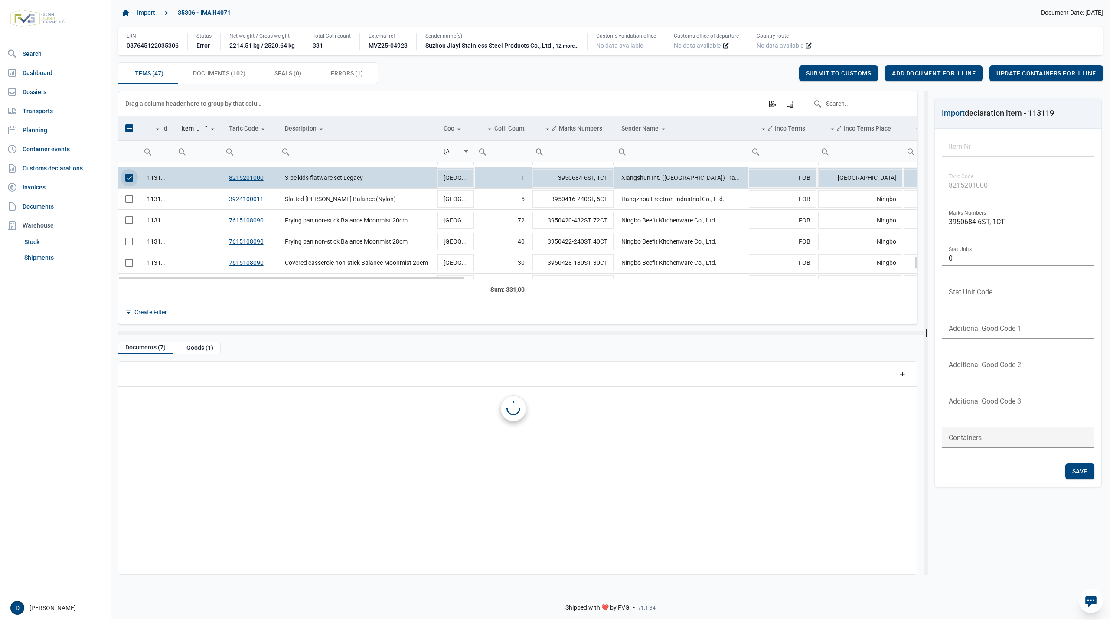
click at [133, 182] on span "Select row" at bounding box center [129, 178] width 8 height 8
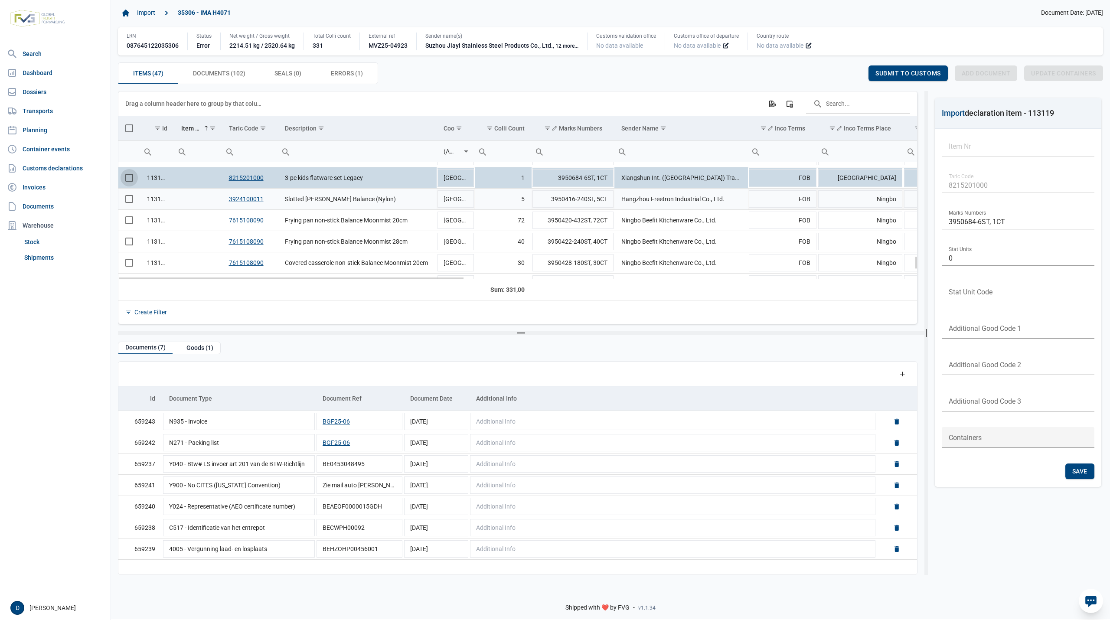
click at [129, 202] on span "Select row" at bounding box center [129, 199] width 8 height 8
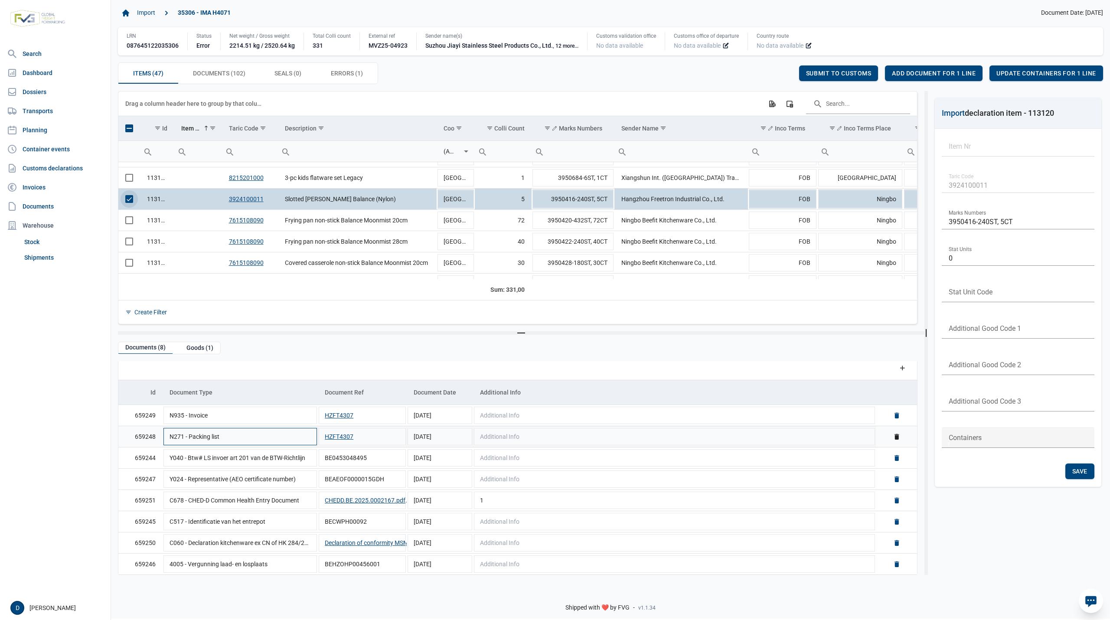
scroll to position [8, 0]
click at [132, 203] on span "Select row" at bounding box center [129, 199] width 8 height 8
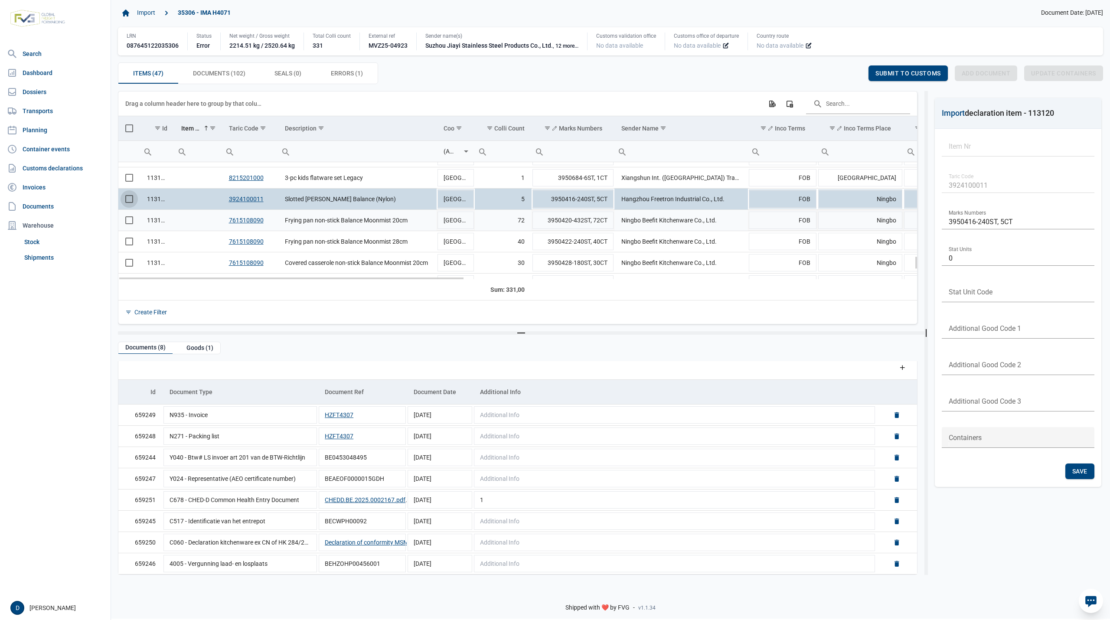
click at [129, 218] on span "Select row" at bounding box center [129, 220] width 8 height 8
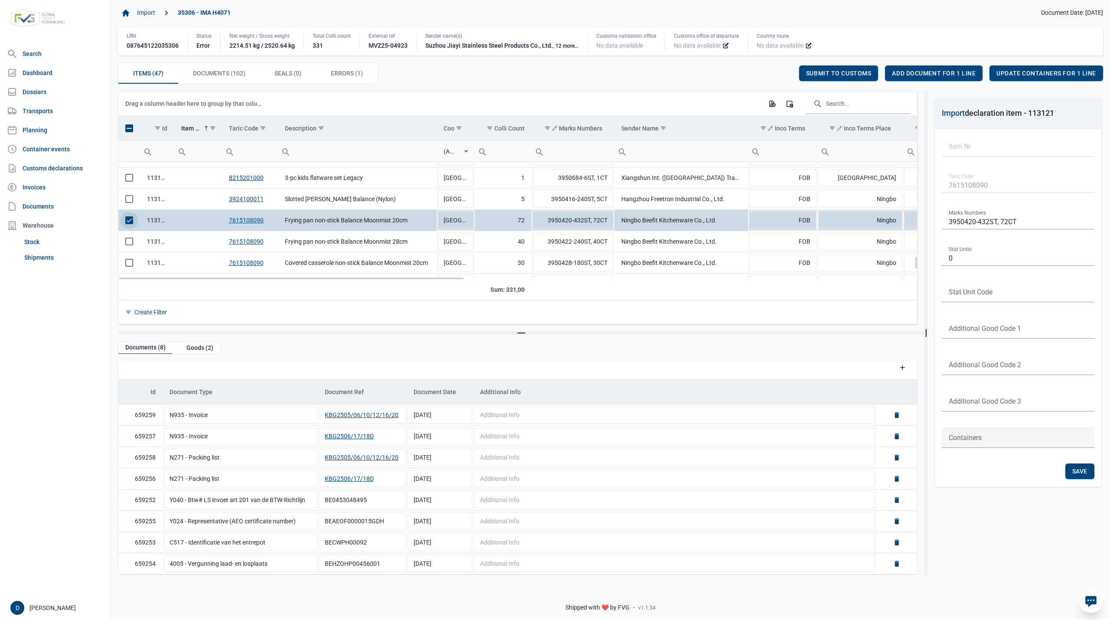
click at [130, 224] on span "Select row" at bounding box center [129, 220] width 8 height 8
click at [128, 243] on span "Select row" at bounding box center [129, 242] width 8 height 8
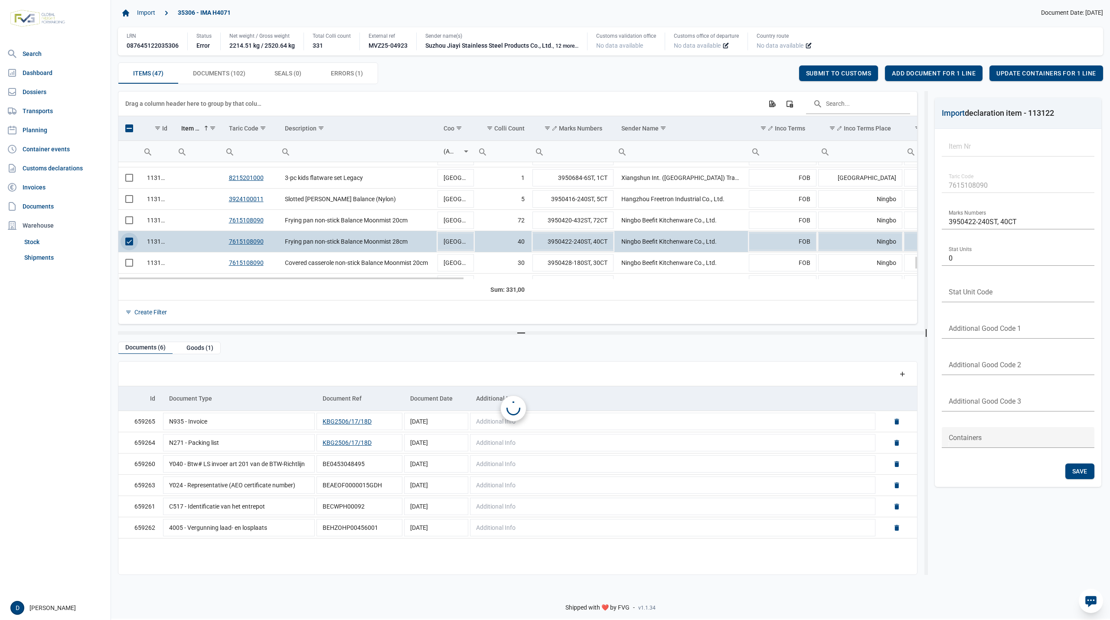
scroll to position [0, 0]
click at [129, 245] on span "Select row" at bounding box center [129, 242] width 8 height 8
click at [130, 267] on span "Select row" at bounding box center [129, 263] width 8 height 8
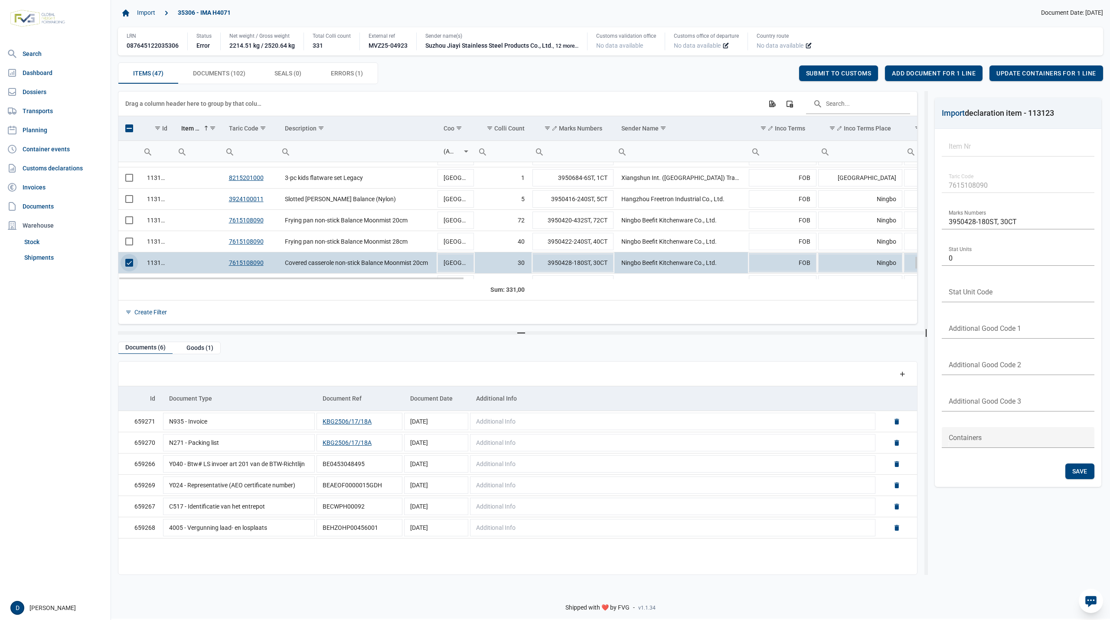
click at [128, 264] on span "Select row" at bounding box center [129, 263] width 8 height 8
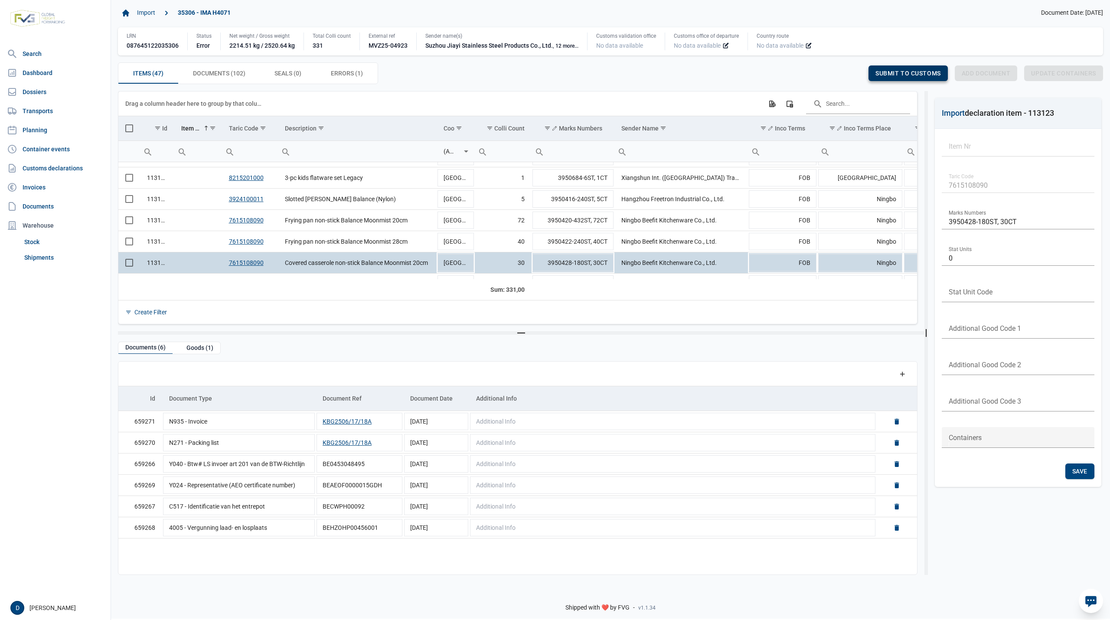
click at [883, 77] on span "Submit to customs" at bounding box center [907, 73] width 65 height 7
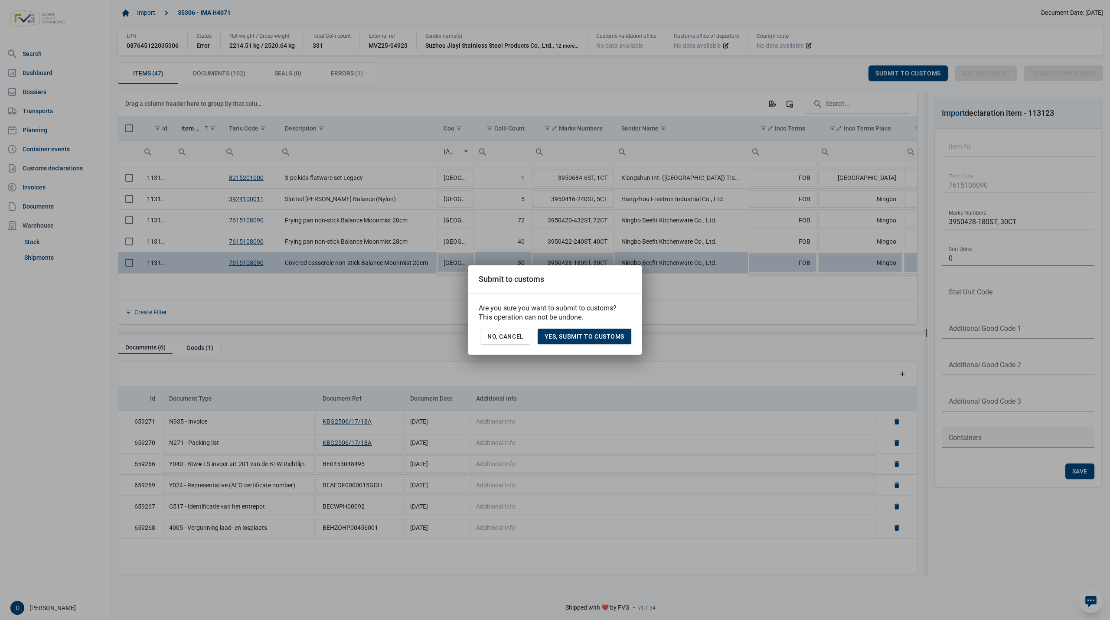
click at [598, 333] on span "Yes, Submit to customs" at bounding box center [584, 336] width 80 height 7
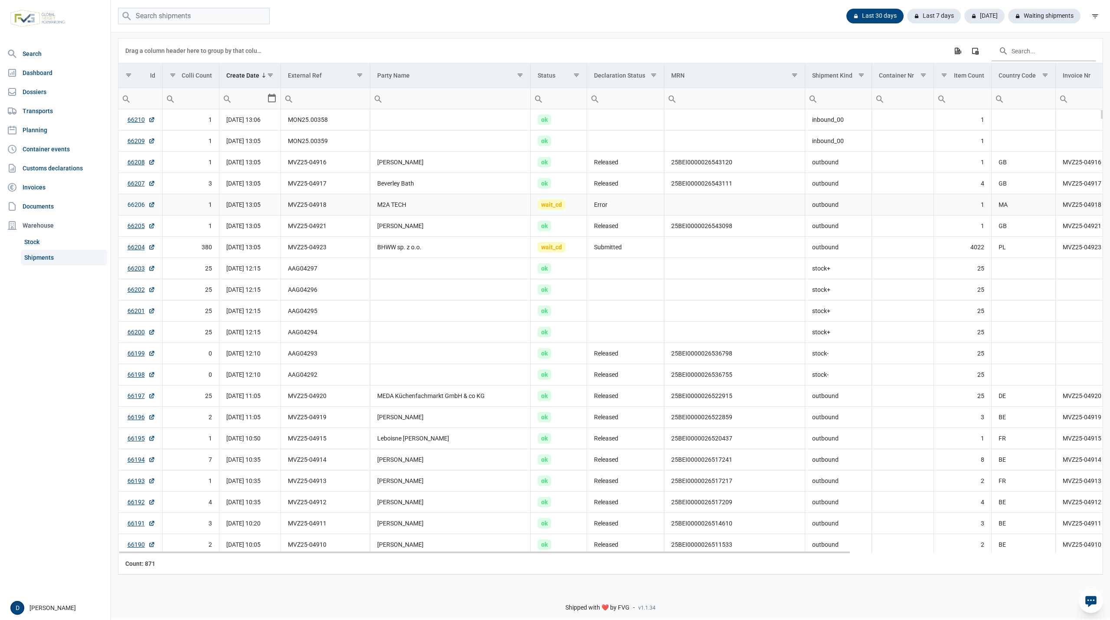
click at [134, 207] on link "66206" at bounding box center [141, 204] width 28 height 9
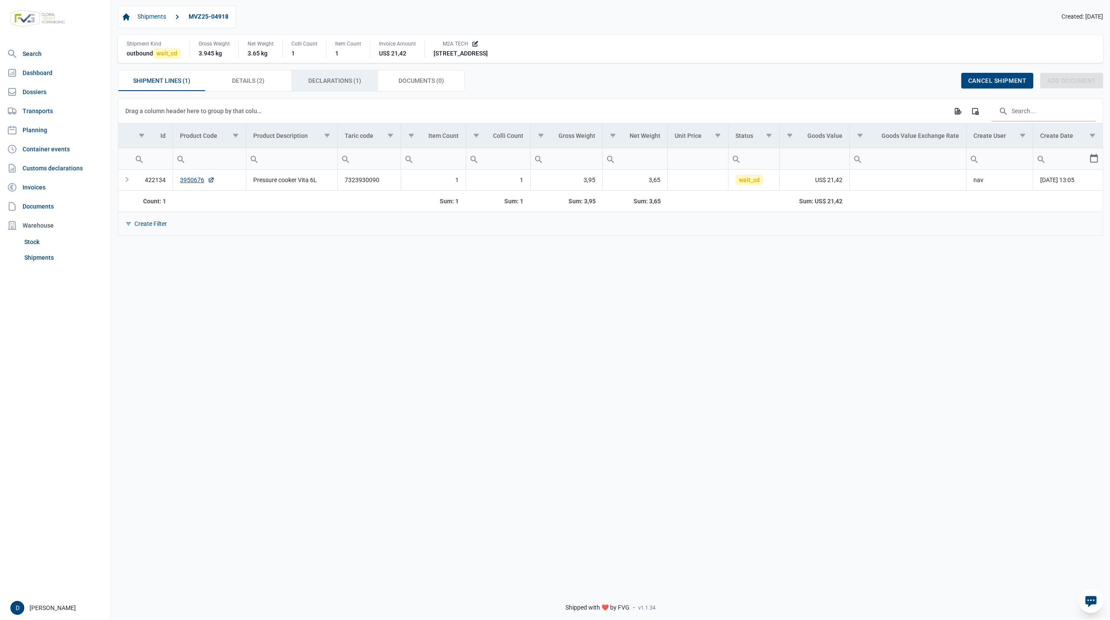
click at [327, 78] on span "Declarations (1) Declarations (1)" at bounding box center [334, 80] width 53 height 10
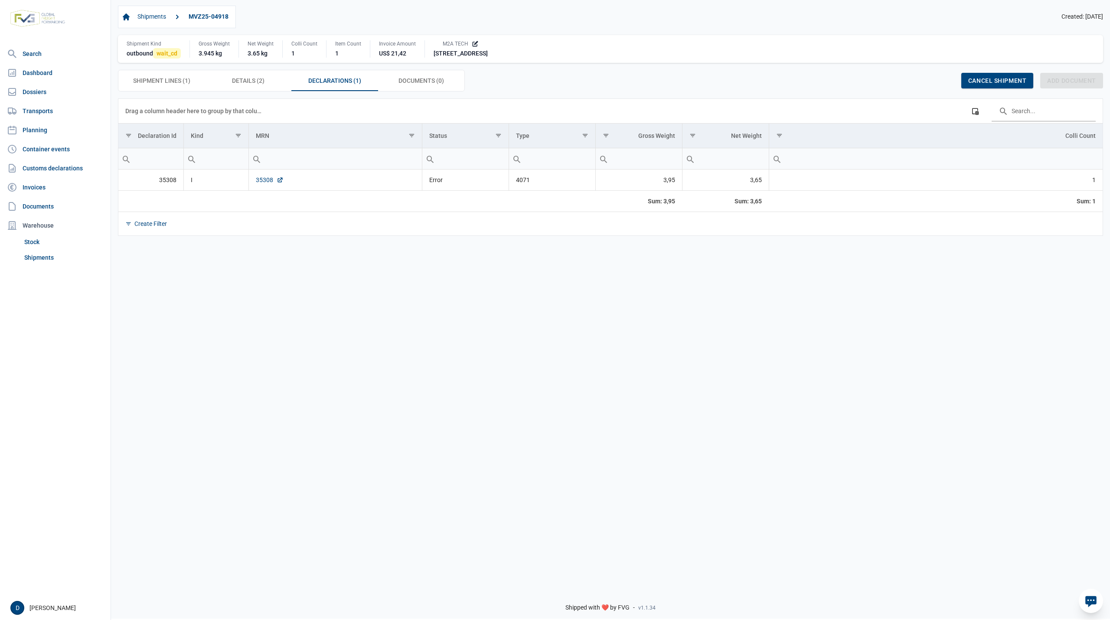
click at [264, 179] on link "35308" at bounding box center [270, 180] width 28 height 9
click at [263, 184] on link "35308" at bounding box center [270, 180] width 28 height 9
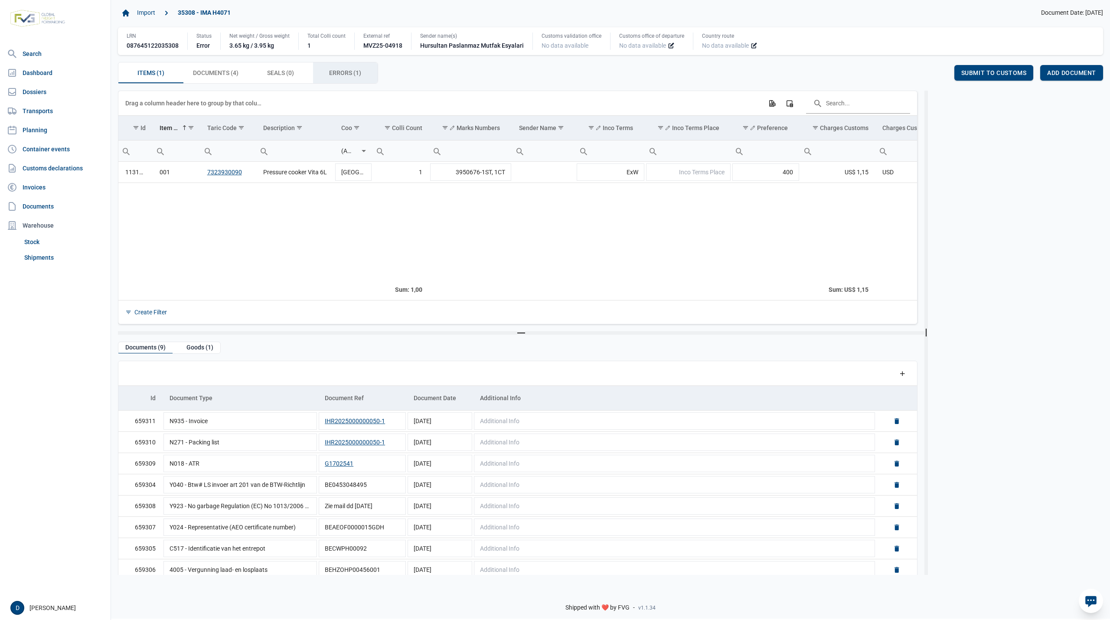
click at [340, 70] on span "Errors (1) Errors (1)" at bounding box center [345, 73] width 32 height 10
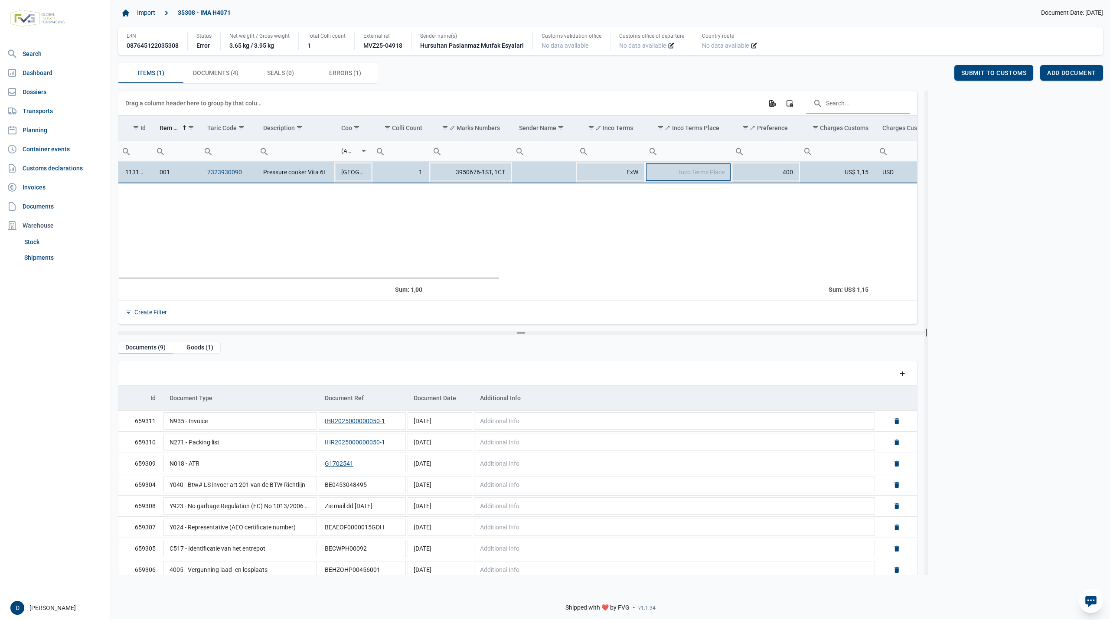
click at [694, 173] on span "Inco Terms Place" at bounding box center [702, 172] width 46 height 7
type input "[GEOGRAPHIC_DATA]"
click at [928, 68] on div "Save" at bounding box center [932, 73] width 29 height 16
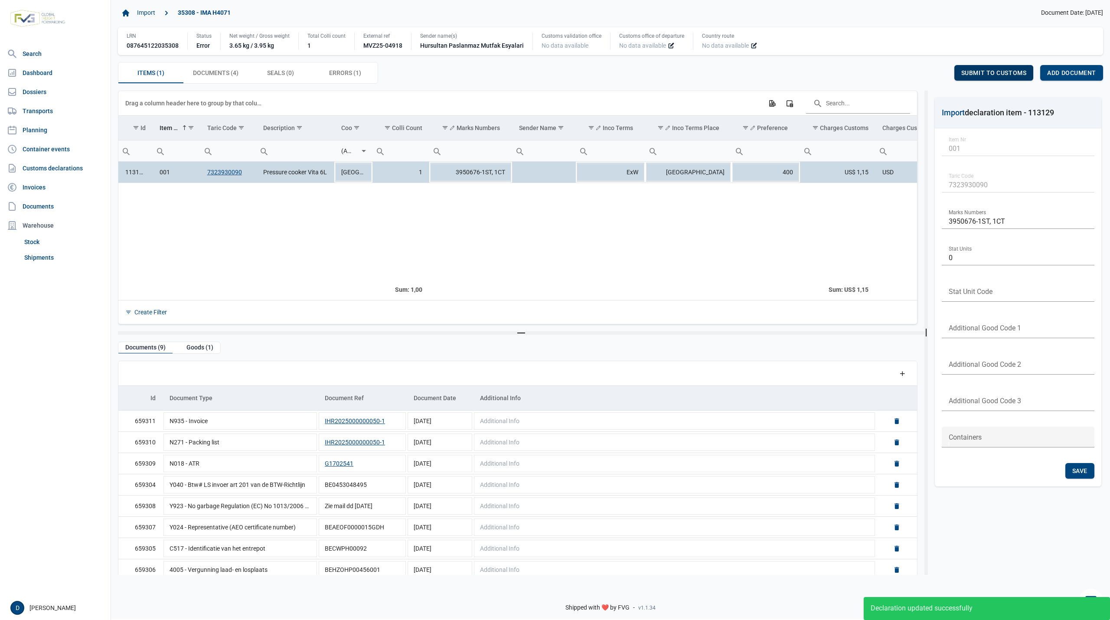
click at [981, 70] on span "Submit to customs" at bounding box center [993, 72] width 65 height 7
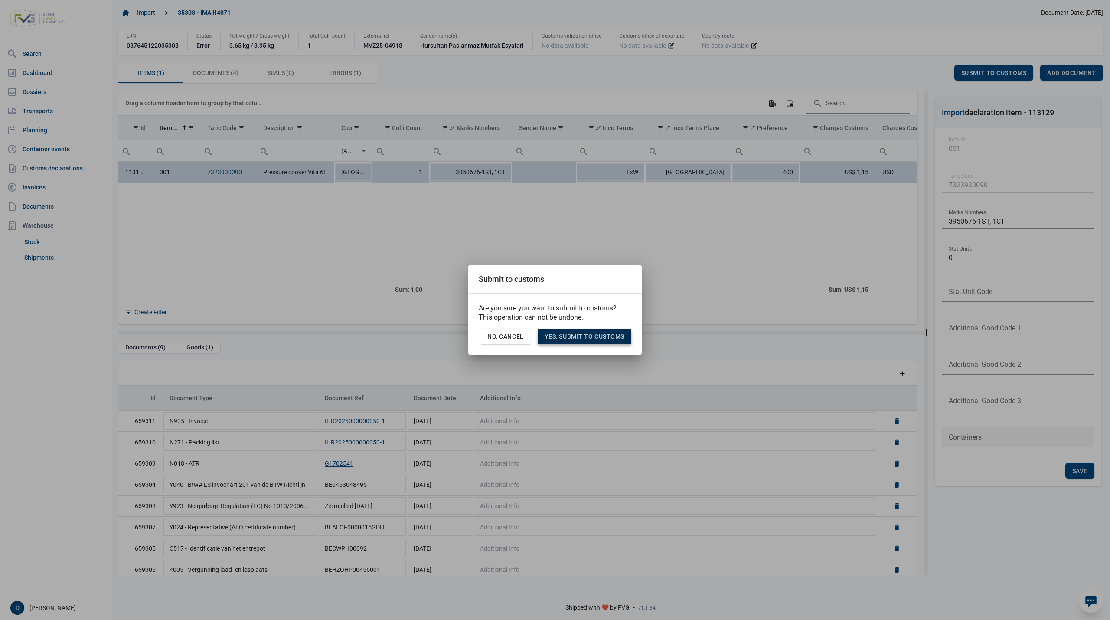
click at [590, 333] on span "Yes, Submit to customs" at bounding box center [584, 336] width 80 height 7
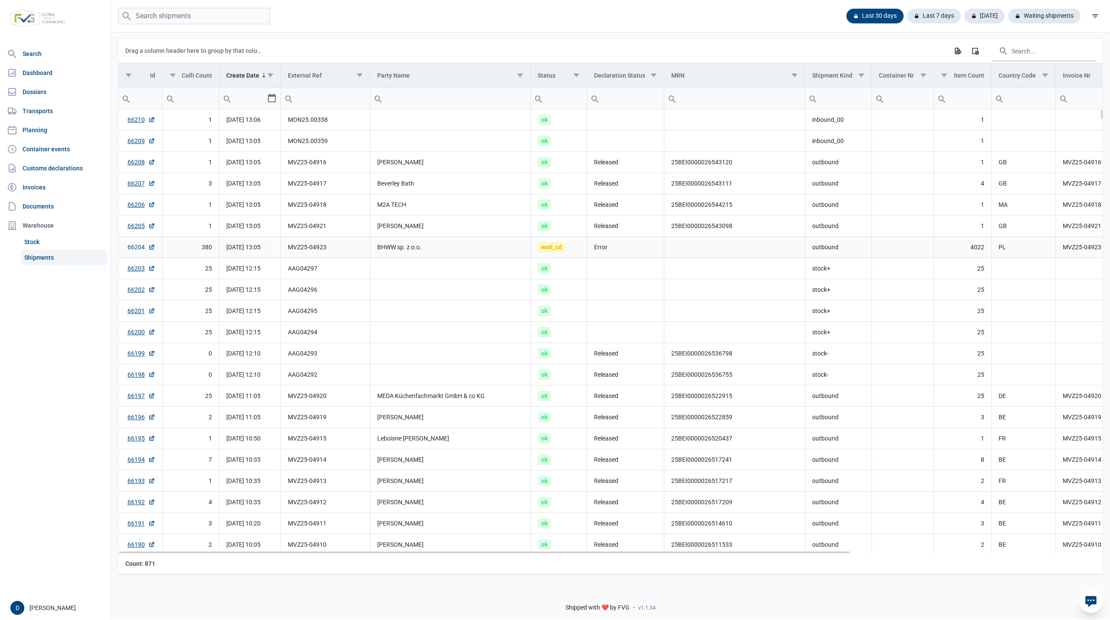
click at [134, 246] on link "66204" at bounding box center [141, 247] width 28 height 9
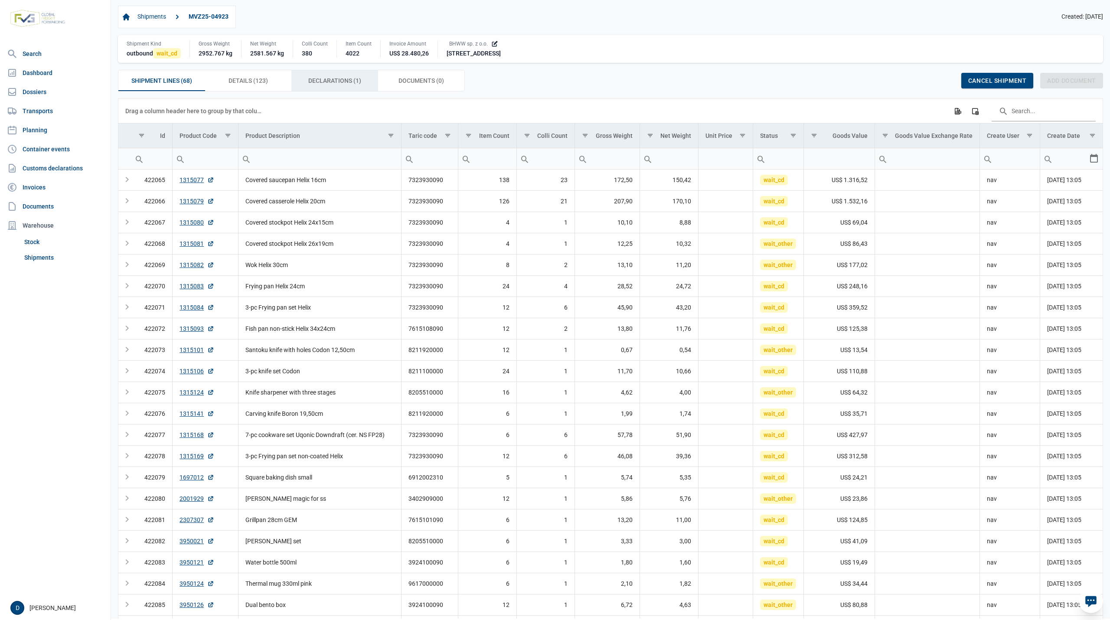
click at [317, 84] on span "Declarations (1) Declarations (1)" at bounding box center [334, 80] width 53 height 10
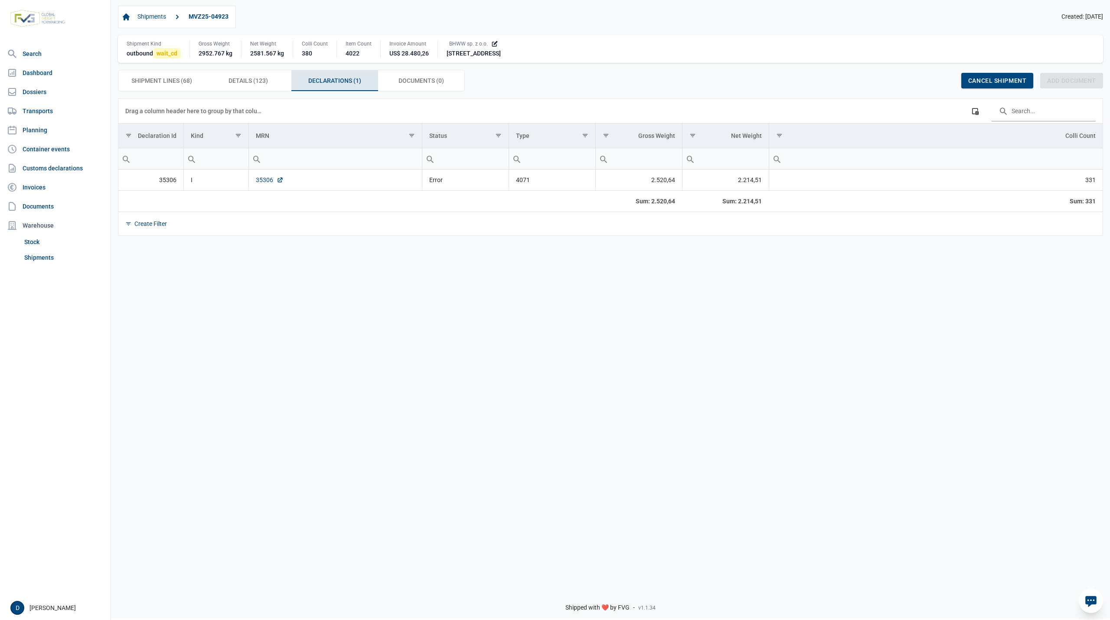
click at [264, 179] on link "35306" at bounding box center [270, 180] width 28 height 9
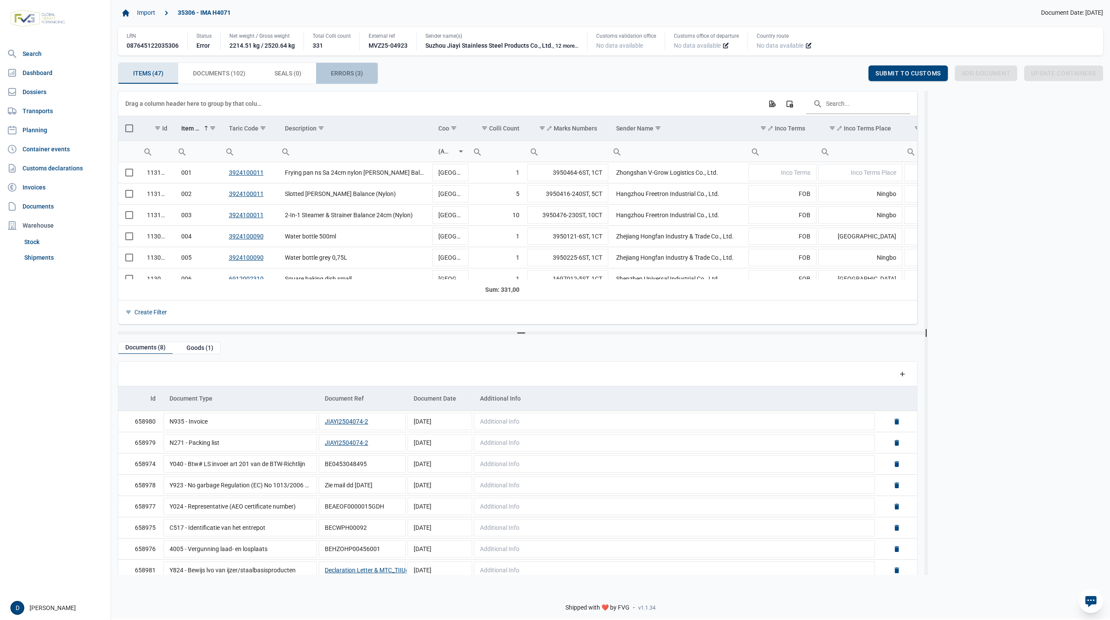
click at [349, 72] on span "Errors (3) Errors (3)" at bounding box center [347, 73] width 32 height 10
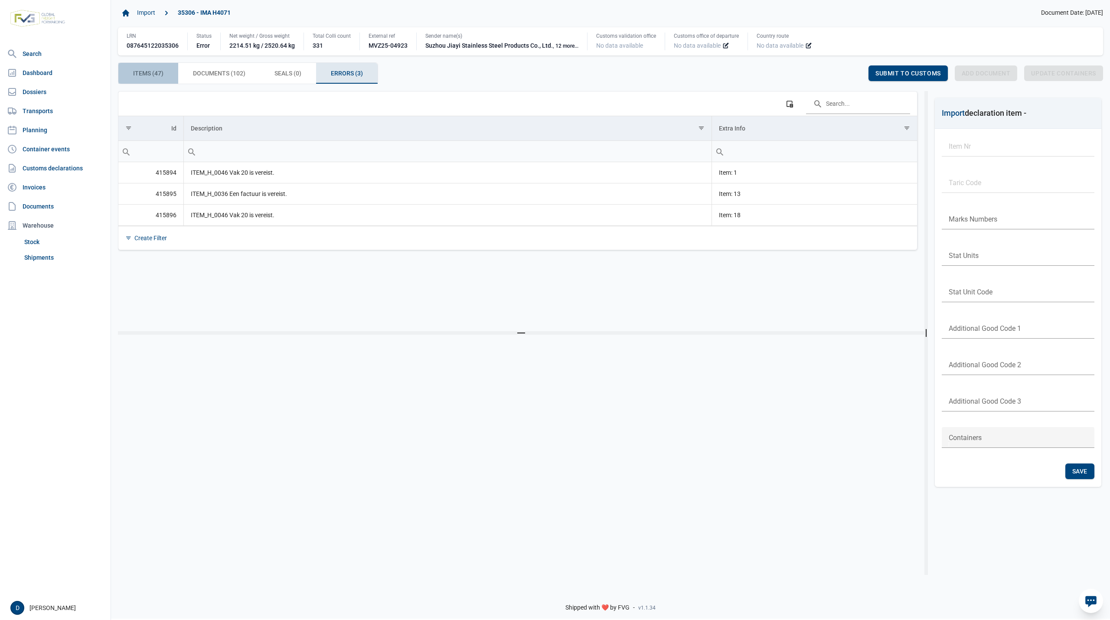
click at [156, 71] on span "Items (47) Items (47)" at bounding box center [148, 73] width 30 height 10
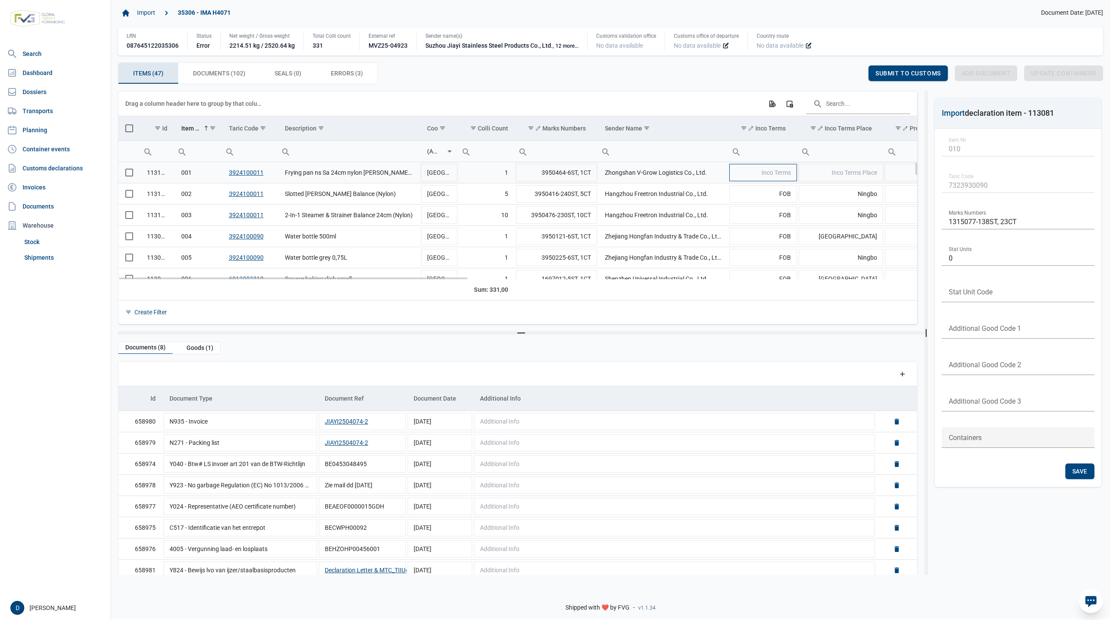
click at [753, 174] on td "Inco Terms" at bounding box center [762, 172] width 69 height 21
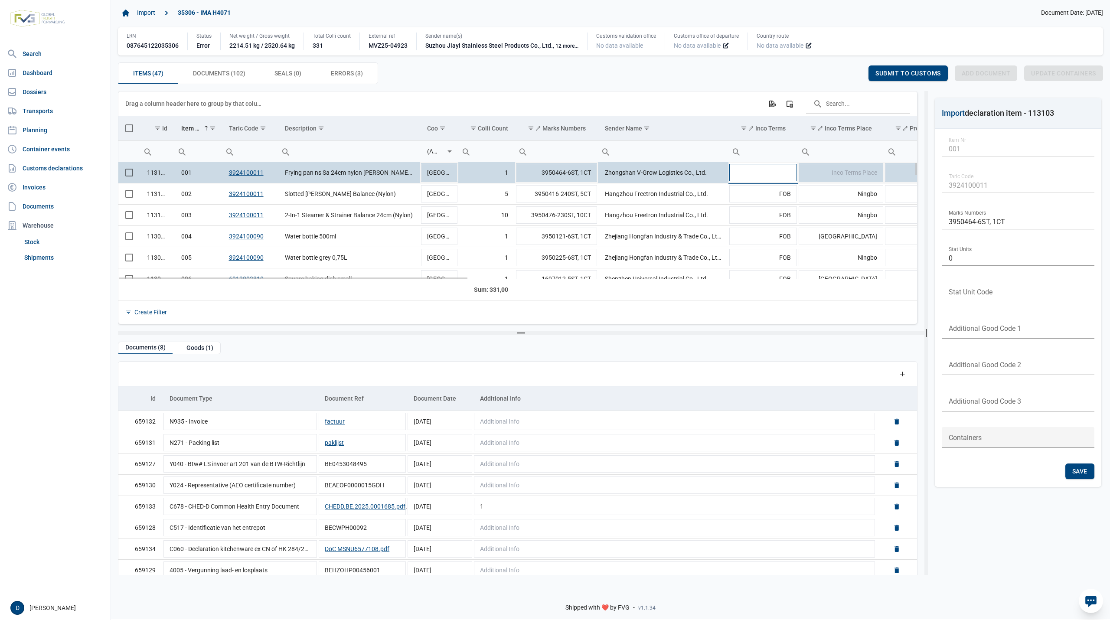
click at [763, 172] on input "Data grid with 47 rows and 23 columns" at bounding box center [762, 172] width 69 height 21
type input "FOB"
type input "Yantian"
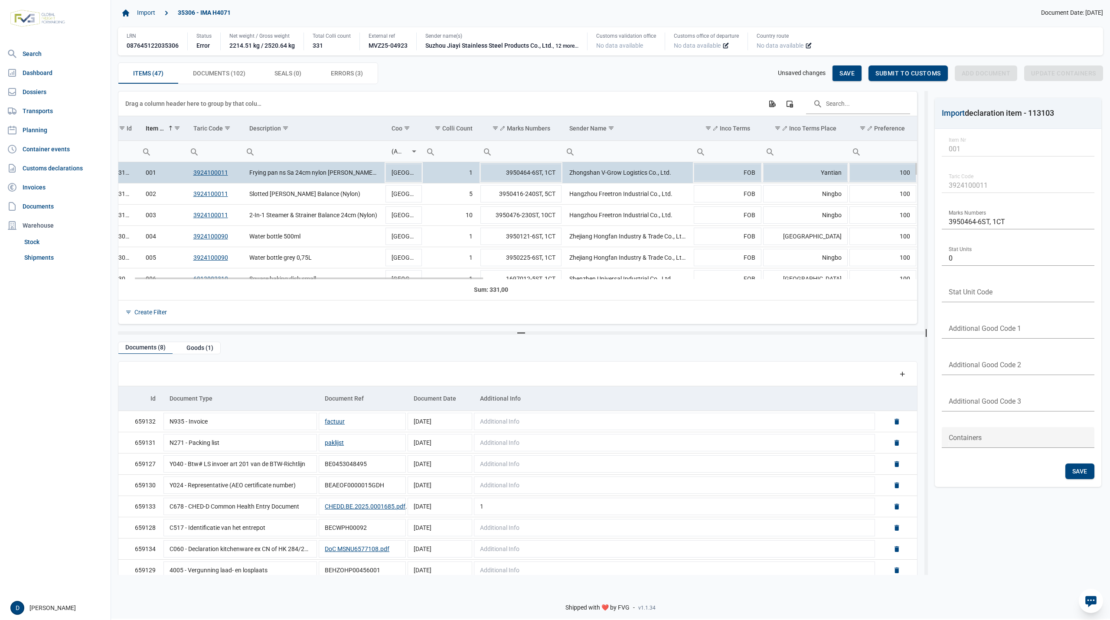
scroll to position [0, 36]
click at [850, 74] on span "Save" at bounding box center [846, 73] width 15 height 7
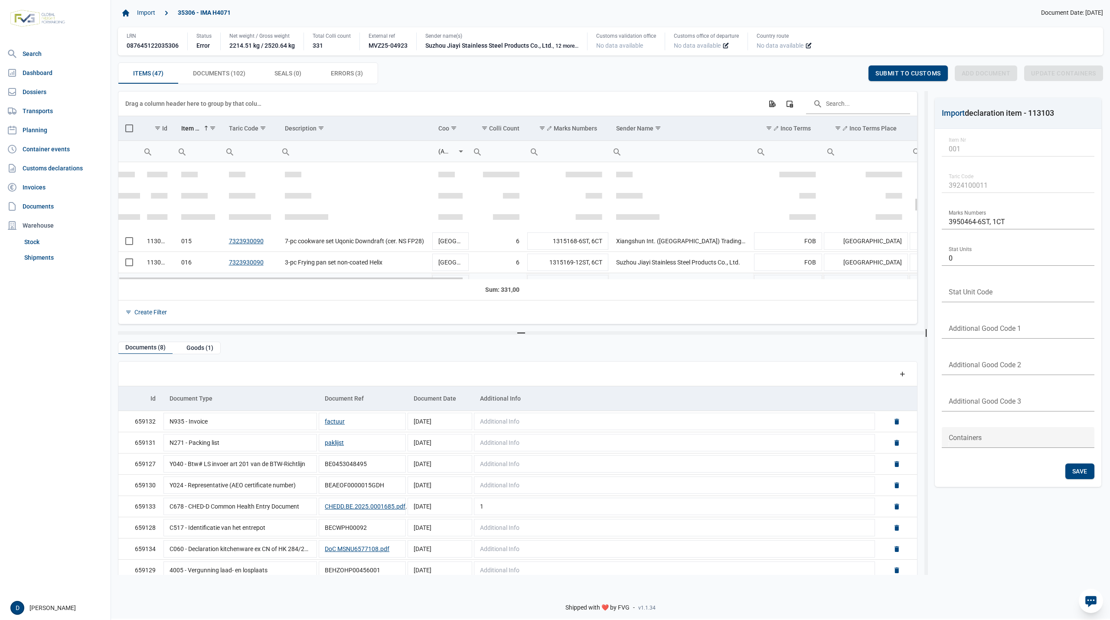
scroll to position [307, 0]
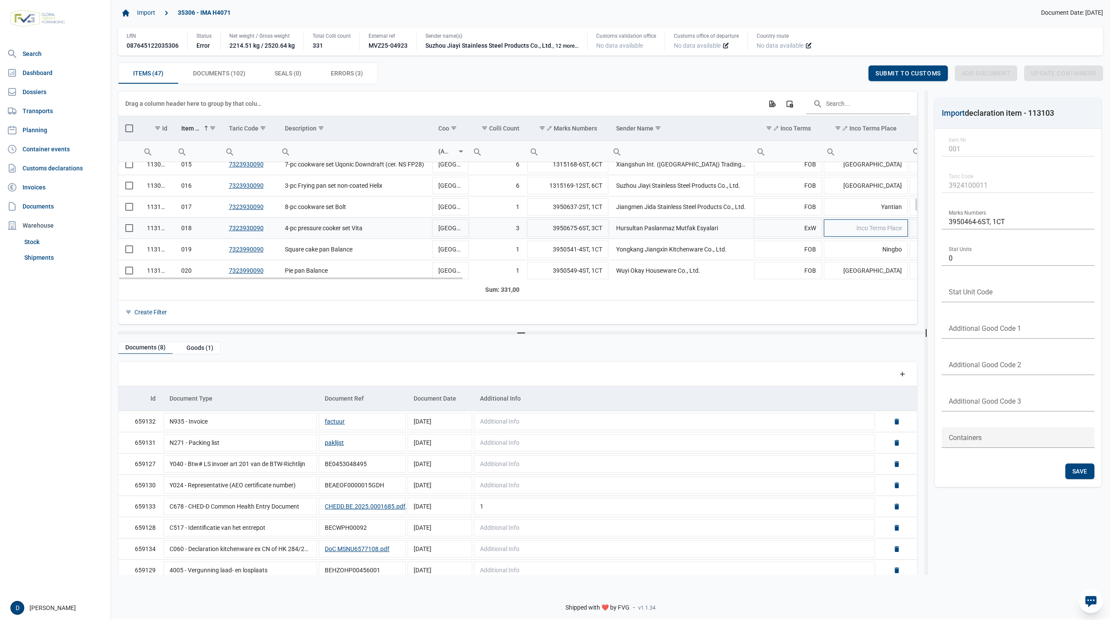
click at [866, 230] on span "Inco Terms Place" at bounding box center [879, 228] width 46 height 7
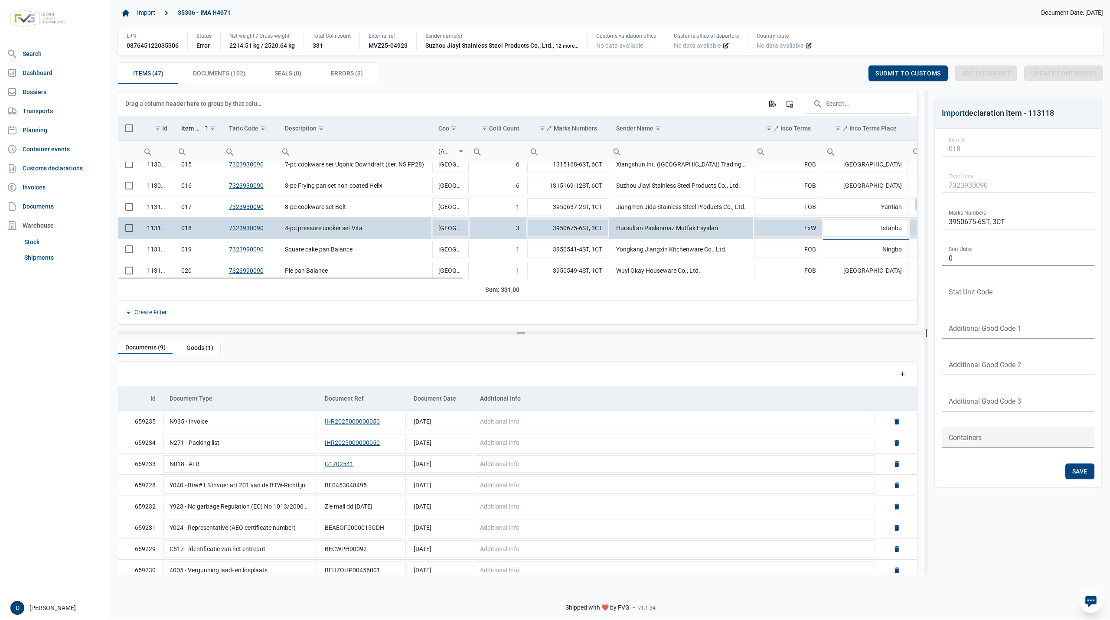
type input "Istanbul"
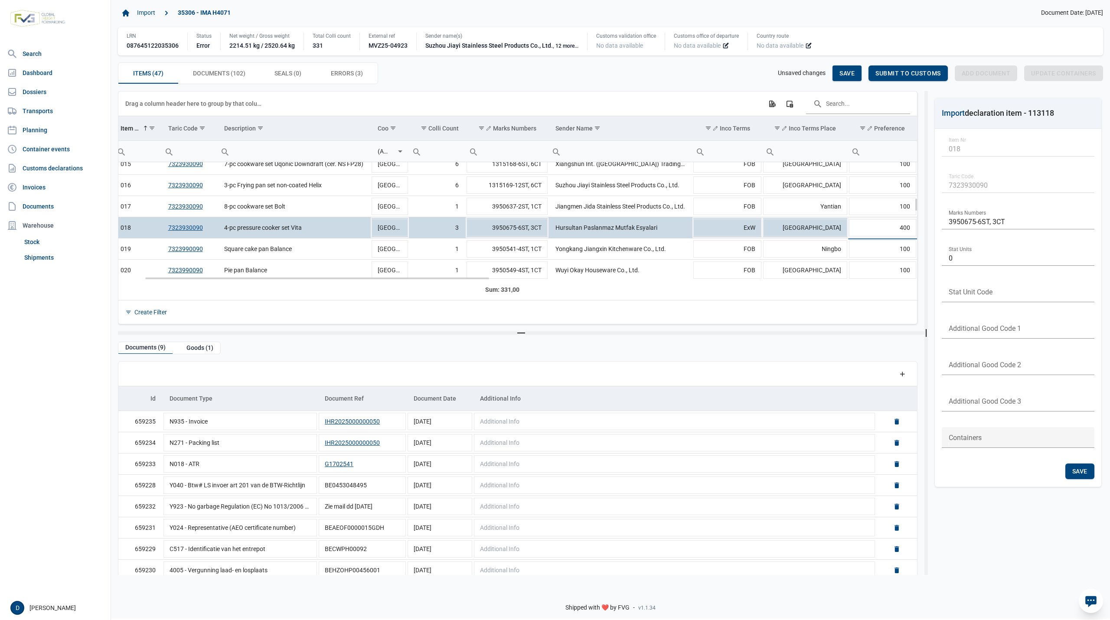
scroll to position [0, 61]
click at [843, 74] on span "Save" at bounding box center [846, 73] width 15 height 7
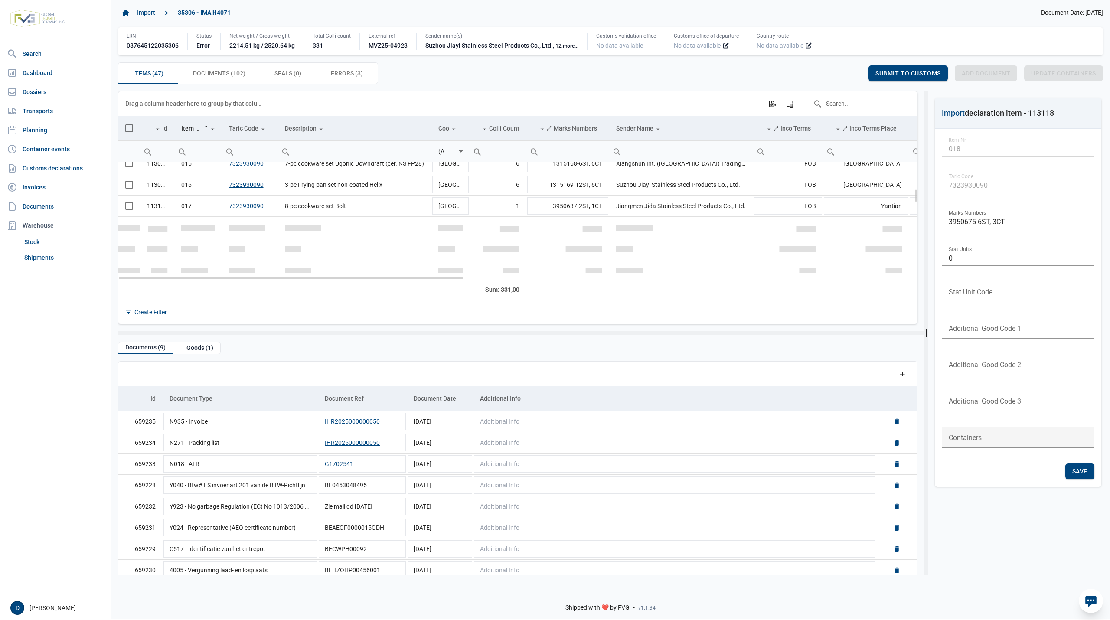
scroll to position [231, 0]
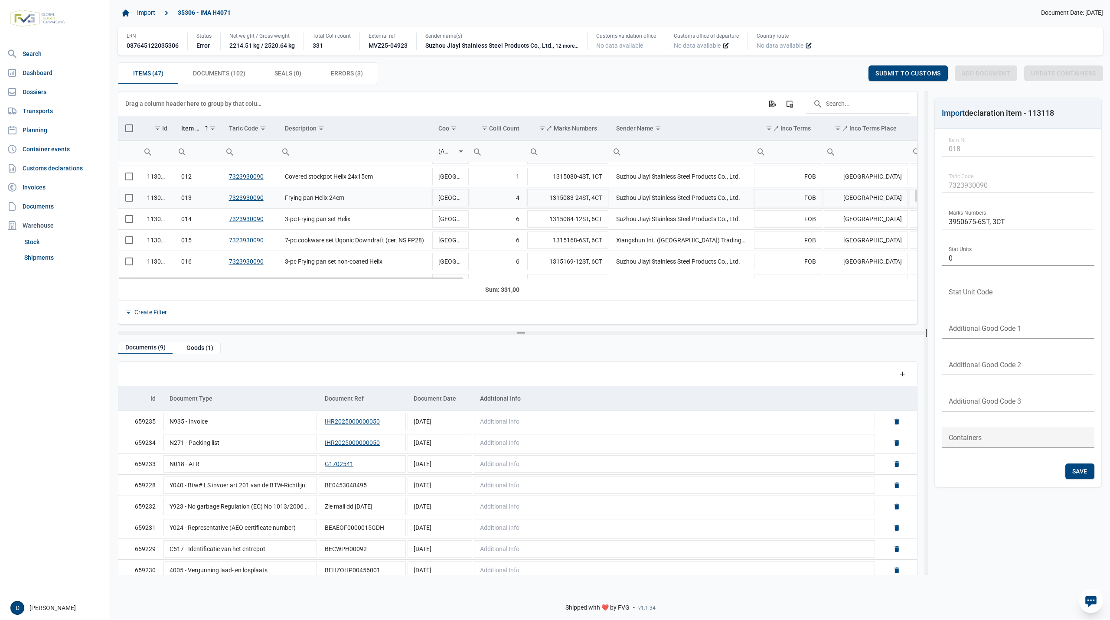
click at [128, 205] on td "Data grid with 47 rows and 23 columns" at bounding box center [129, 197] width 22 height 21
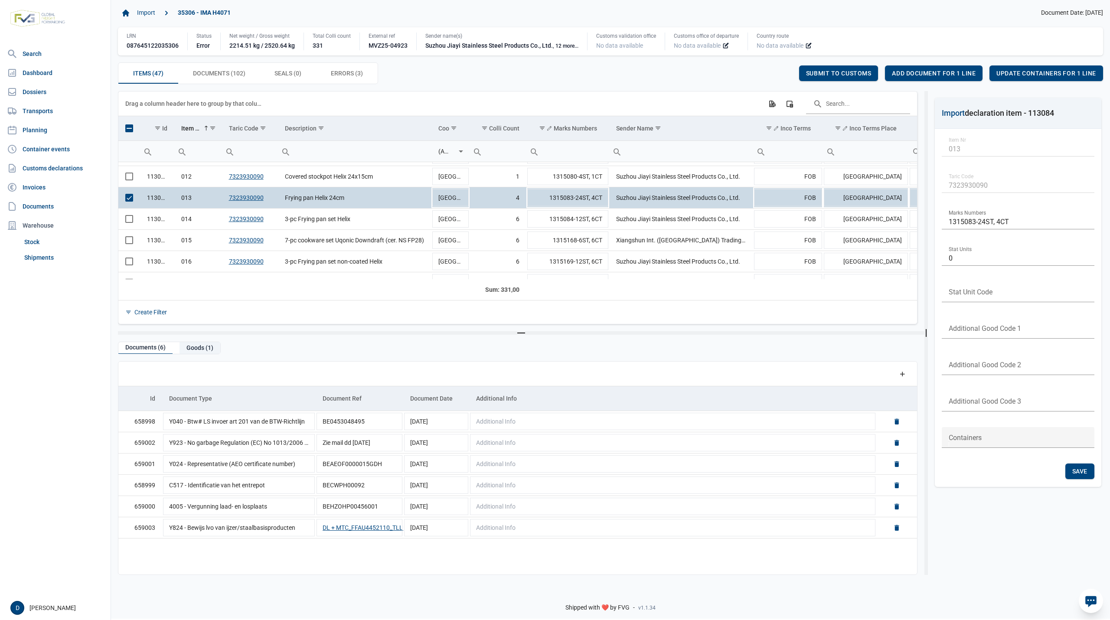
click at [193, 349] on div "Goods (1)" at bounding box center [199, 348] width 41 height 12
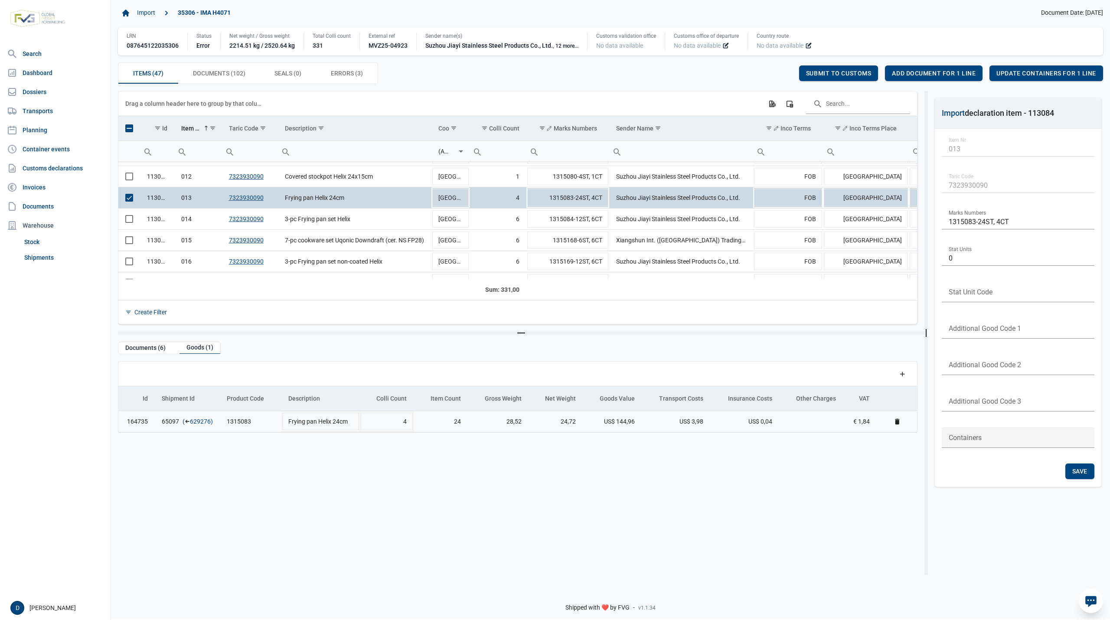
click at [196, 425] on link "629276" at bounding box center [200, 421] width 21 height 9
click at [952, 75] on span "Add document for 1 line" at bounding box center [934, 73] width 84 height 7
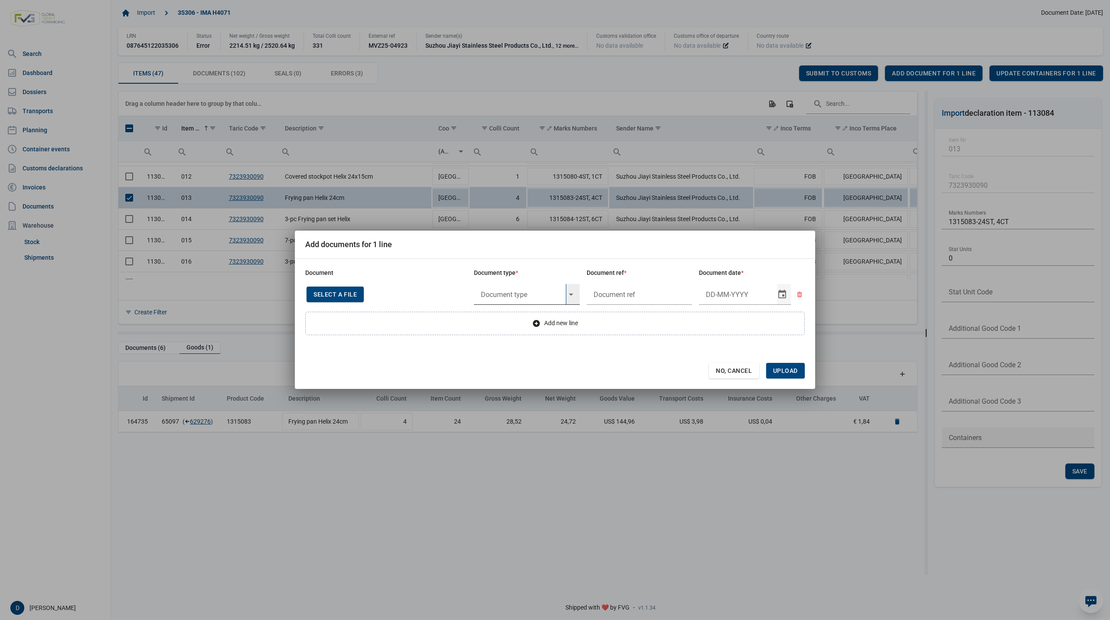
click at [502, 292] on input "text" at bounding box center [520, 294] width 92 height 21
click at [508, 318] on div "N935 - Invoice" at bounding box center [527, 318] width 106 height 20
type input "N935 - Invoice"
type input "."
type input "29-5-2025"
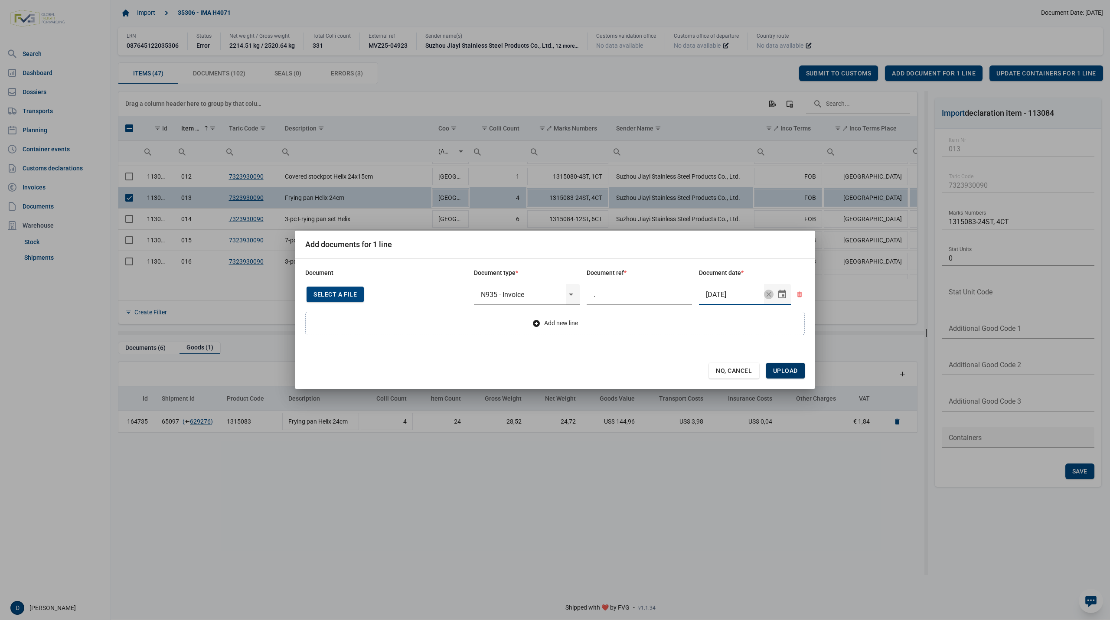
click at [780, 370] on span "Upload" at bounding box center [785, 370] width 25 height 7
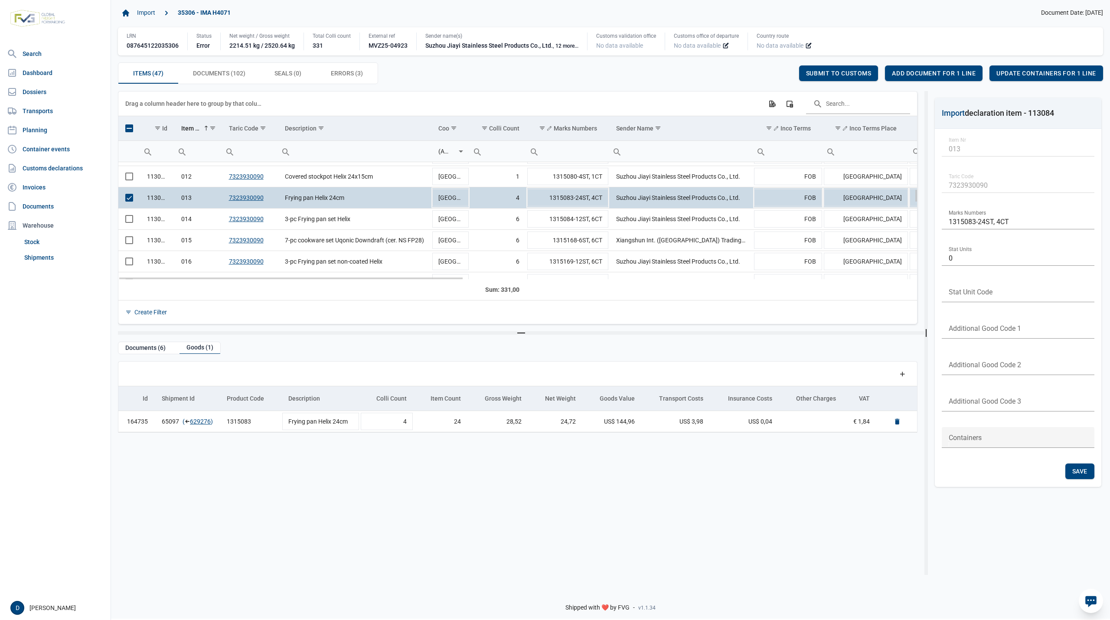
click at [127, 195] on td "Data grid with 47 rows and 23 columns" at bounding box center [129, 197] width 22 height 21
click at [906, 75] on span "Submit to customs" at bounding box center [907, 73] width 65 height 7
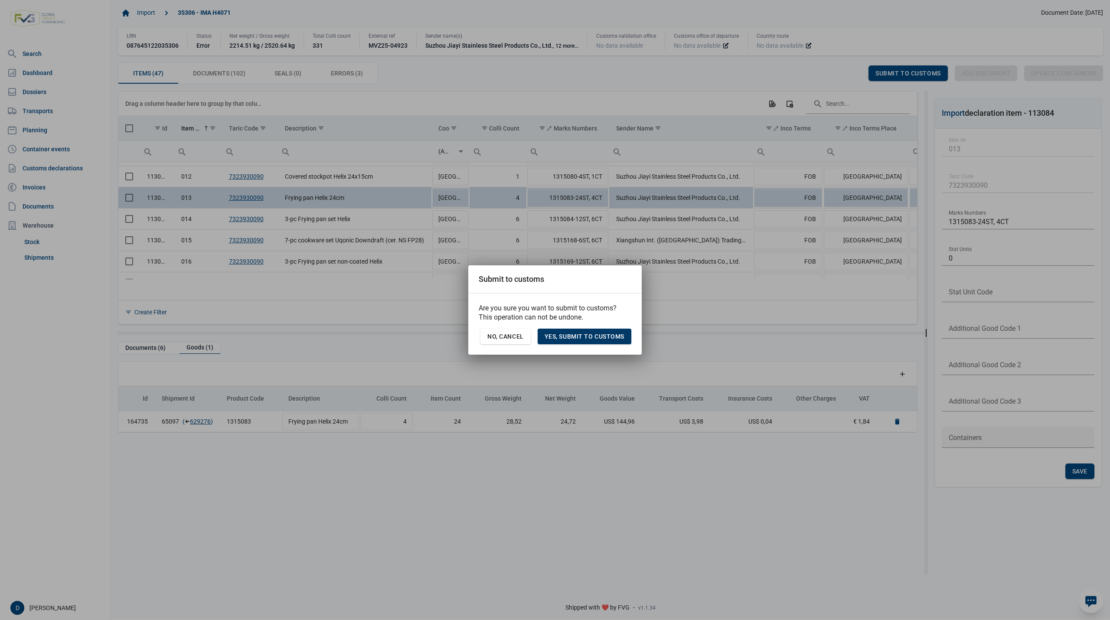
click at [605, 335] on span "Yes, Submit to customs" at bounding box center [584, 336] width 80 height 7
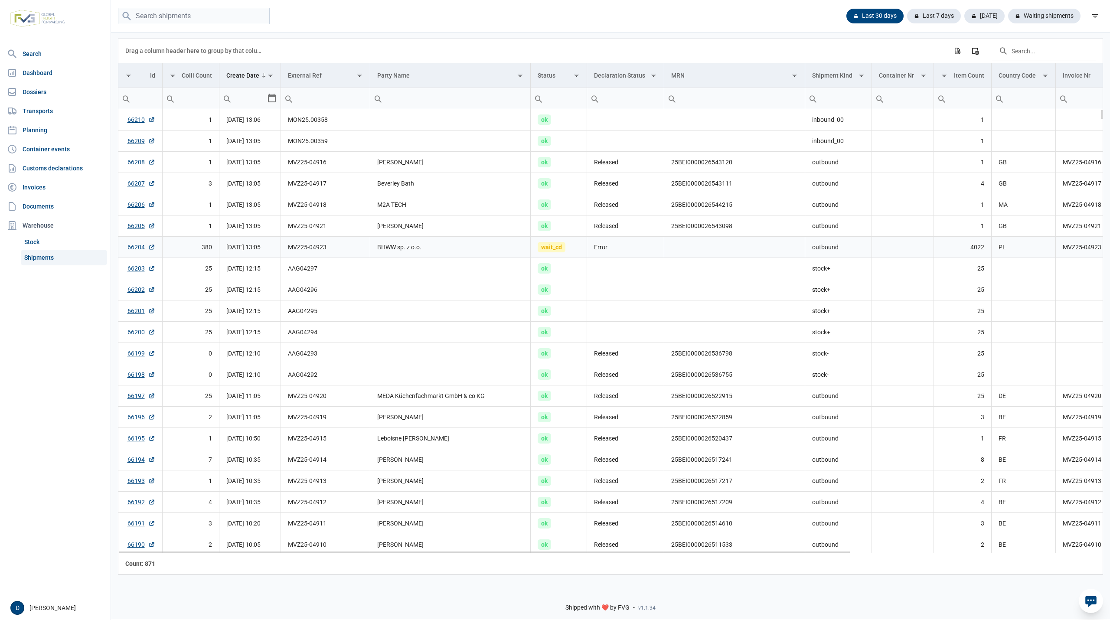
click at [132, 248] on link "66204" at bounding box center [141, 247] width 28 height 9
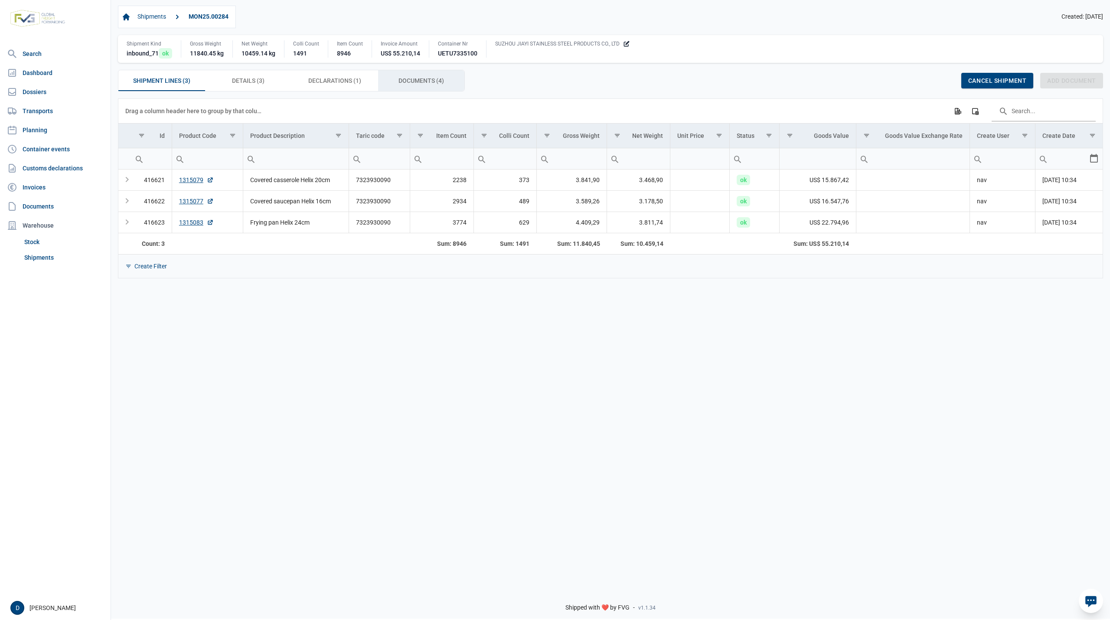
click at [406, 81] on span "Documents (4) Documents (4)" at bounding box center [421, 80] width 46 height 10
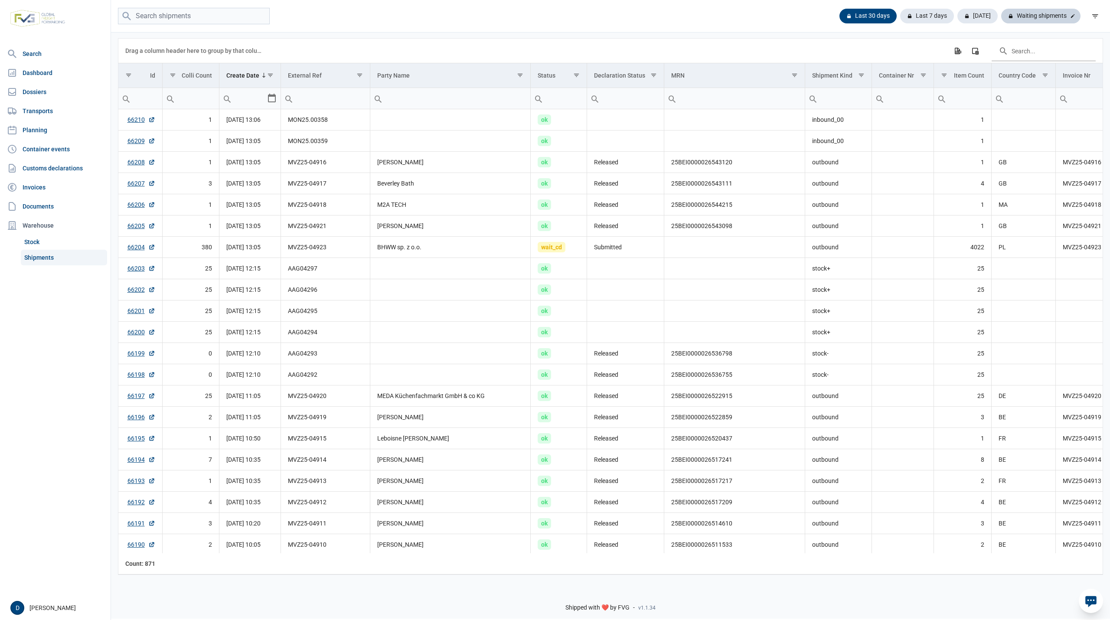
click at [1049, 13] on div "Waiting shipments" at bounding box center [1040, 16] width 79 height 15
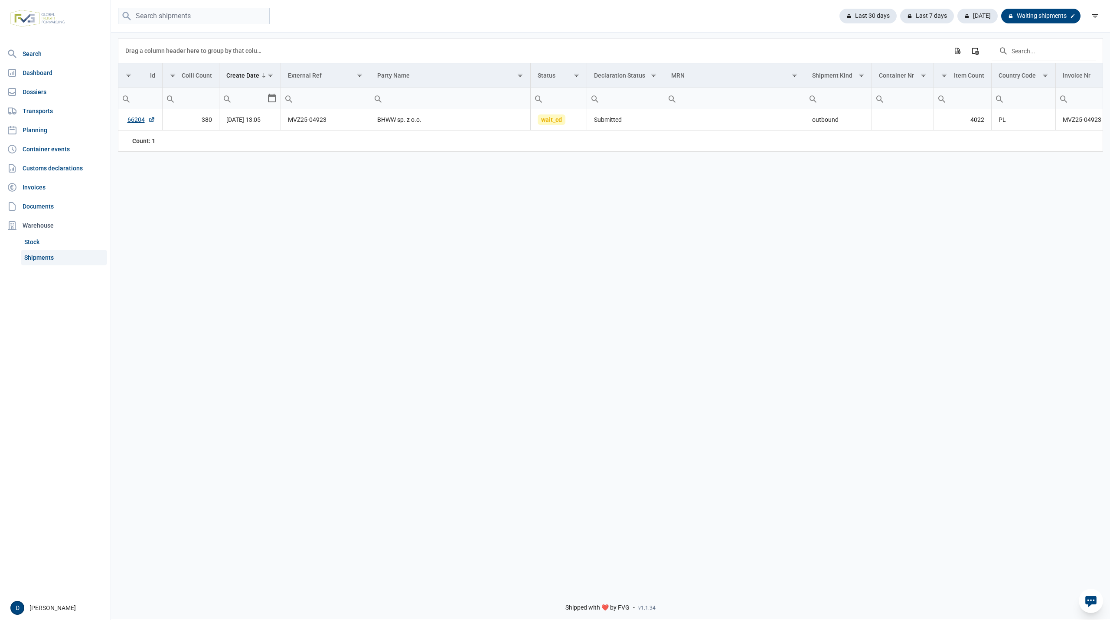
click at [1045, 13] on div "Waiting shipments" at bounding box center [1040, 16] width 79 height 15
click at [870, 13] on div "Last 30 days" at bounding box center [871, 16] width 64 height 15
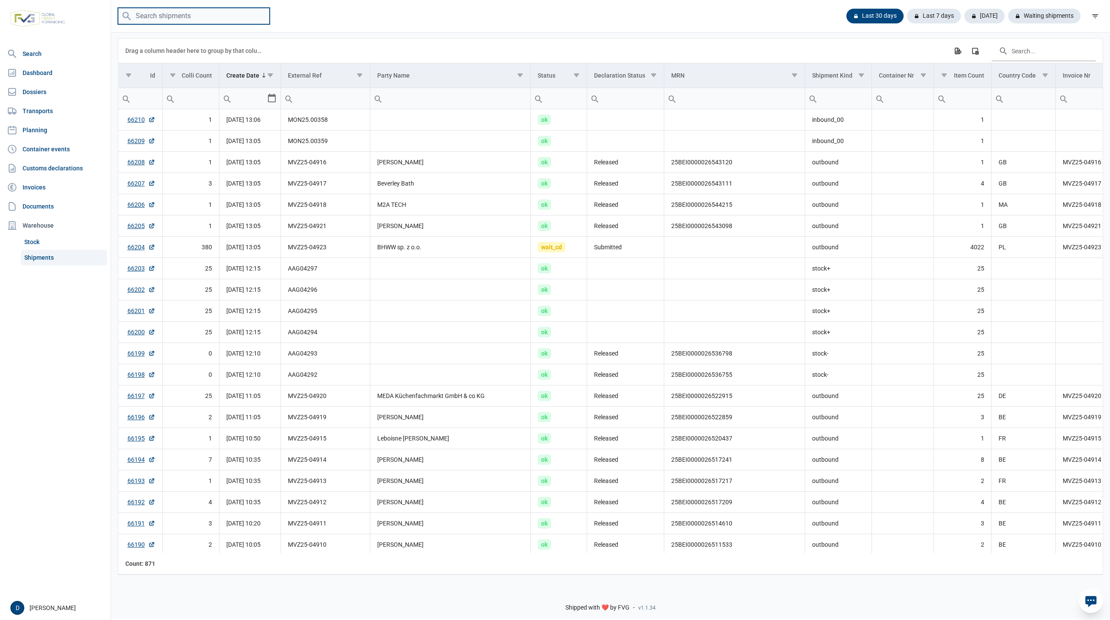
click at [211, 15] on input "search" at bounding box center [194, 16] width 152 height 17
paste input "MVZ25-03734"
type input "MVZ25-03734"
click at [222, 15] on input "MVZ25-03734" at bounding box center [194, 16] width 152 height 17
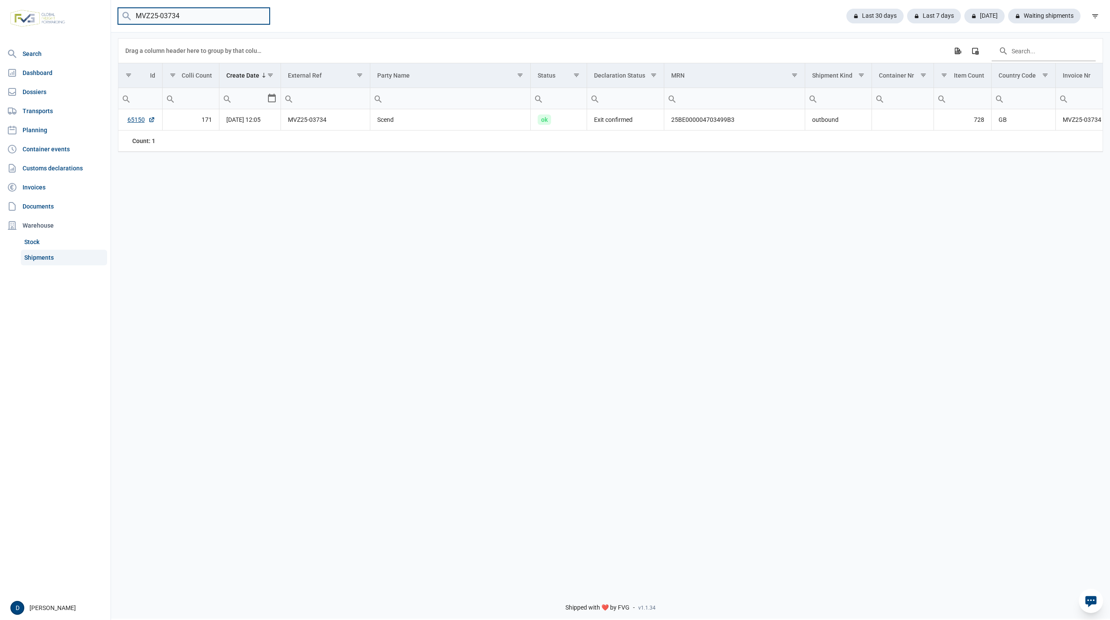
click at [262, 16] on input "MVZ25-03734" at bounding box center [194, 16] width 152 height 17
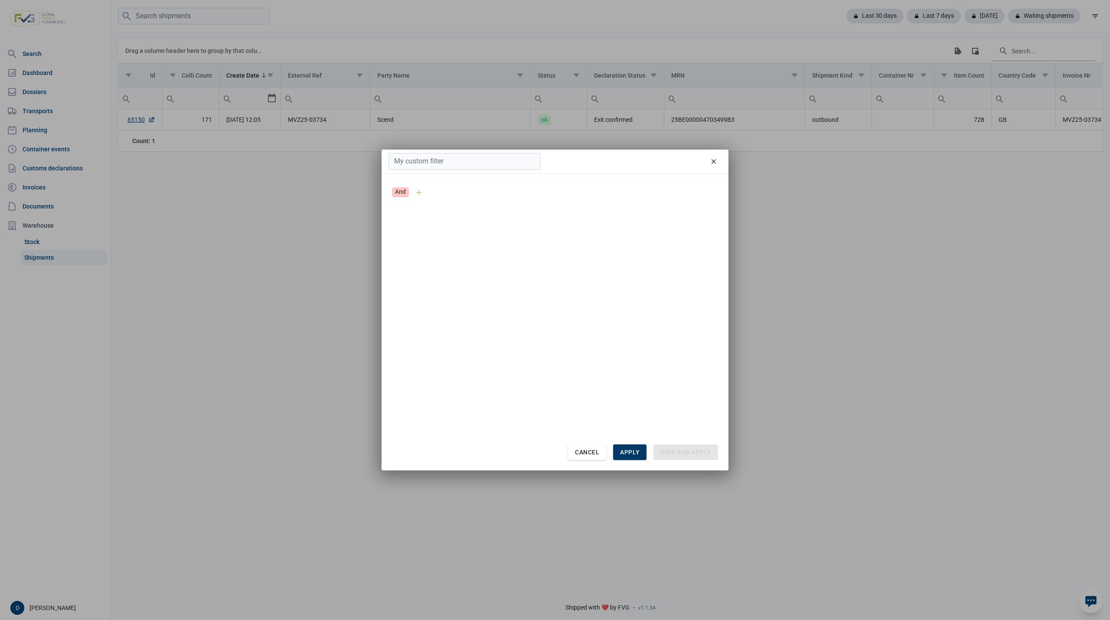
click at [629, 446] on div "Apply" at bounding box center [629, 452] width 33 height 16
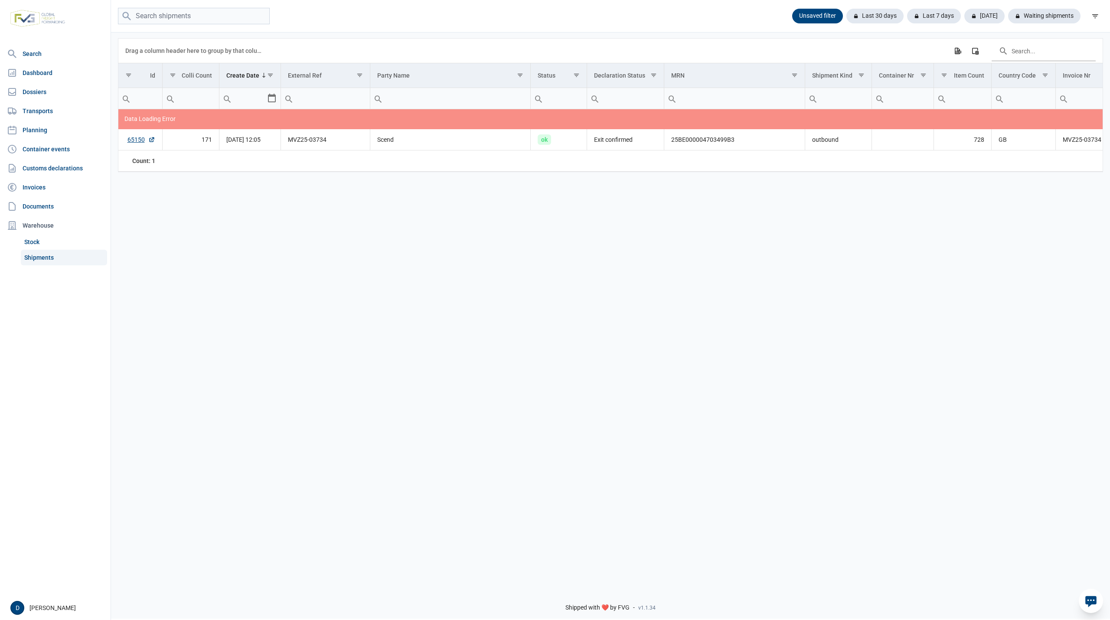
click at [40, 258] on link "Shipments" at bounding box center [64, 258] width 86 height 16
click at [37, 95] on link "Dossiers" at bounding box center [55, 91] width 104 height 17
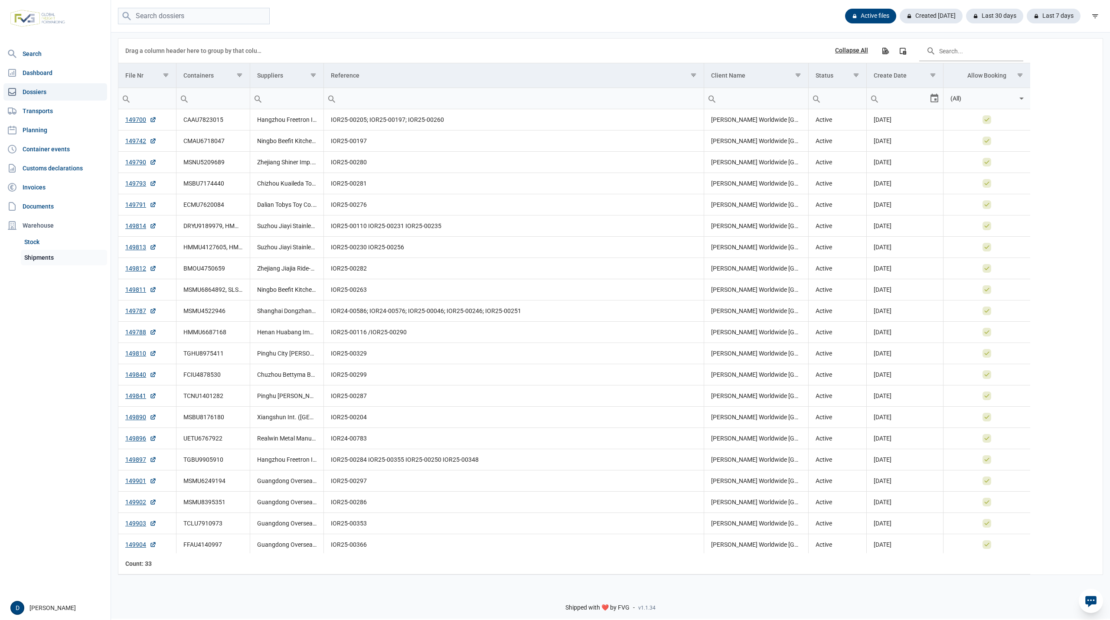
click at [39, 254] on link "Shipments" at bounding box center [64, 258] width 86 height 16
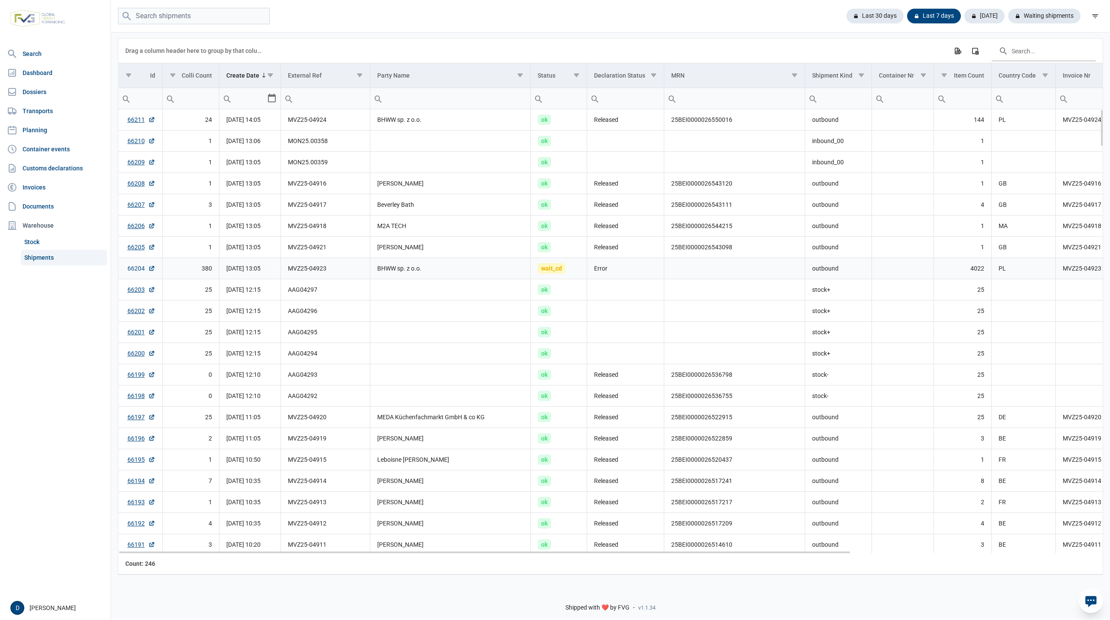
click at [133, 269] on link "66204" at bounding box center [141, 268] width 28 height 9
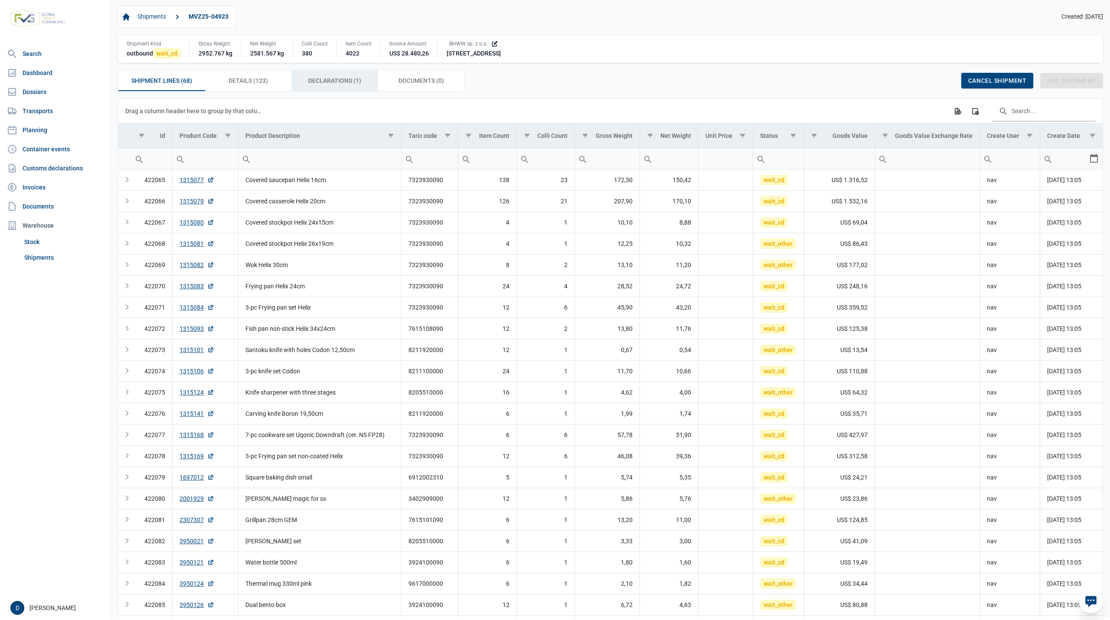
click at [338, 85] on span "Declarations (1) Declarations (1)" at bounding box center [334, 80] width 53 height 10
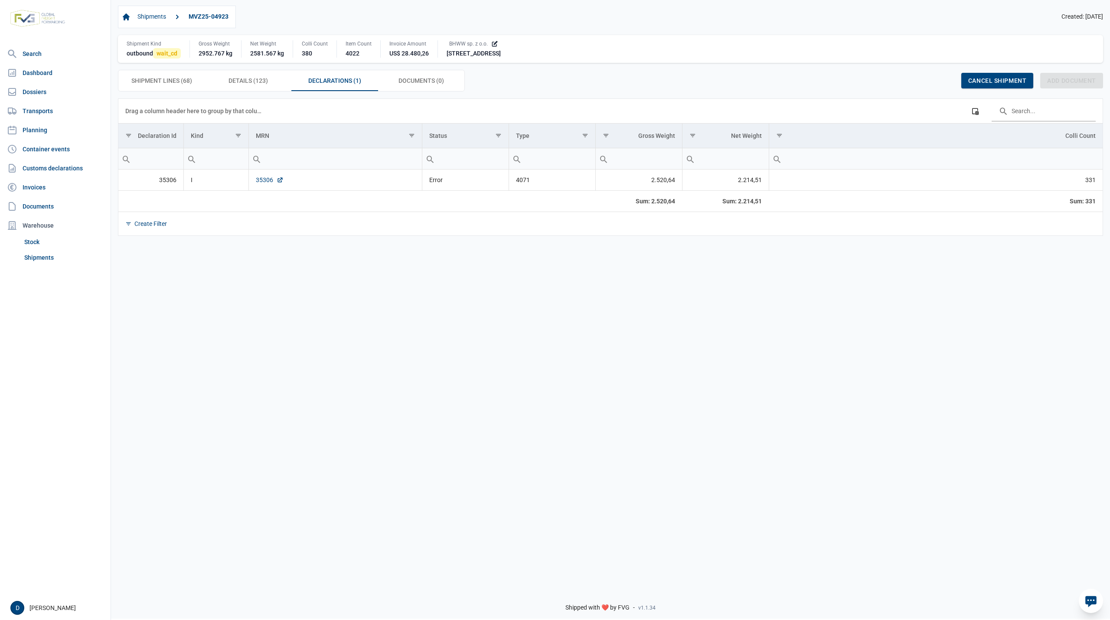
click at [260, 182] on link "35306" at bounding box center [270, 180] width 28 height 9
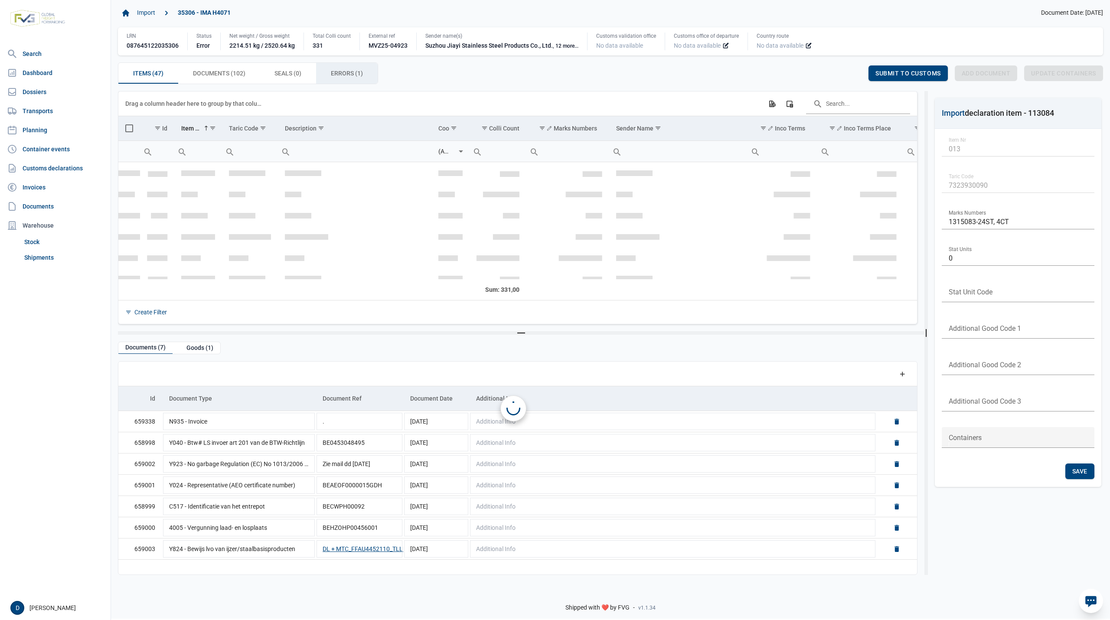
scroll to position [161, 0]
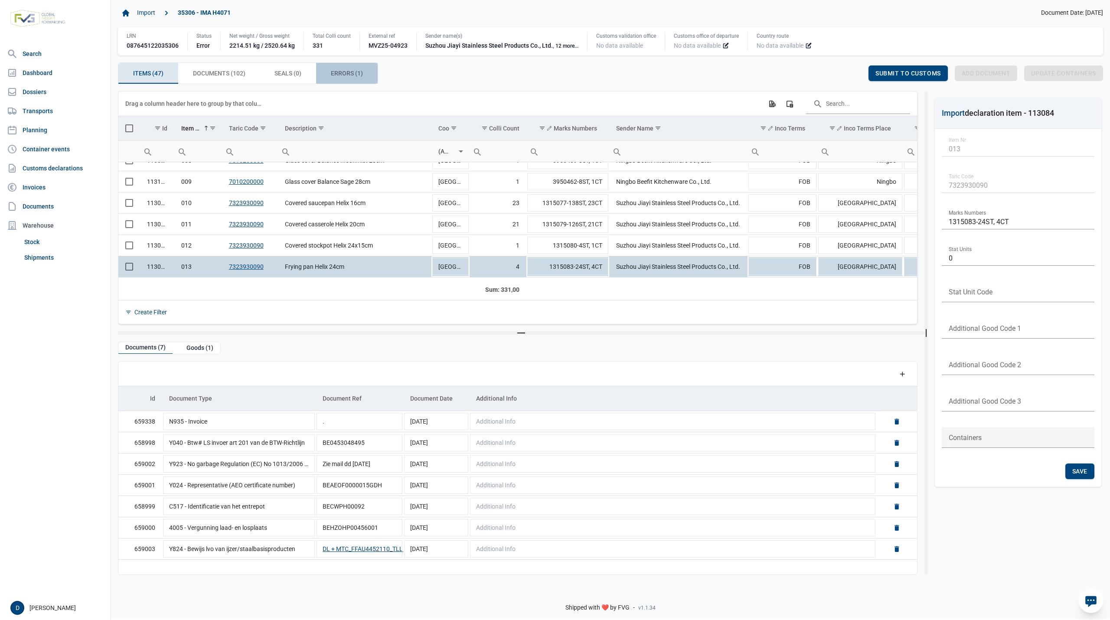
drag, startPoint x: 338, startPoint y: 75, endPoint x: 339, endPoint y: 81, distance: 5.2
click at [339, 76] on span "Errors (1) Errors (1)" at bounding box center [347, 73] width 32 height 10
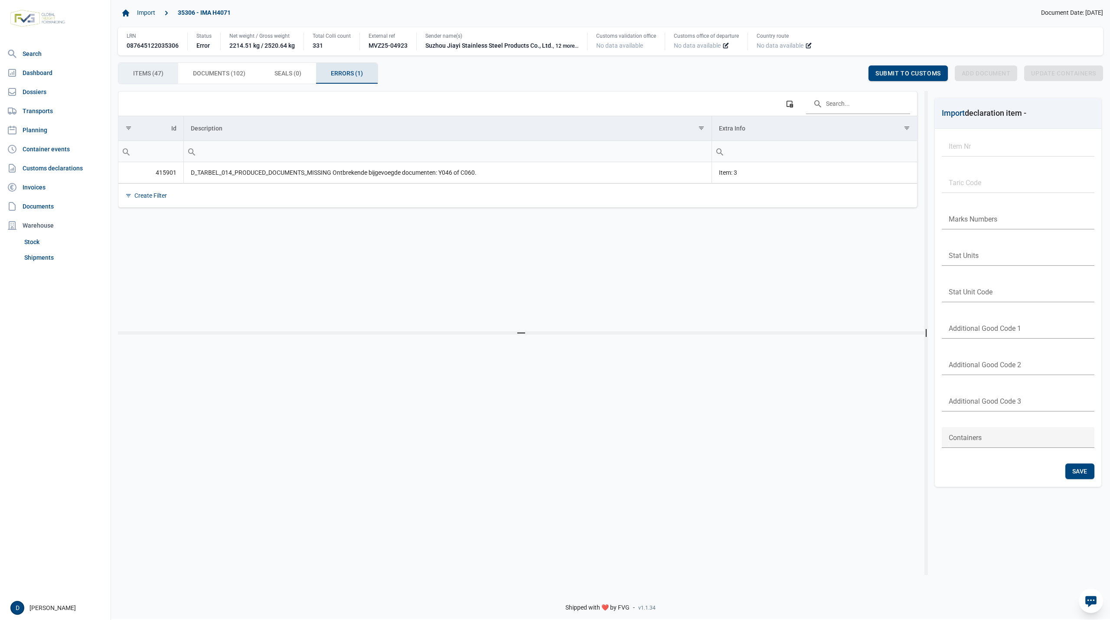
click at [166, 73] on div "Items (47) Items (47)" at bounding box center [148, 73] width 60 height 21
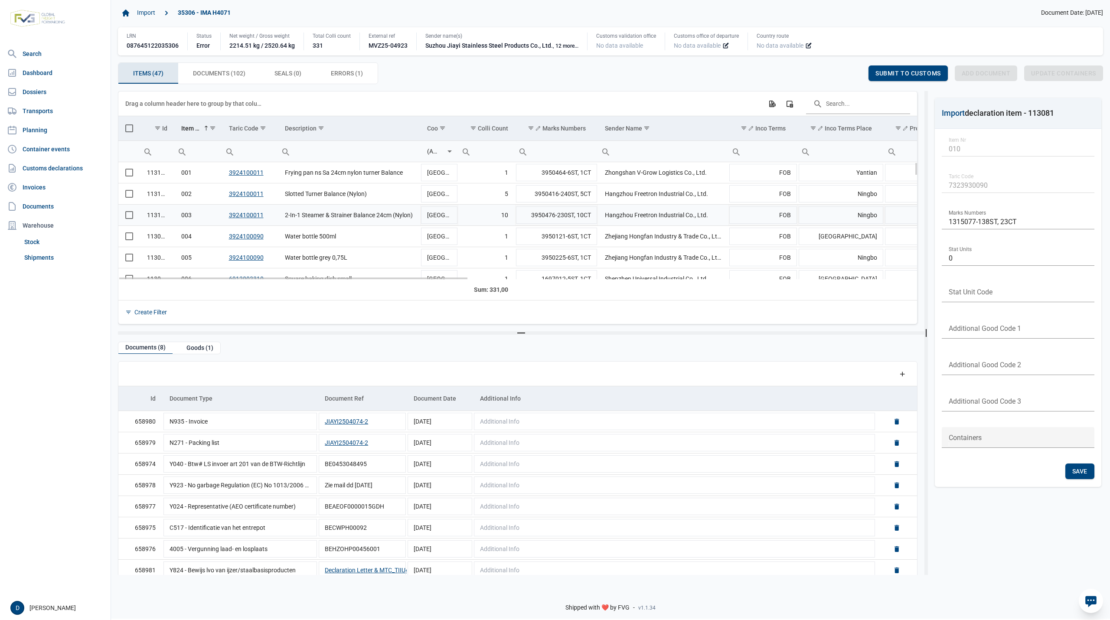
click at [130, 219] on span "Select row" at bounding box center [129, 215] width 8 height 8
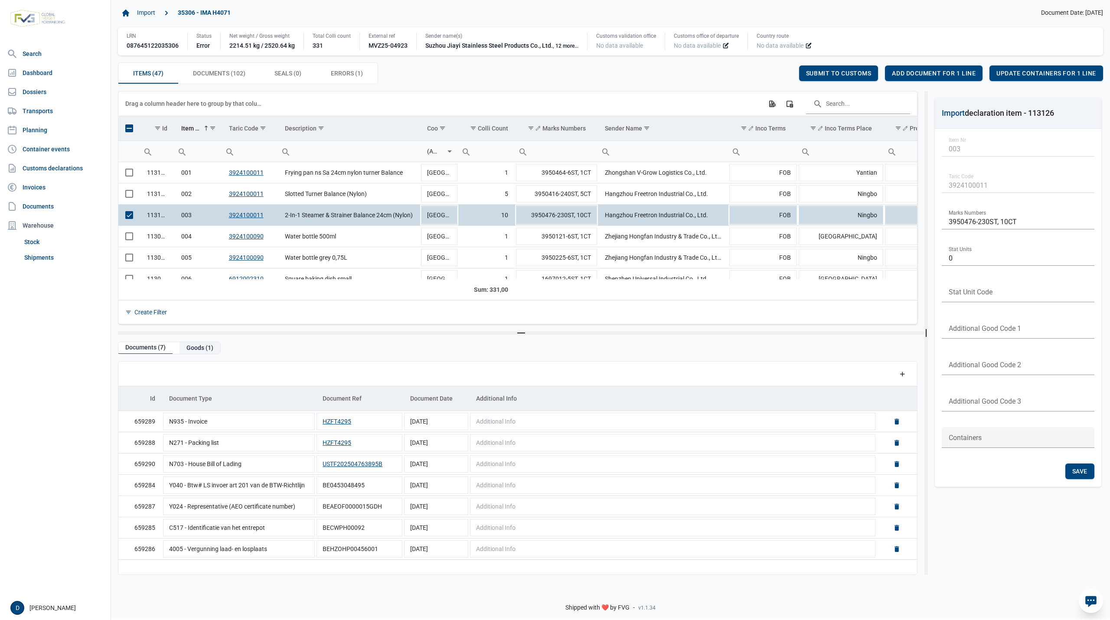
click at [198, 352] on div "Goods (1)" at bounding box center [199, 348] width 41 height 12
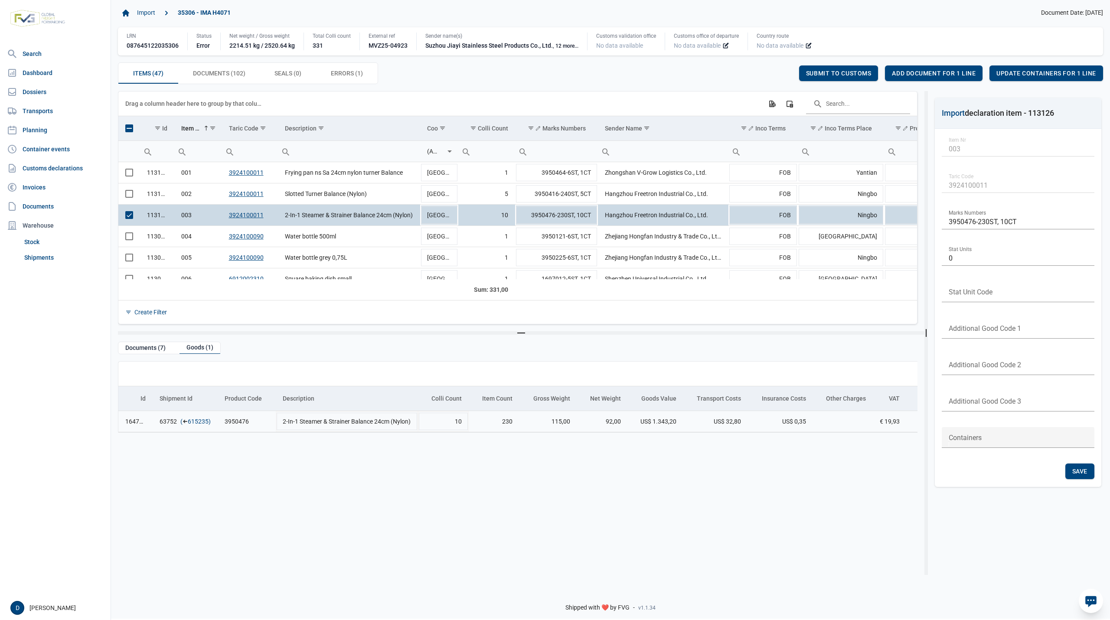
click at [198, 420] on link "615235" at bounding box center [198, 421] width 21 height 9
click at [956, 75] on span "Add document for 1 line" at bounding box center [934, 73] width 84 height 7
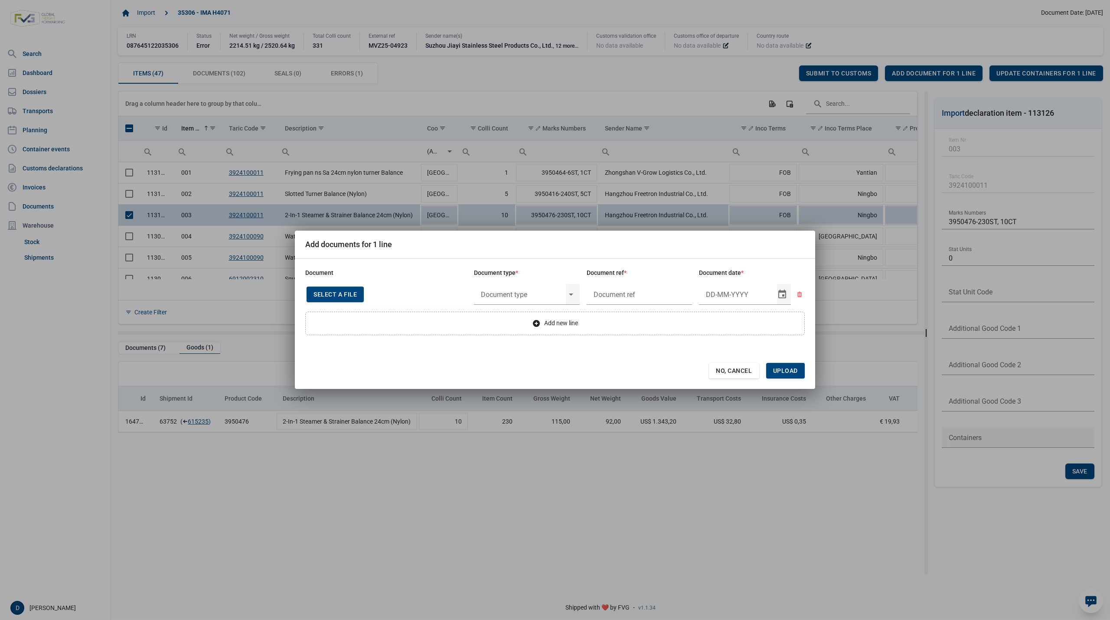
click at [336, 288] on div "Select a file" at bounding box center [334, 295] width 57 height 16
type input "CHEDD.BE.2025.0002166"
click at [538, 294] on input "text" at bounding box center [520, 294] width 92 height 23
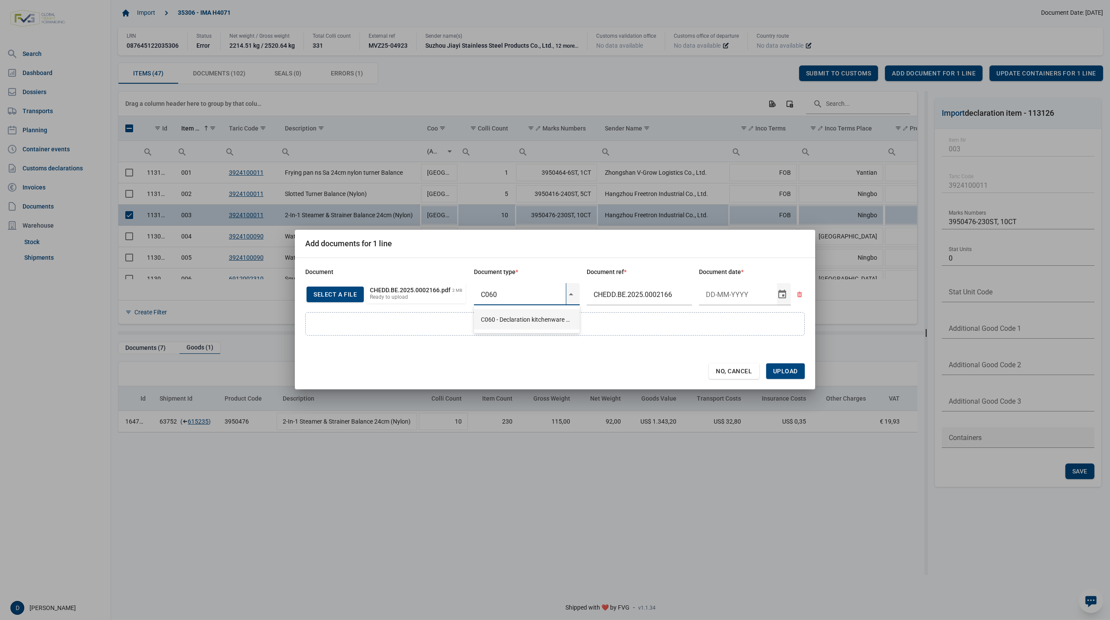
click at [530, 318] on div "C060 - Declaration kitchenware ex CN of HK 284/2011" at bounding box center [527, 319] width 106 height 20
type input "C060 - Declaration kitchenware ex CN of HK 284/2011"
click at [736, 290] on input "Document date" at bounding box center [738, 294] width 78 height 23
type input "15-5-2025"
click at [789, 374] on span "Upload" at bounding box center [785, 371] width 25 height 7
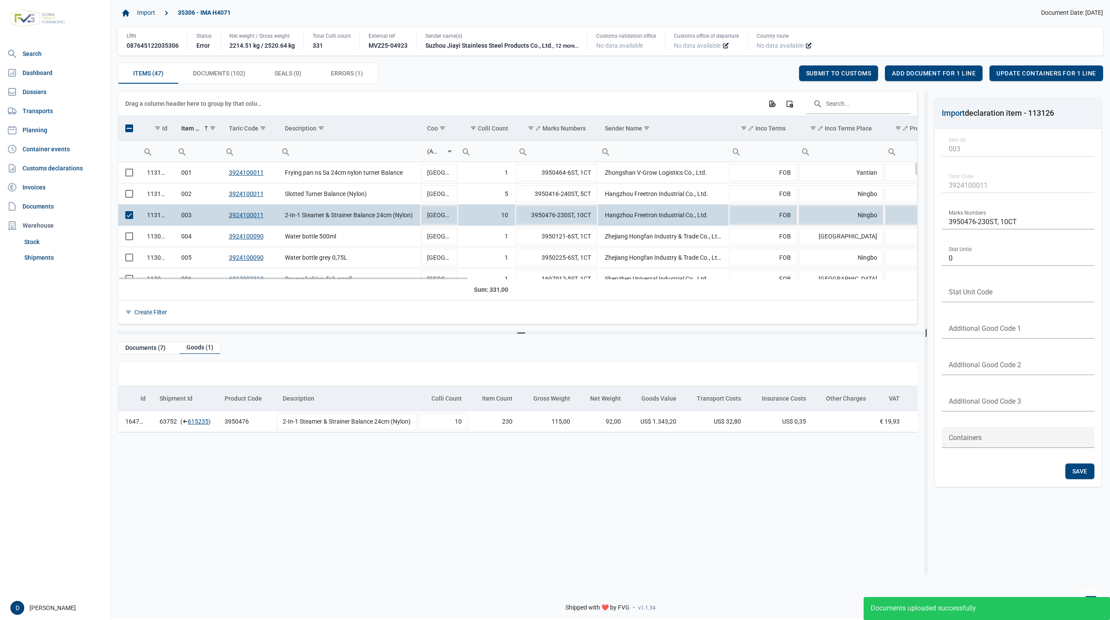
click at [125, 219] on span "Select row" at bounding box center [129, 215] width 8 height 8
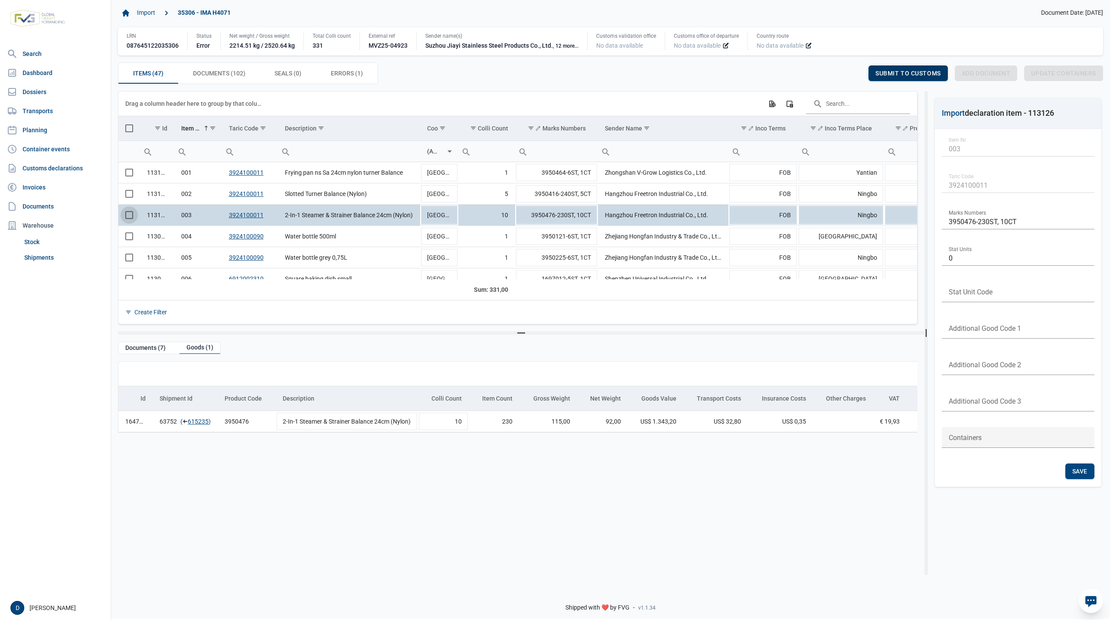
click at [890, 66] on div "Submit to customs" at bounding box center [907, 73] width 79 height 16
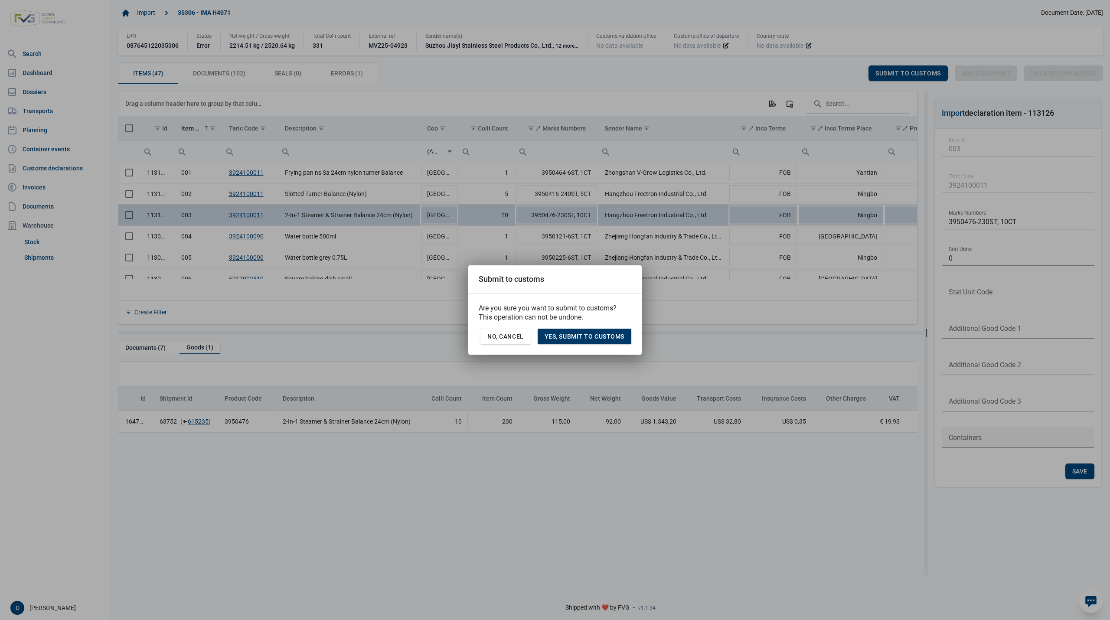
click at [598, 335] on span "Yes, Submit to customs" at bounding box center [584, 336] width 80 height 7
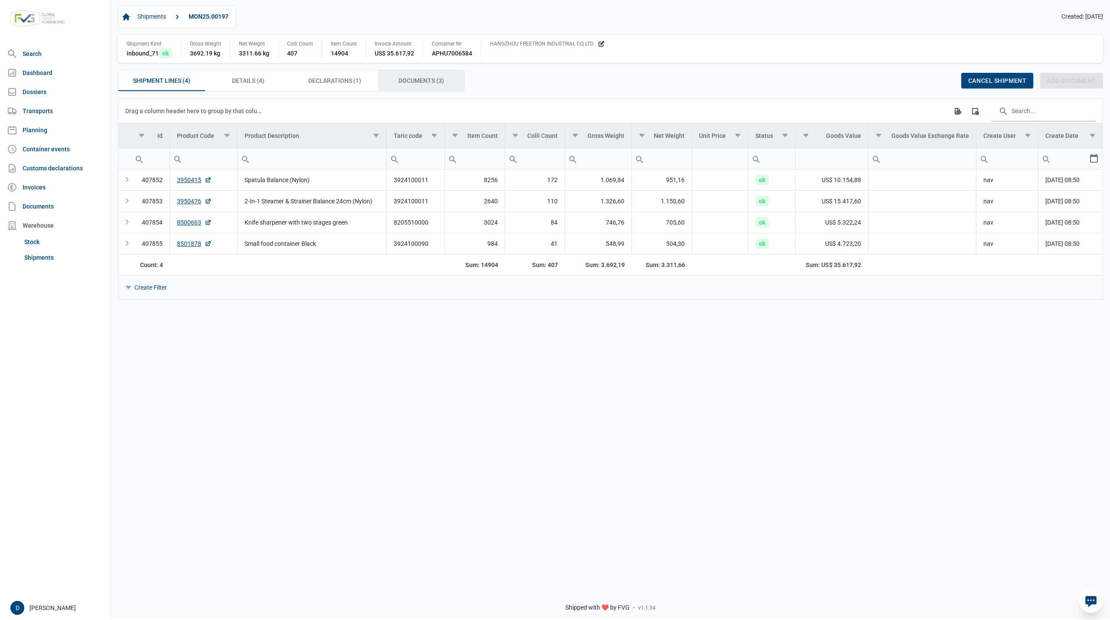
click at [398, 82] on span "Documents (3) Documents (3)" at bounding box center [421, 80] width 46 height 10
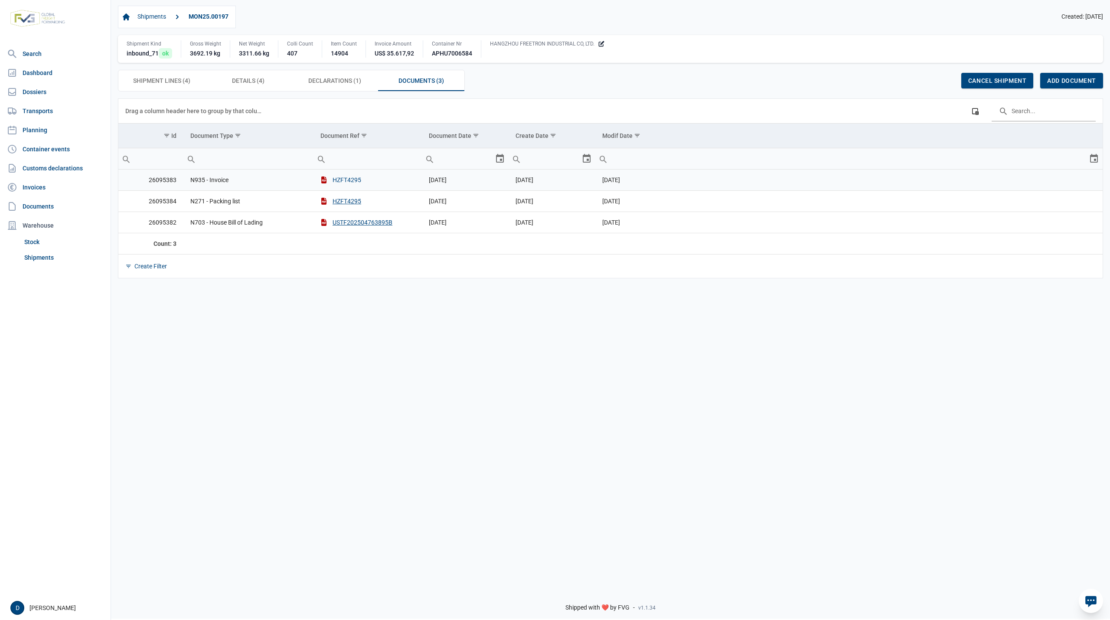
click at [345, 184] on button "HZFT4295" at bounding box center [340, 180] width 41 height 9
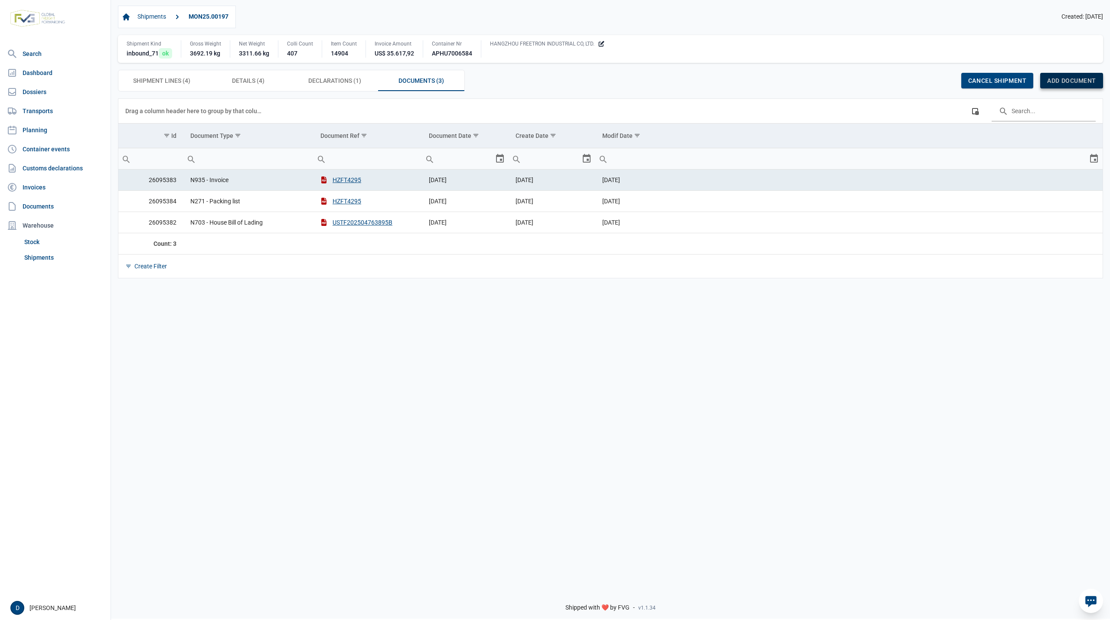
click at [1073, 77] on div "Add document" at bounding box center [1071, 81] width 63 height 16
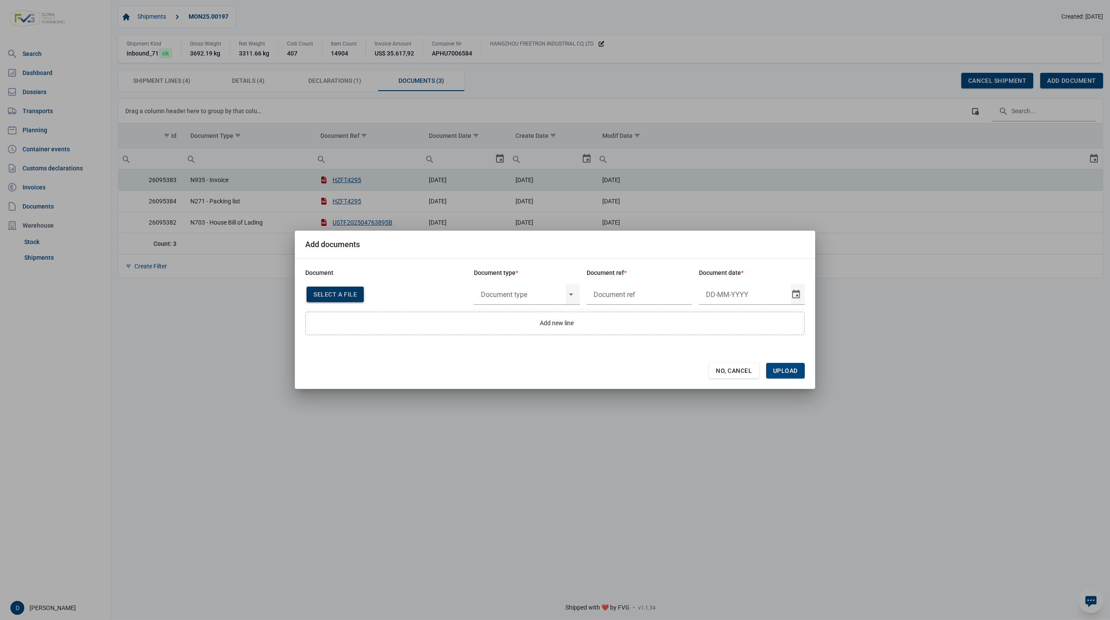
click at [325, 294] on span "Select a file" at bounding box center [334, 294] width 43 height 7
type input "CHEDD.BE.2025.0002166"
click at [571, 291] on div "Select" at bounding box center [574, 294] width 10 height 23
click at [534, 317] on div "C060 - Declaration kitchenware ex CN of HK 284/2011" at bounding box center [527, 319] width 106 height 20
type input "C060 - Declaration kitchenware ex CN of HK 284/2011"
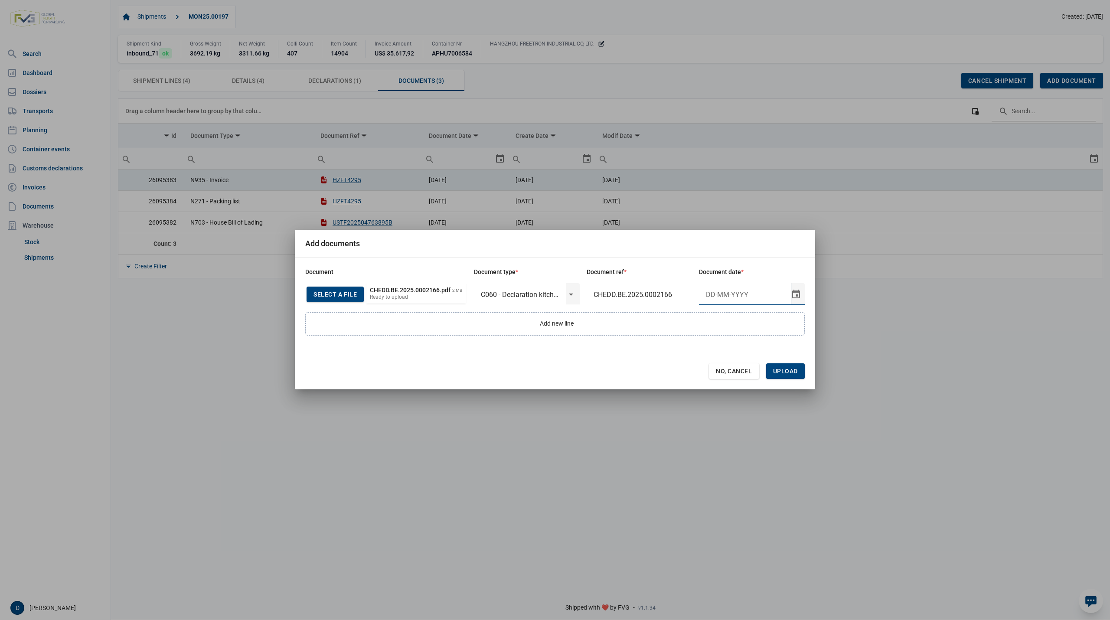
click at [714, 295] on input "Document date" at bounding box center [745, 294] width 92 height 23
type input "15-5-2025"
click at [784, 373] on span "Upload" at bounding box center [785, 371] width 25 height 7
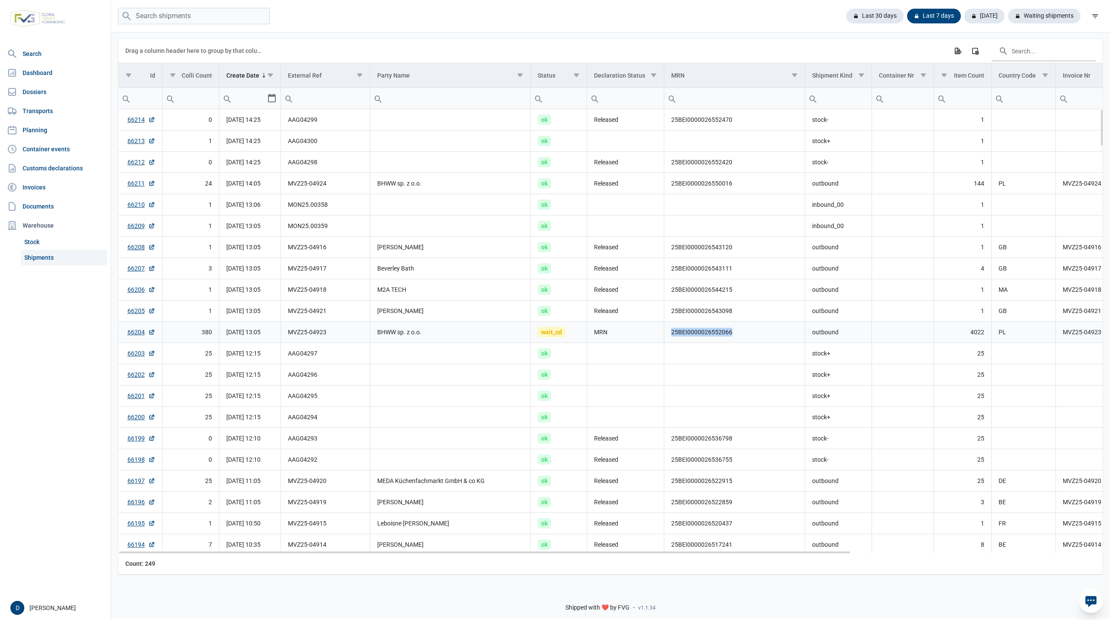
drag, startPoint x: 671, startPoint y: 337, endPoint x: 732, endPoint y: 339, distance: 60.7
click at [732, 339] on td "25BEI0000026552066" at bounding box center [734, 332] width 141 height 21
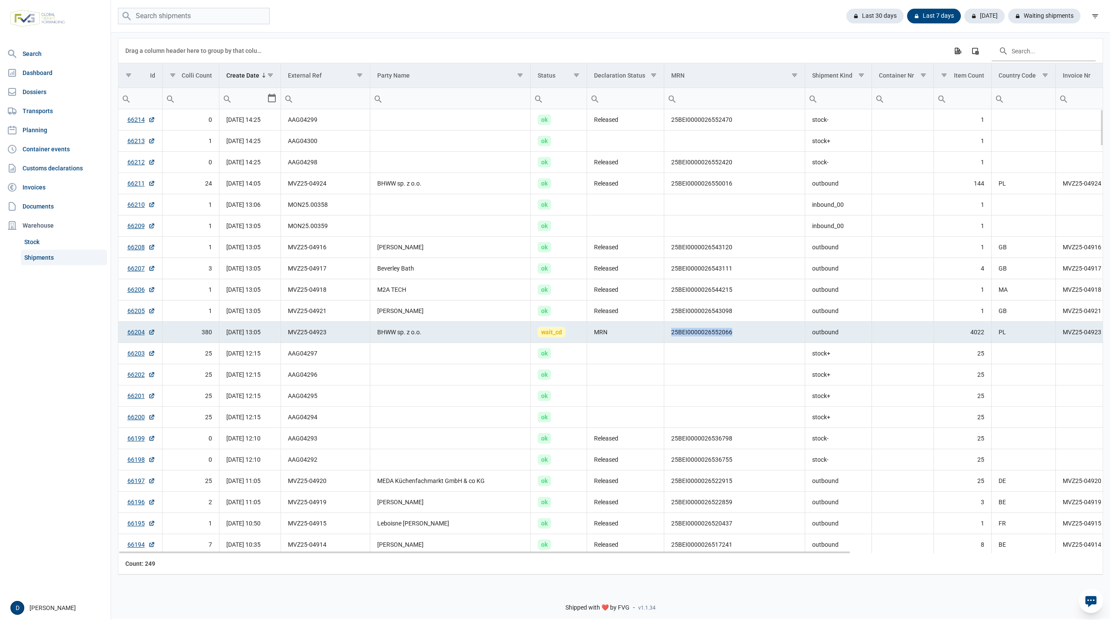
copy td "25BEI0000026552066"
click at [36, 89] on link "Dossiers" at bounding box center [55, 91] width 104 height 17
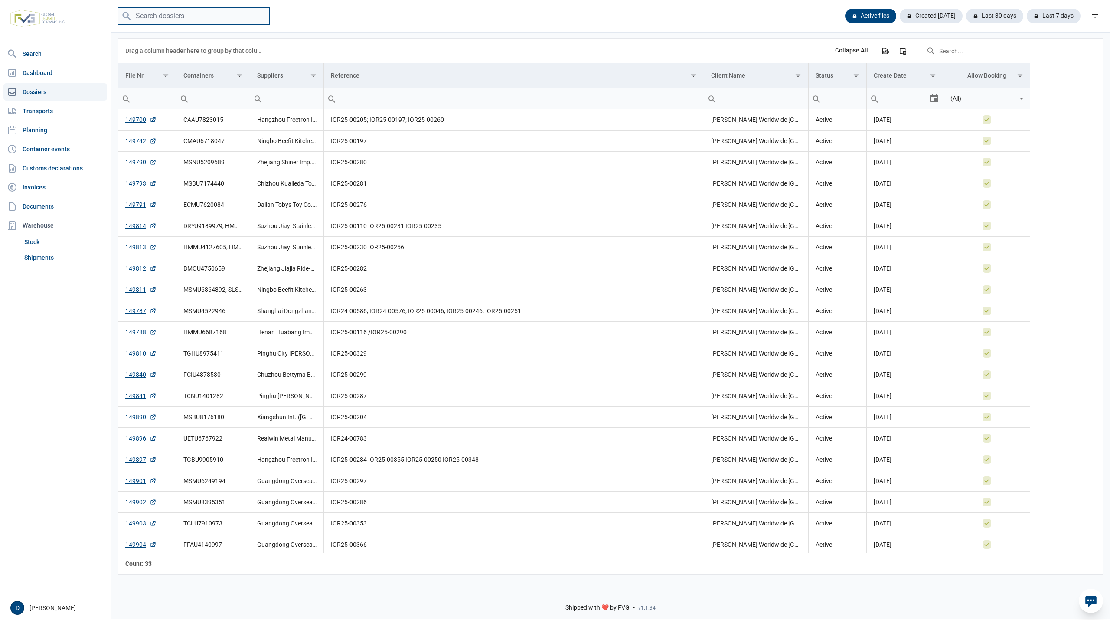
click at [166, 18] on input "search" at bounding box center [194, 16] width 152 height 17
paste input "TIIU4402424"
type input "TIIU4402424"
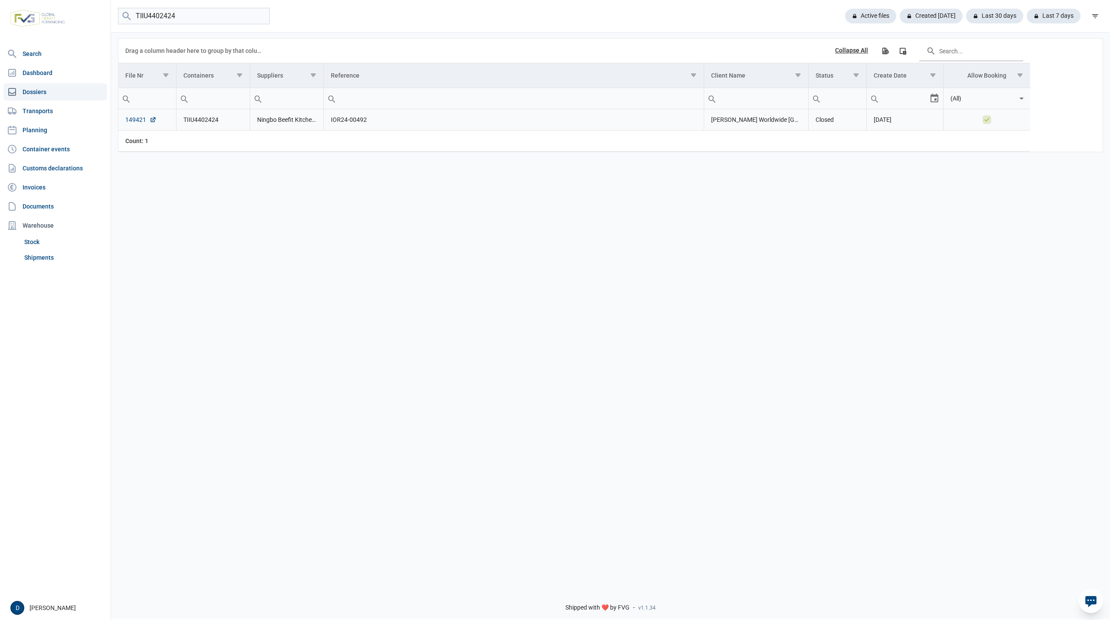
click at [132, 119] on link "149421" at bounding box center [140, 119] width 31 height 9
click at [31, 255] on link "Shipments" at bounding box center [64, 258] width 86 height 16
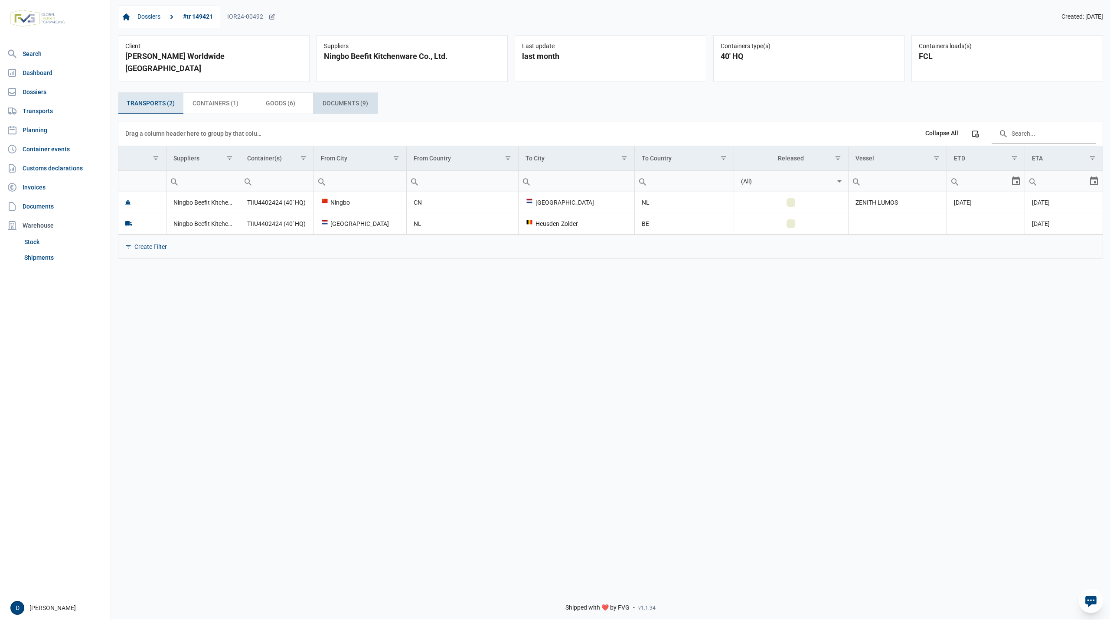
click at [332, 98] on span "Documents (9) Documents (9)" at bounding box center [346, 103] width 46 height 10
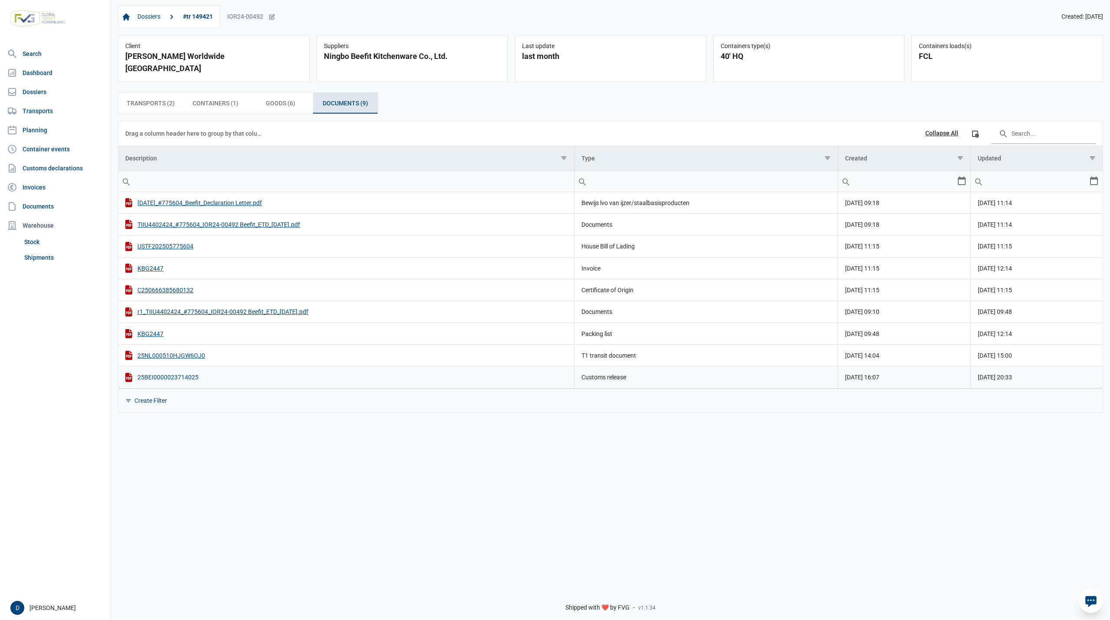
click at [183, 373] on div "25BEI0000023714025" at bounding box center [346, 377] width 442 height 9
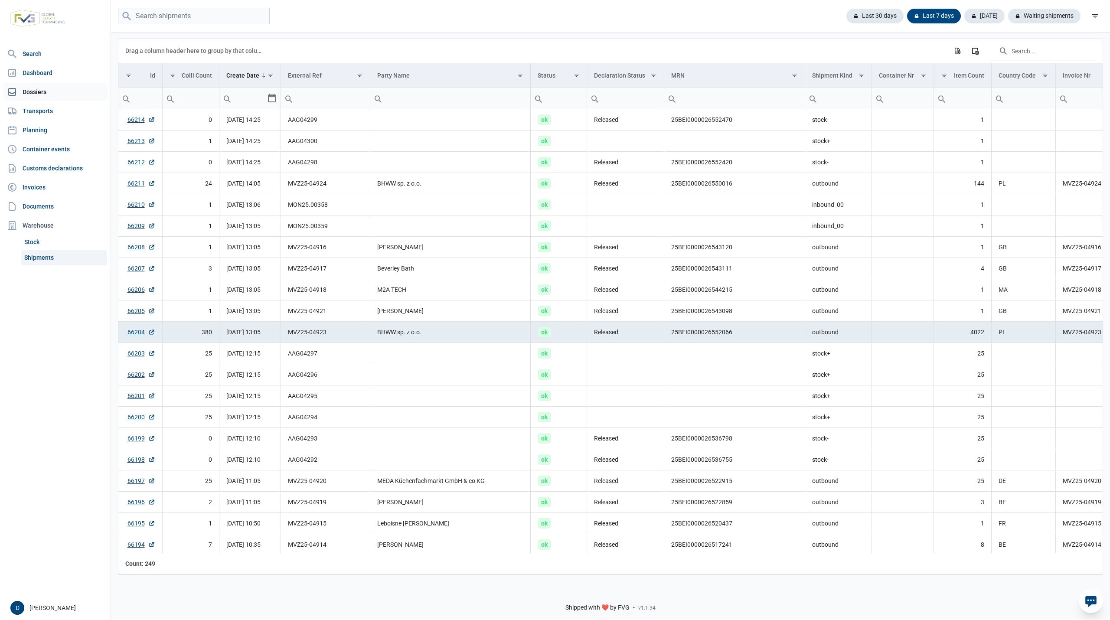
click at [38, 89] on link "Dossiers" at bounding box center [55, 91] width 104 height 17
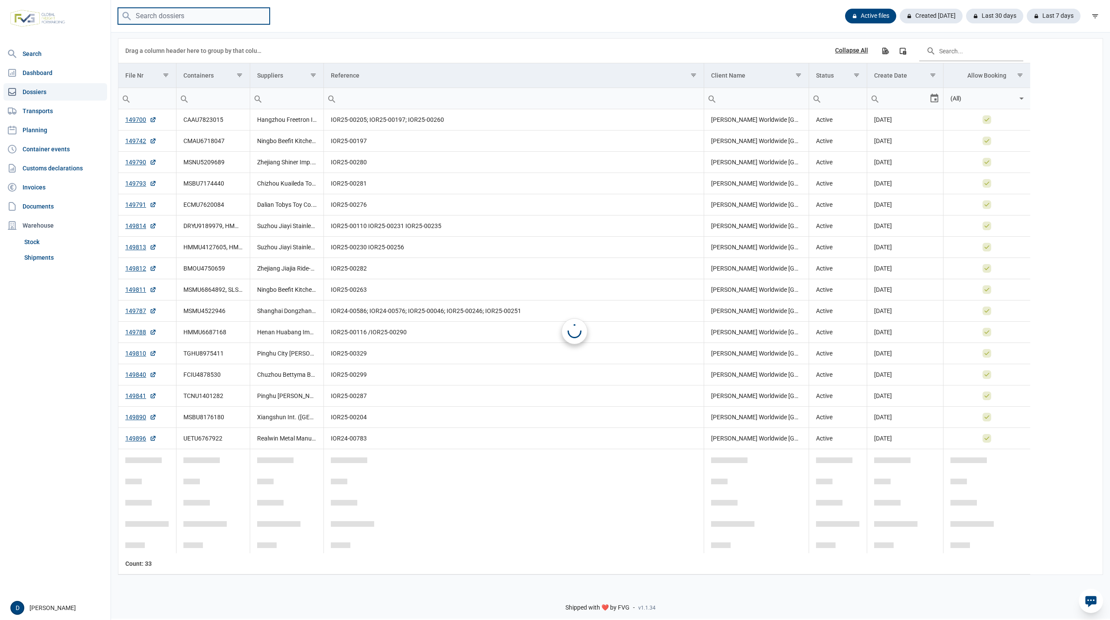
click at [143, 23] on input "search" at bounding box center [194, 16] width 152 height 17
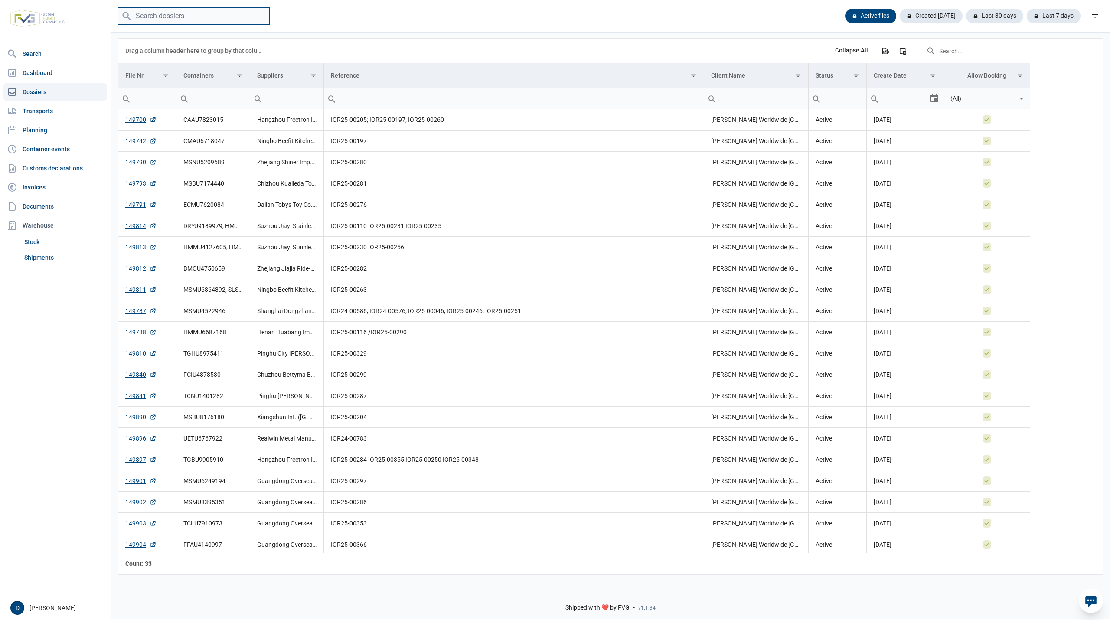
paste input "MEDU3771642"
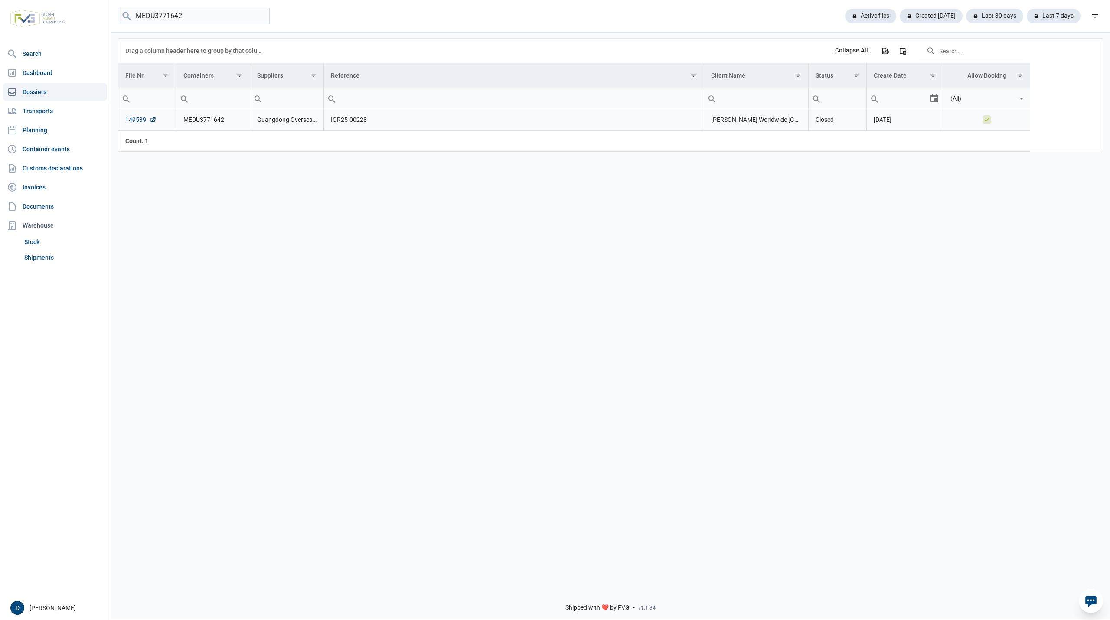
click at [134, 120] on link "149539" at bounding box center [140, 119] width 31 height 9
drag, startPoint x: 207, startPoint y: 13, endPoint x: 105, endPoint y: 13, distance: 101.9
click at [105, 13] on div "Search Dashboard Dossiers Transports Planning Container events Customs declarat…" at bounding box center [555, 309] width 1110 height 620
paste input "SMU6143140"
type input "MSMU6143140"
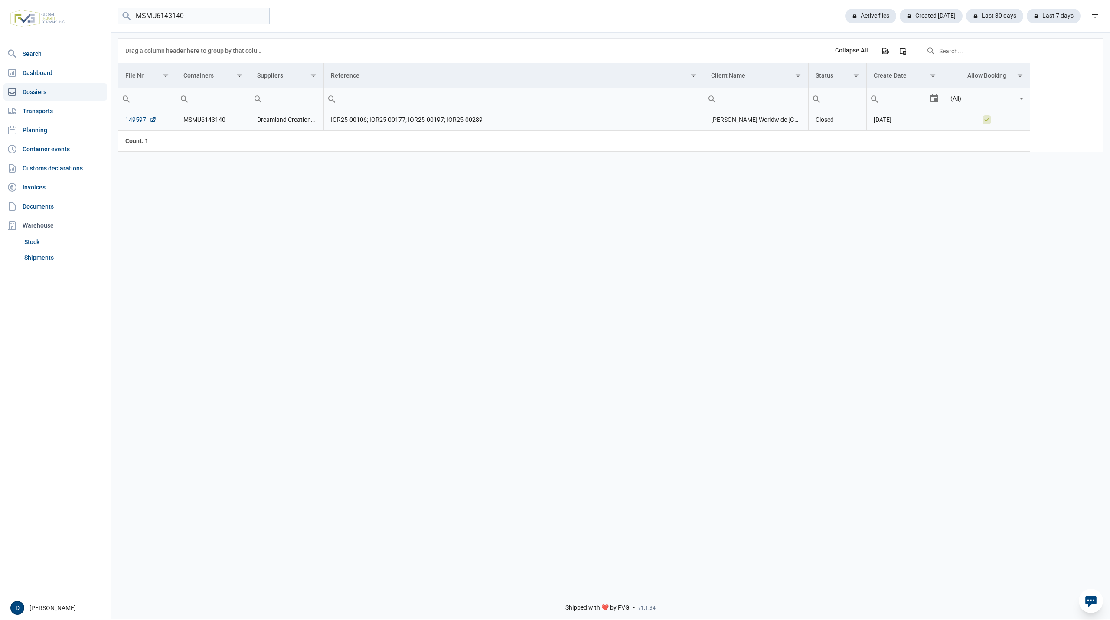
click at [137, 123] on link "149597" at bounding box center [140, 119] width 31 height 9
click at [38, 259] on link "Shipments" at bounding box center [64, 258] width 86 height 16
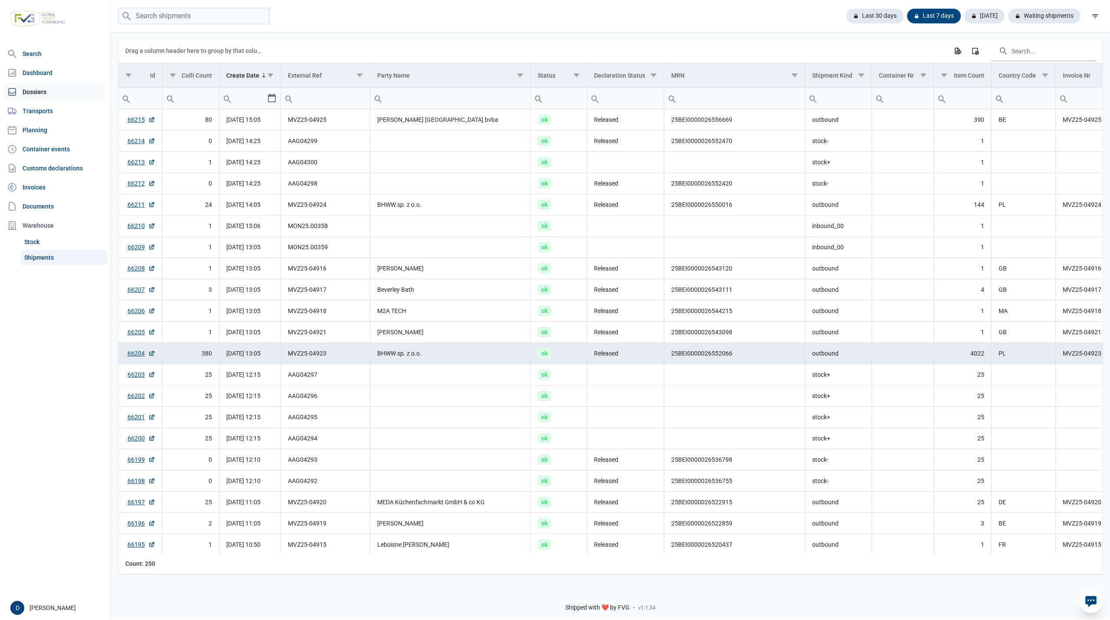
click at [34, 95] on link "Dossiers" at bounding box center [55, 91] width 104 height 17
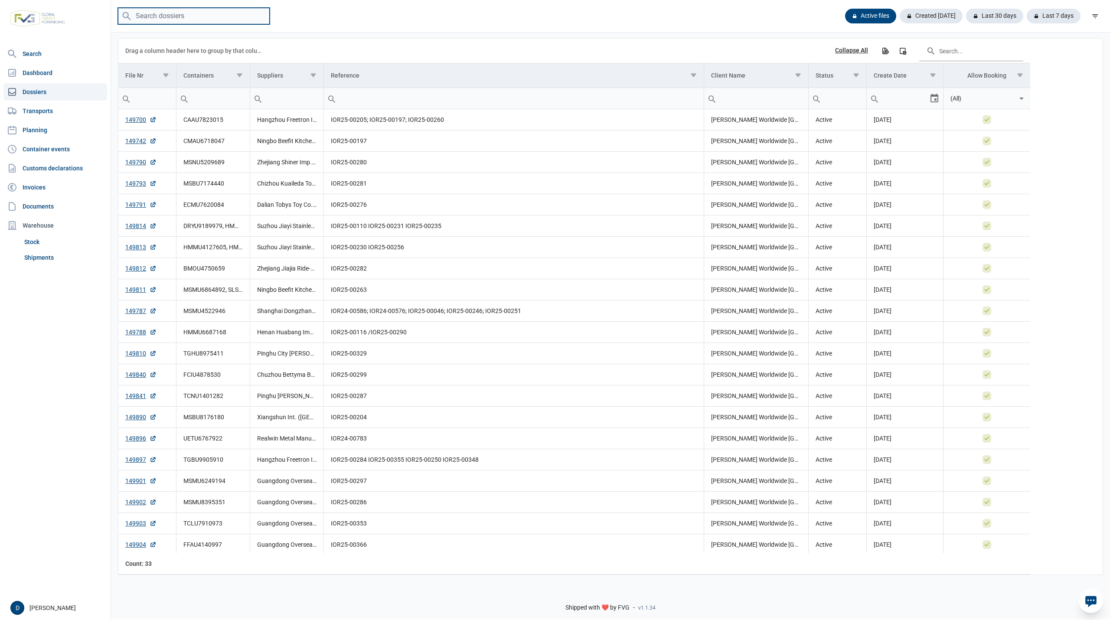
click at [167, 16] on input "search" at bounding box center [194, 16] width 152 height 17
paste input "BSIU3105867"
type input "BSIU3105867"
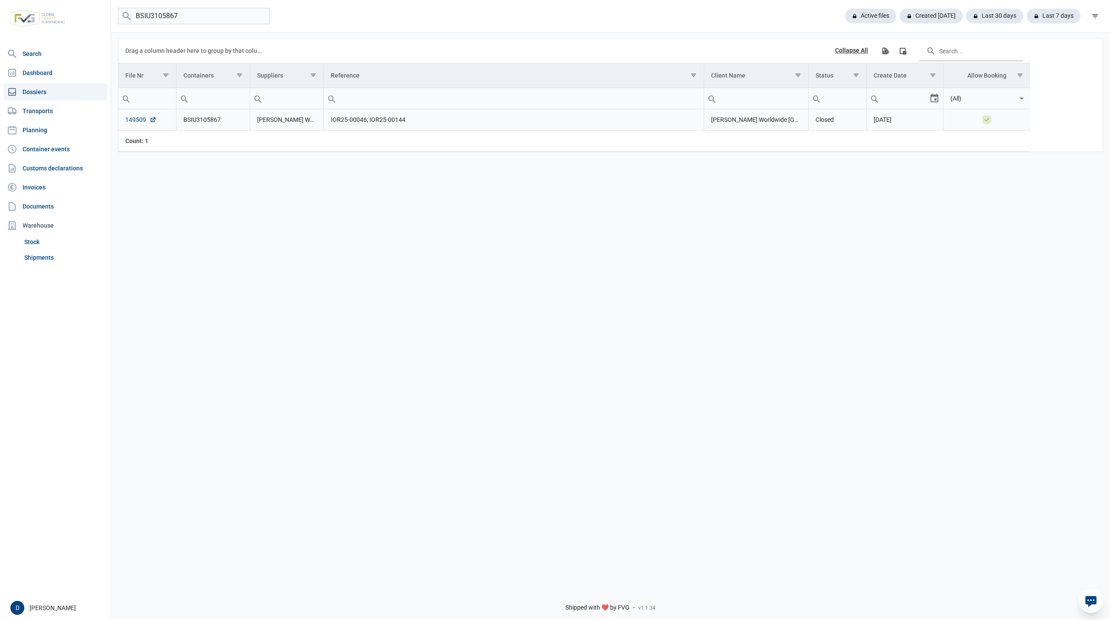
click at [134, 124] on link "149509" at bounding box center [140, 119] width 31 height 9
click at [42, 254] on link "Shipments" at bounding box center [64, 258] width 86 height 16
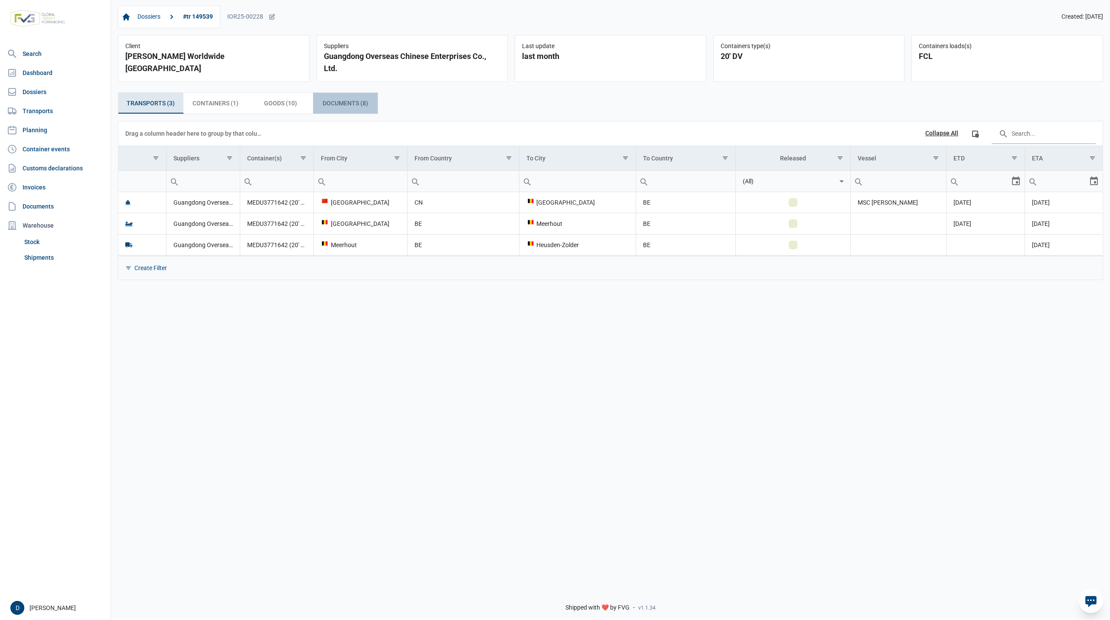
click at [331, 100] on span "Documents (8) Documents (8)" at bounding box center [346, 103] width 46 height 10
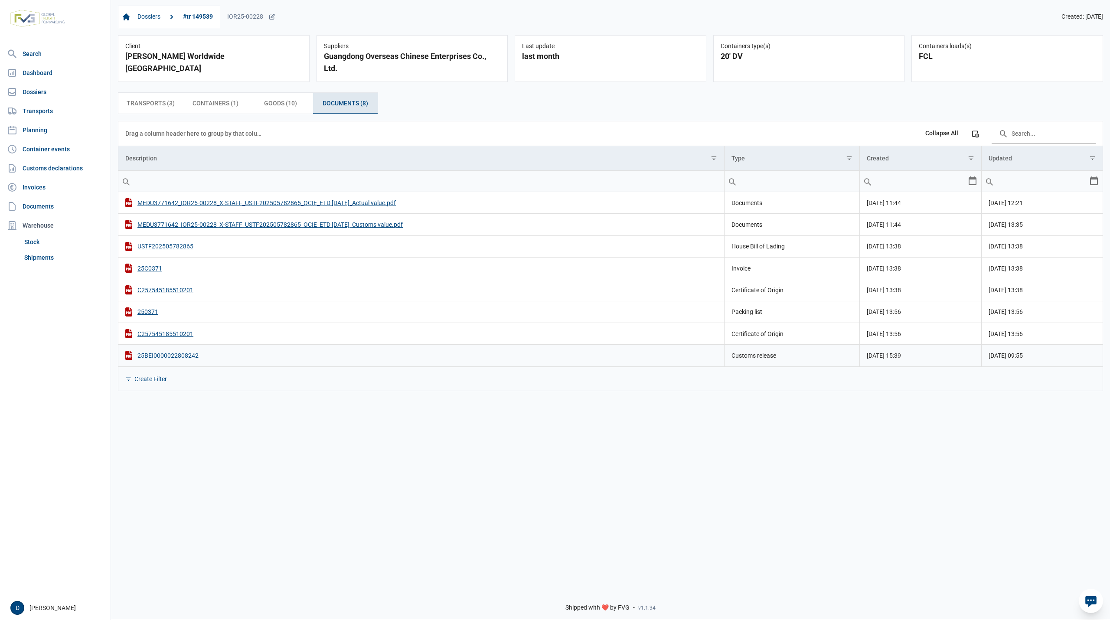
click at [176, 359] on div "25BEI0000022808242" at bounding box center [421, 355] width 592 height 9
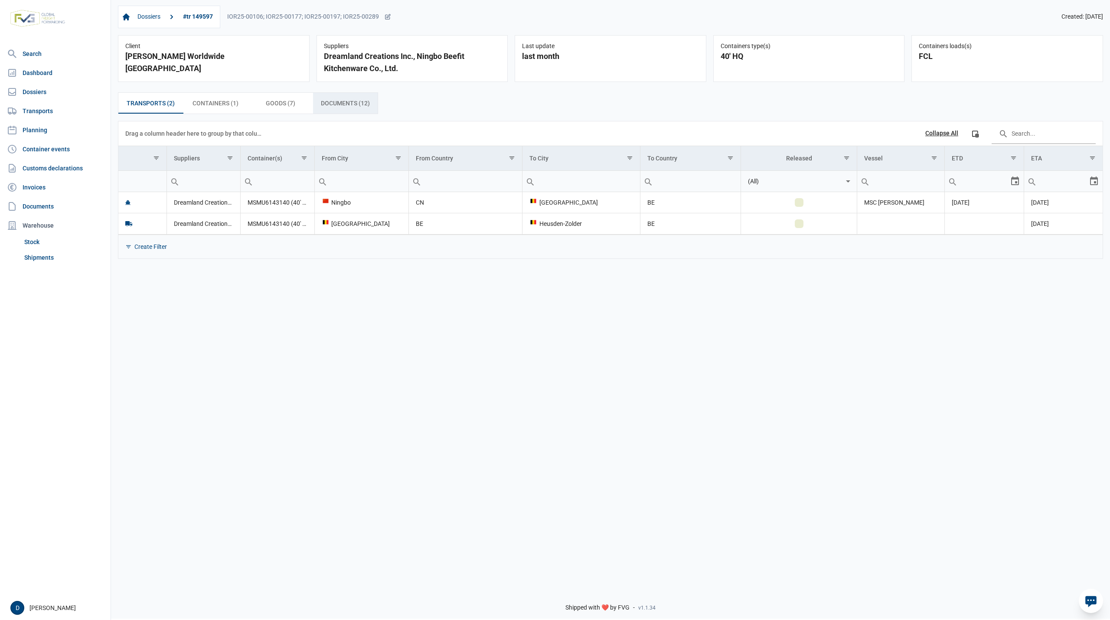
click at [335, 103] on span "Documents (12) Documents (12)" at bounding box center [345, 103] width 49 height 10
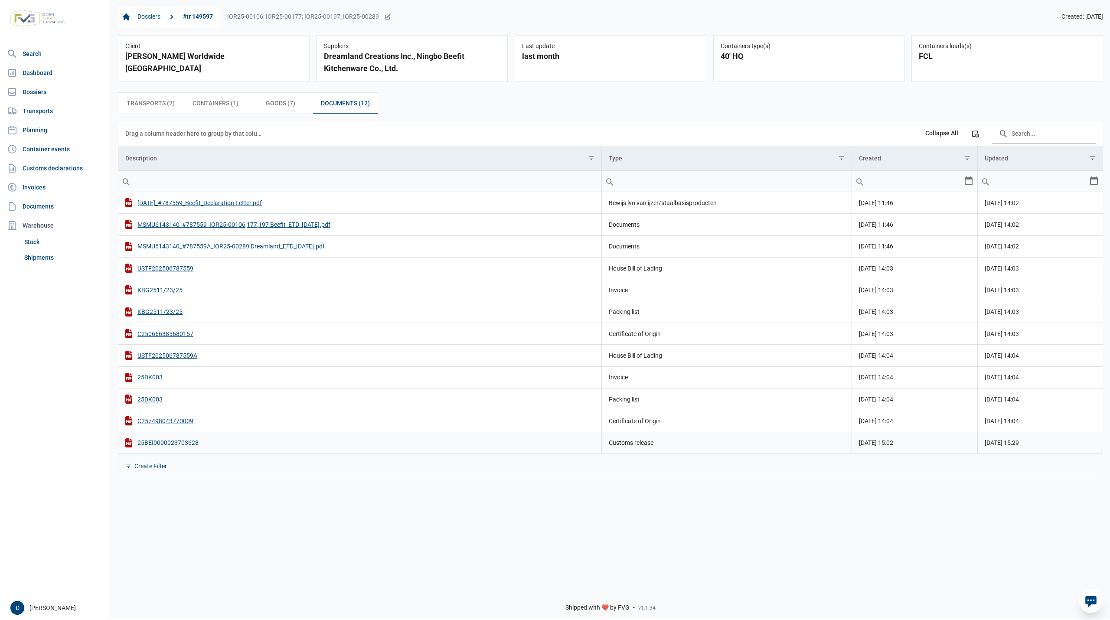
click at [177, 444] on div "25BEI0000023703628" at bounding box center [359, 442] width 469 height 9
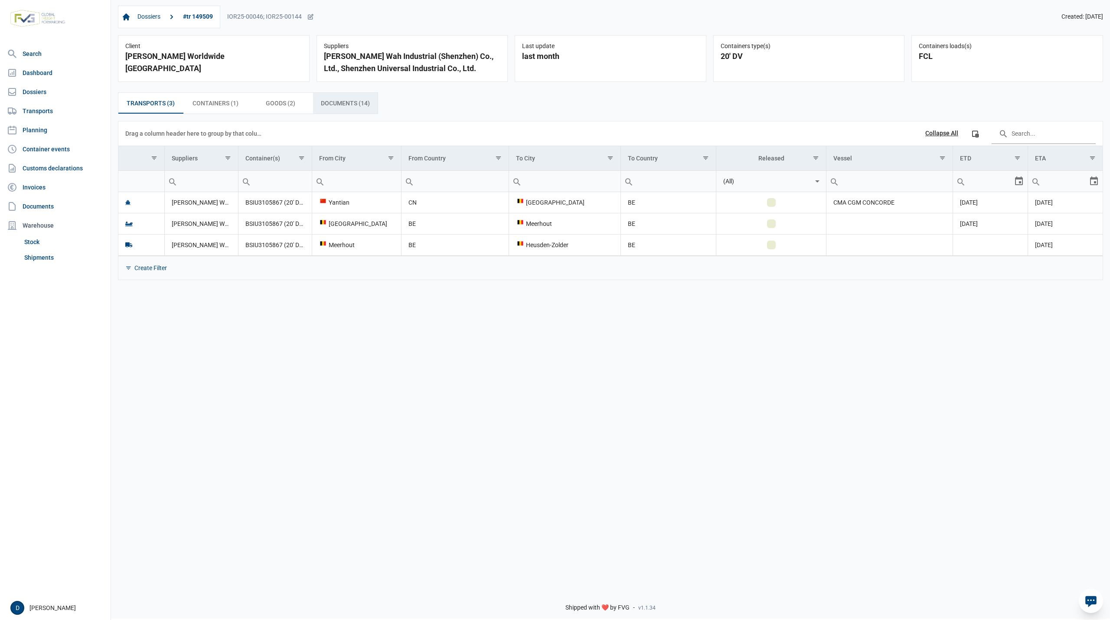
click at [342, 100] on span "Documents (14) Documents (14)" at bounding box center [345, 103] width 49 height 10
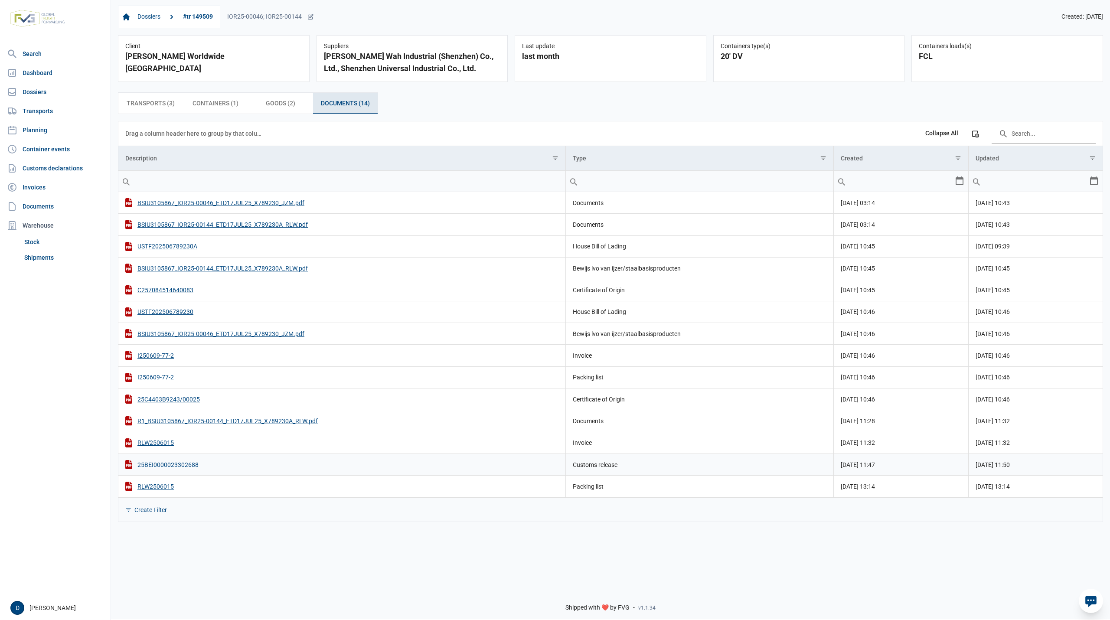
click at [185, 468] on div "25BEI0000023302688" at bounding box center [341, 464] width 433 height 9
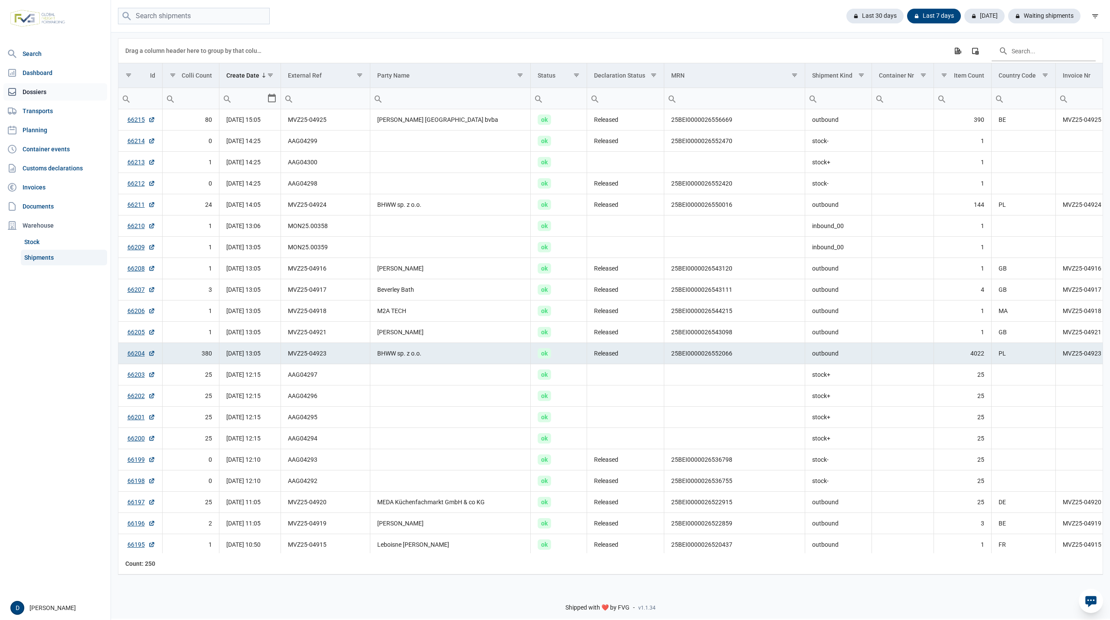
click at [39, 88] on link "Dossiers" at bounding box center [55, 91] width 104 height 17
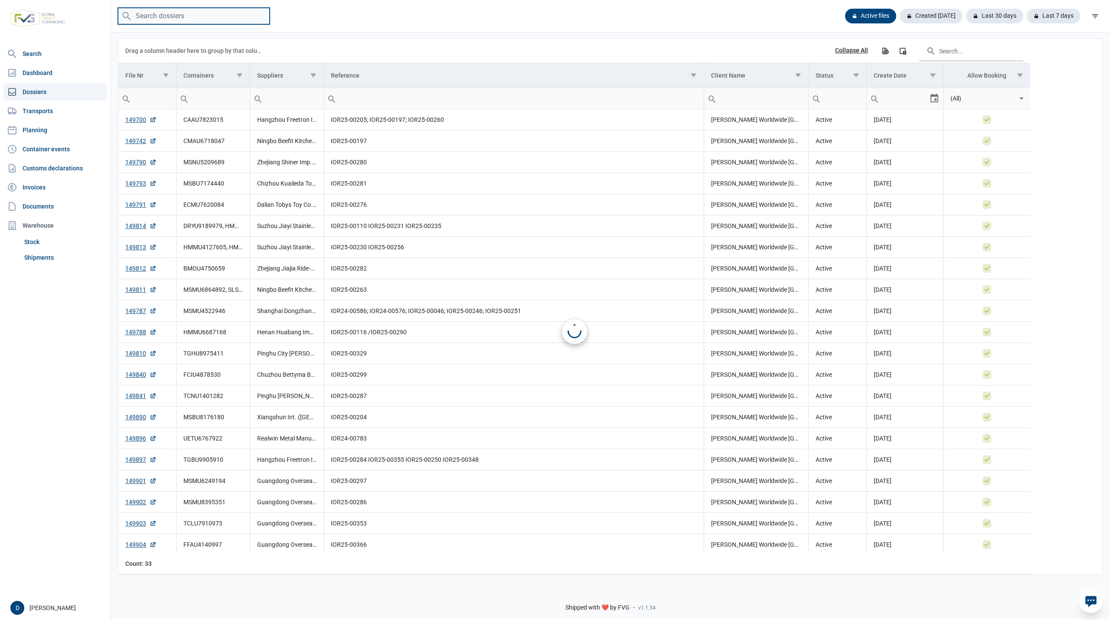
click at [153, 13] on input "search" at bounding box center [194, 16] width 152 height 17
paste input "CAAU7343295"
type input "CAAU7343295"
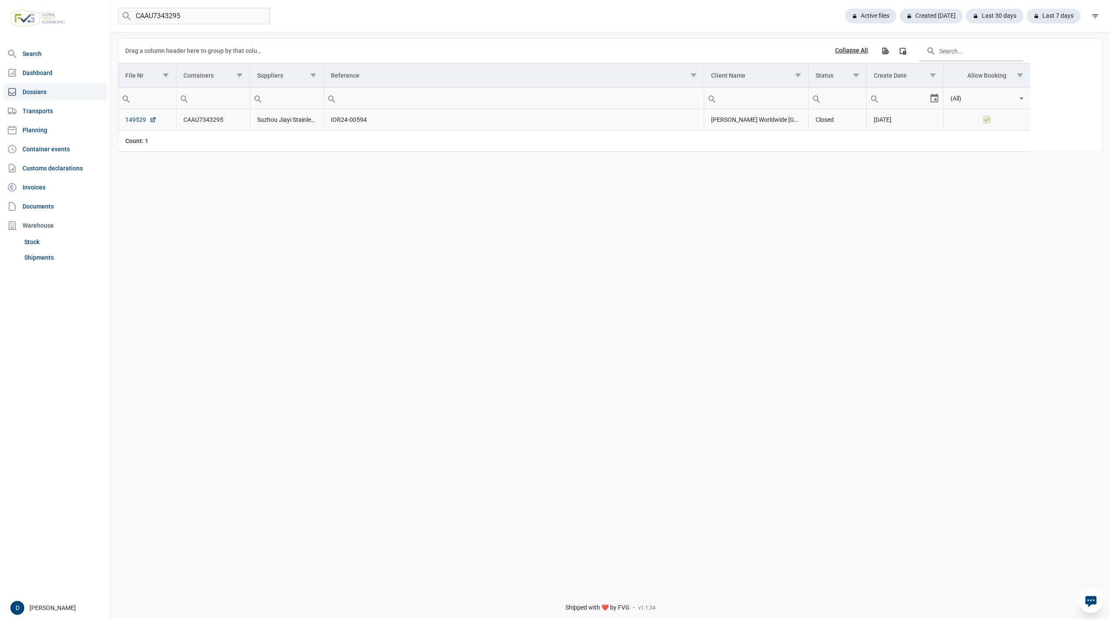
click at [133, 118] on link "149529" at bounding box center [140, 119] width 31 height 9
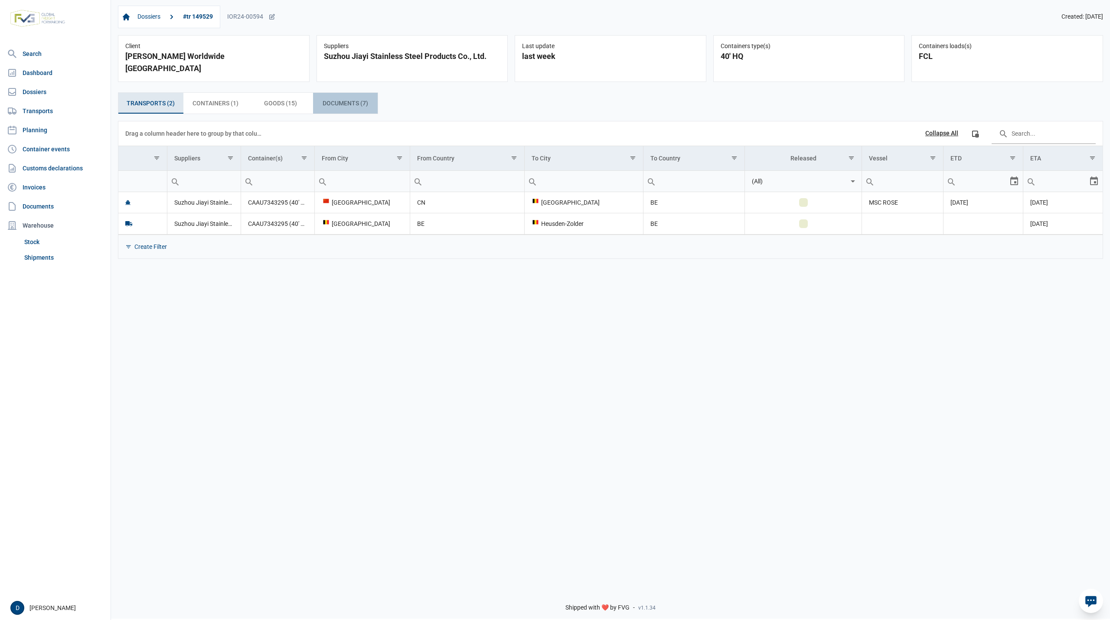
click at [346, 98] on span "Documents (7) Documents (7)" at bounding box center [346, 103] width 46 height 10
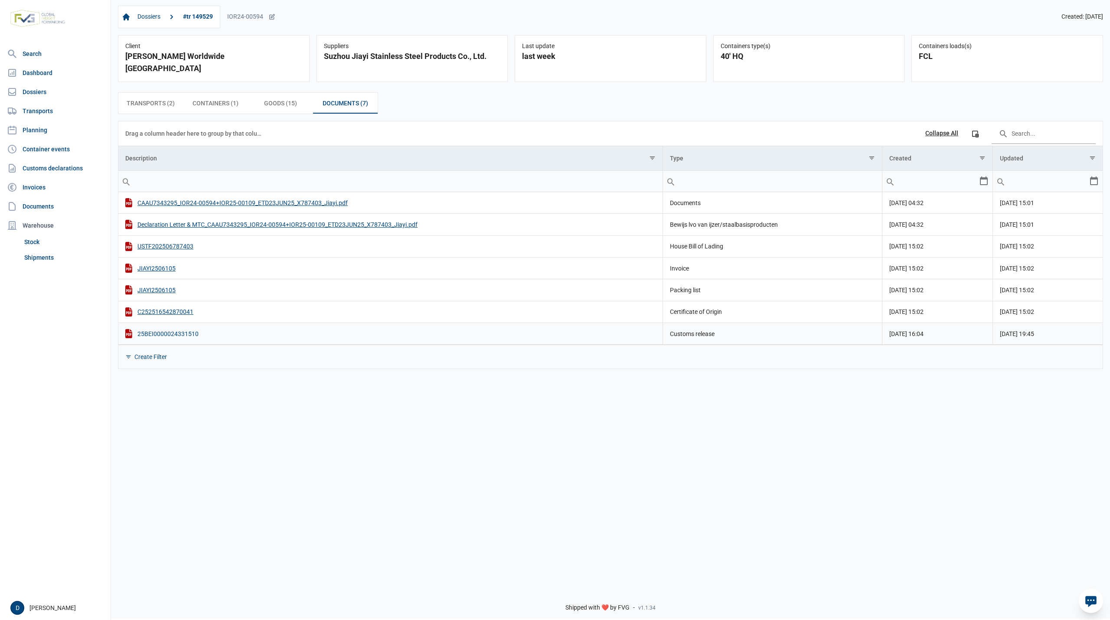
click at [178, 329] on div "25BEI0000024331510" at bounding box center [390, 333] width 530 height 9
